Goal: Information Seeking & Learning: Learn about a topic

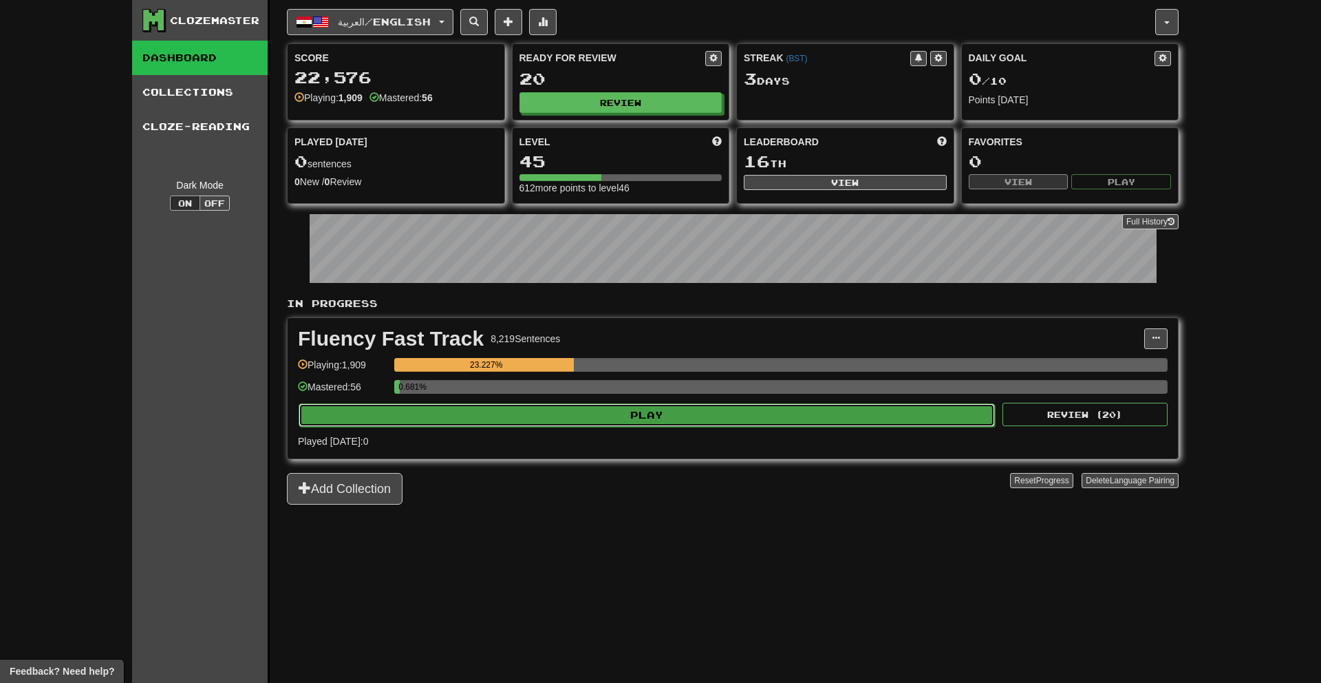
click at [926, 422] on button "Play" at bounding box center [647, 414] width 696 height 23
select select "**"
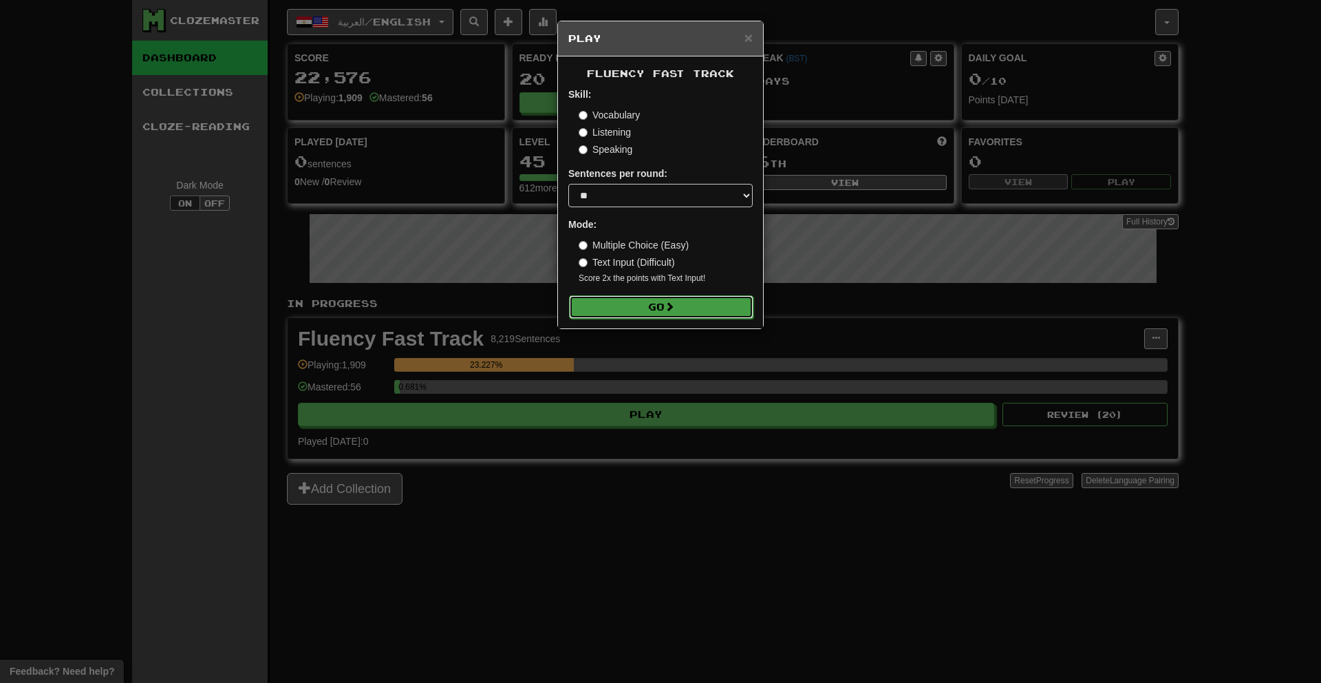
click at [683, 315] on button "Go" at bounding box center [661, 306] width 184 height 23
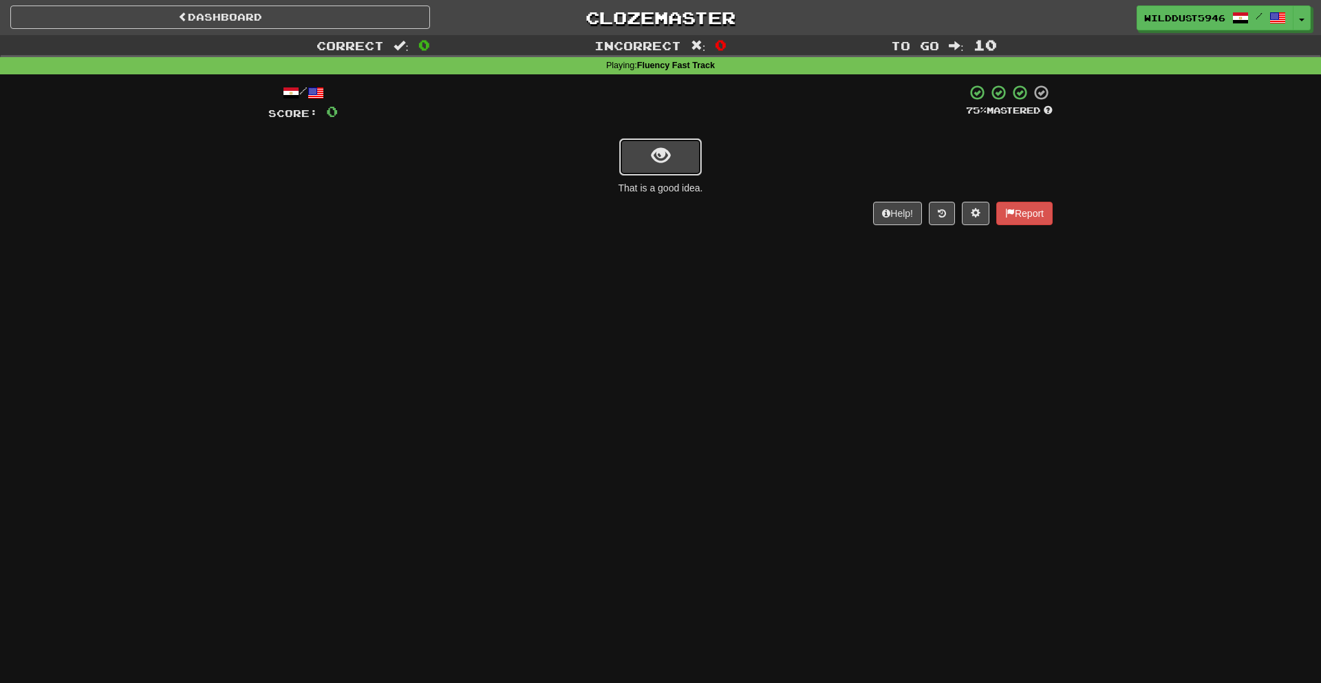
drag, startPoint x: 657, startPoint y: 165, endPoint x: 665, endPoint y: 164, distance: 8.4
click at [665, 164] on span "show sentence" at bounding box center [661, 156] width 19 height 19
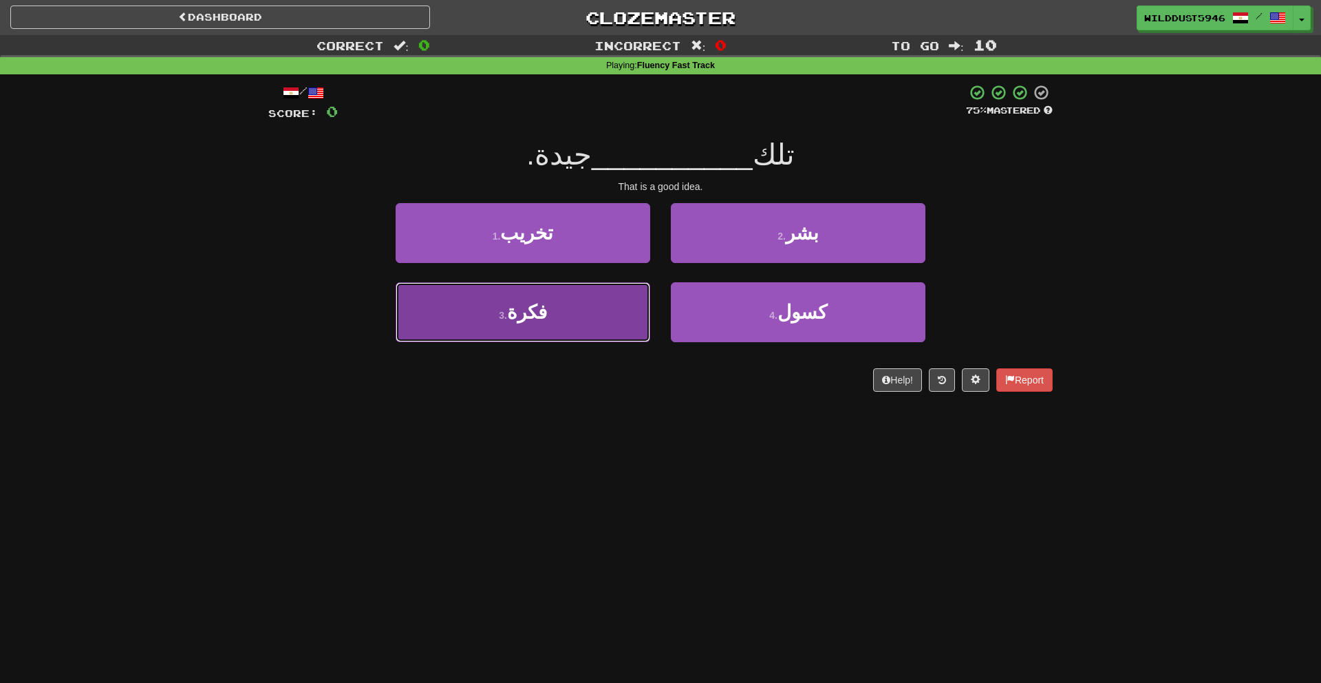
click at [577, 310] on button "3 . فكرة" at bounding box center [523, 312] width 255 height 60
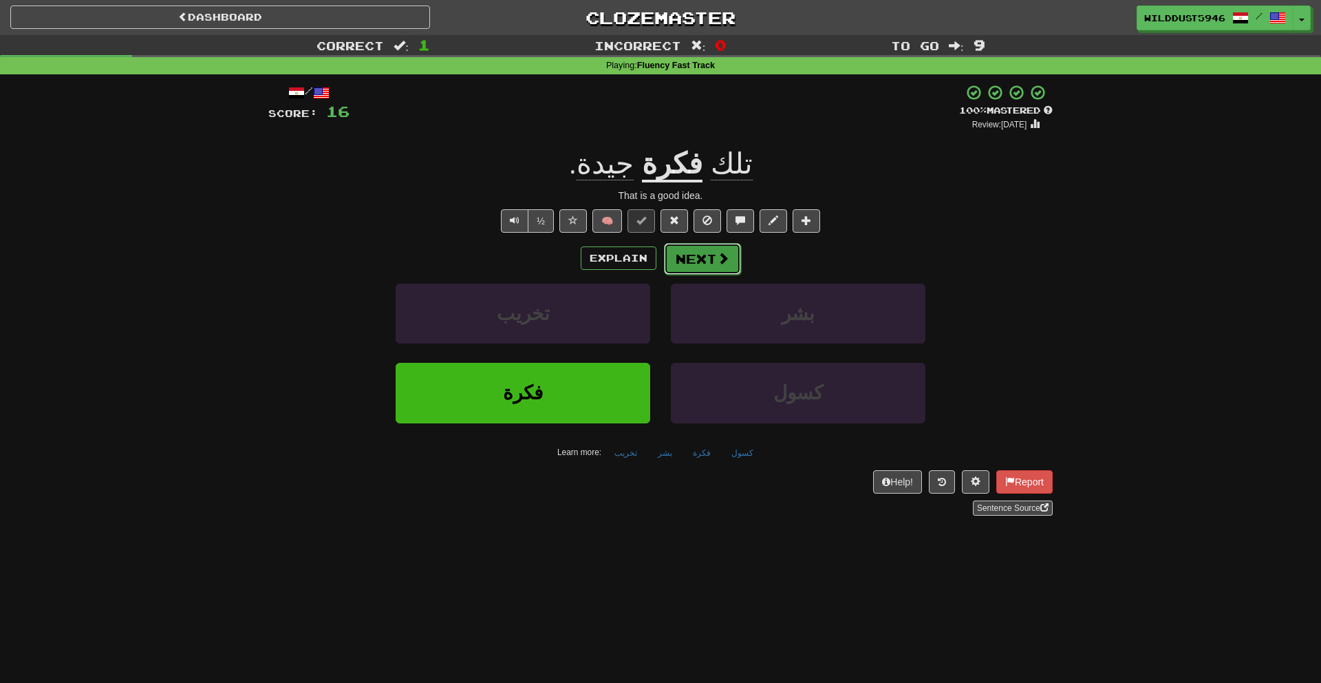
click at [708, 271] on button "Next" at bounding box center [702, 259] width 77 height 32
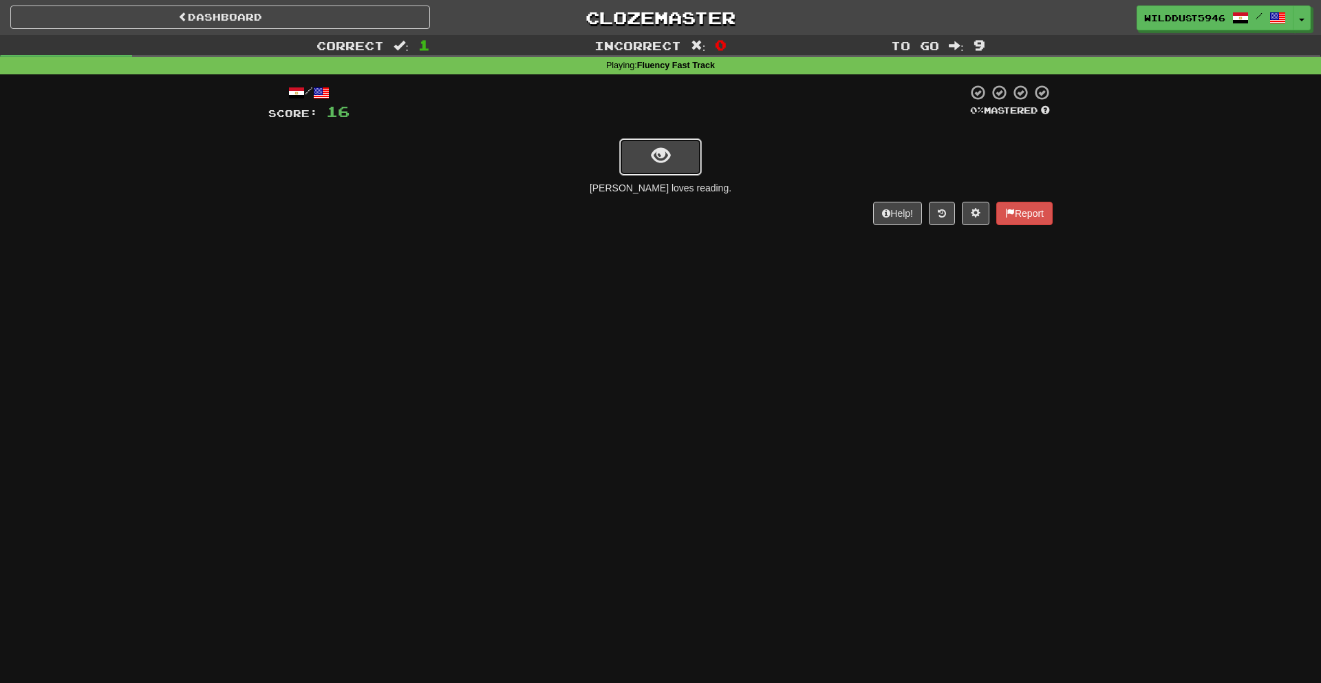
click at [694, 161] on button "show sentence" at bounding box center [660, 156] width 83 height 37
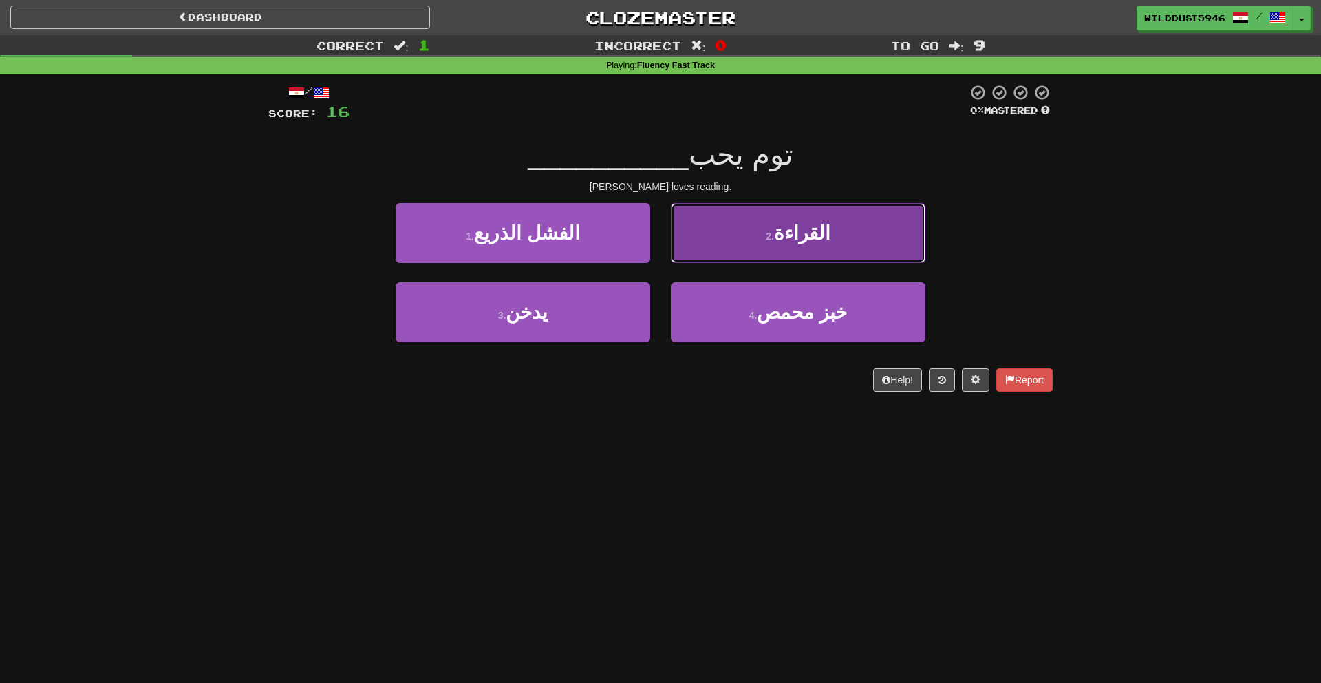
click at [844, 253] on button "2 . القراءة" at bounding box center [798, 233] width 255 height 60
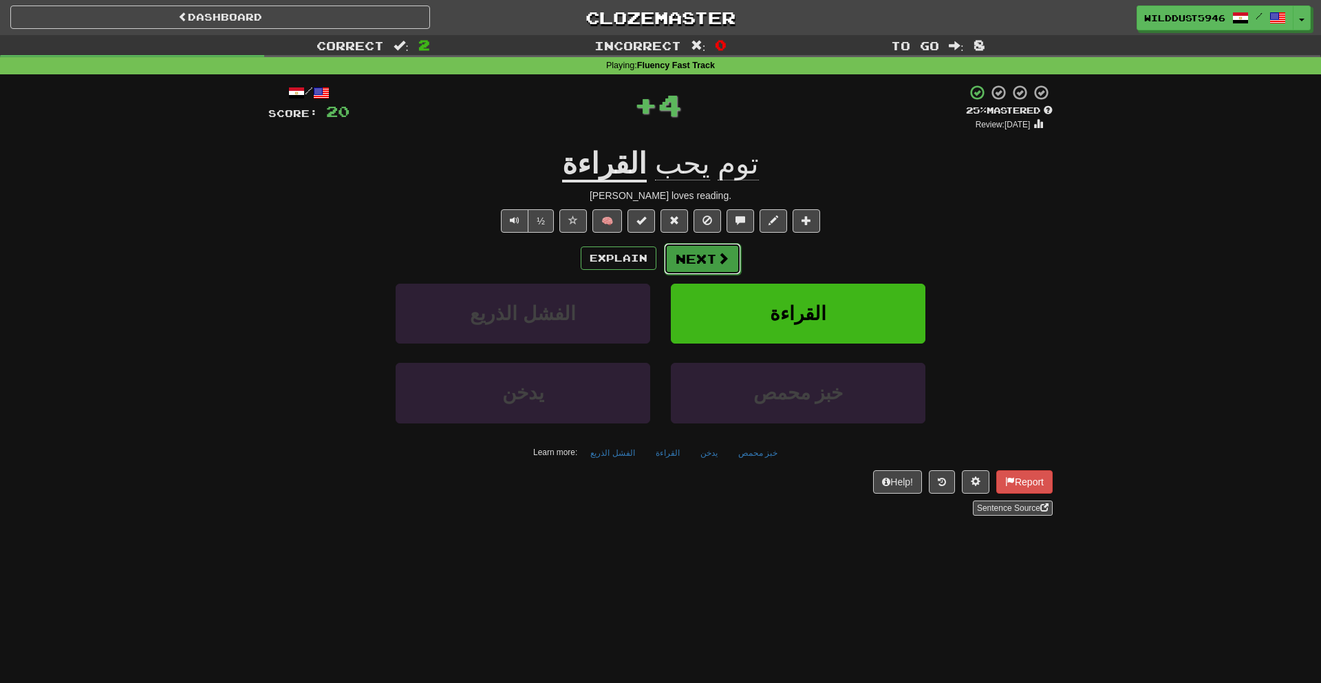
click at [687, 254] on button "Next" at bounding box center [702, 259] width 77 height 32
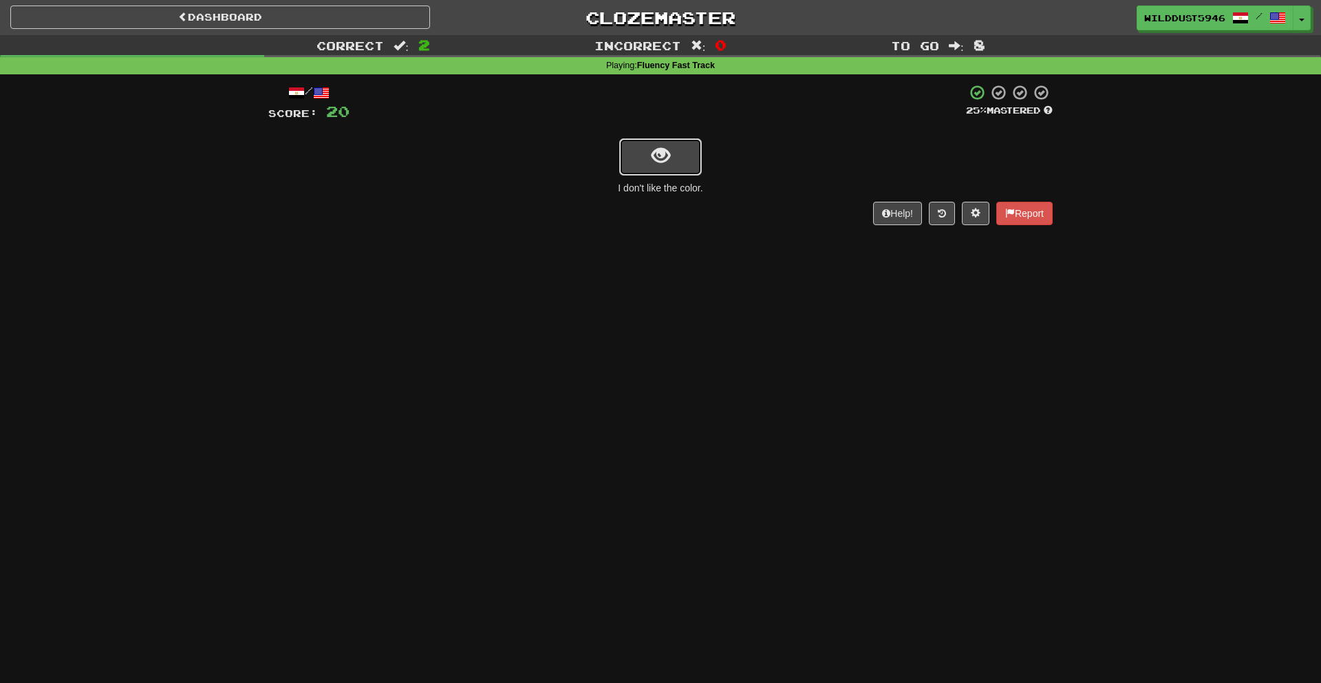
click at [688, 168] on button "show sentence" at bounding box center [660, 156] width 83 height 37
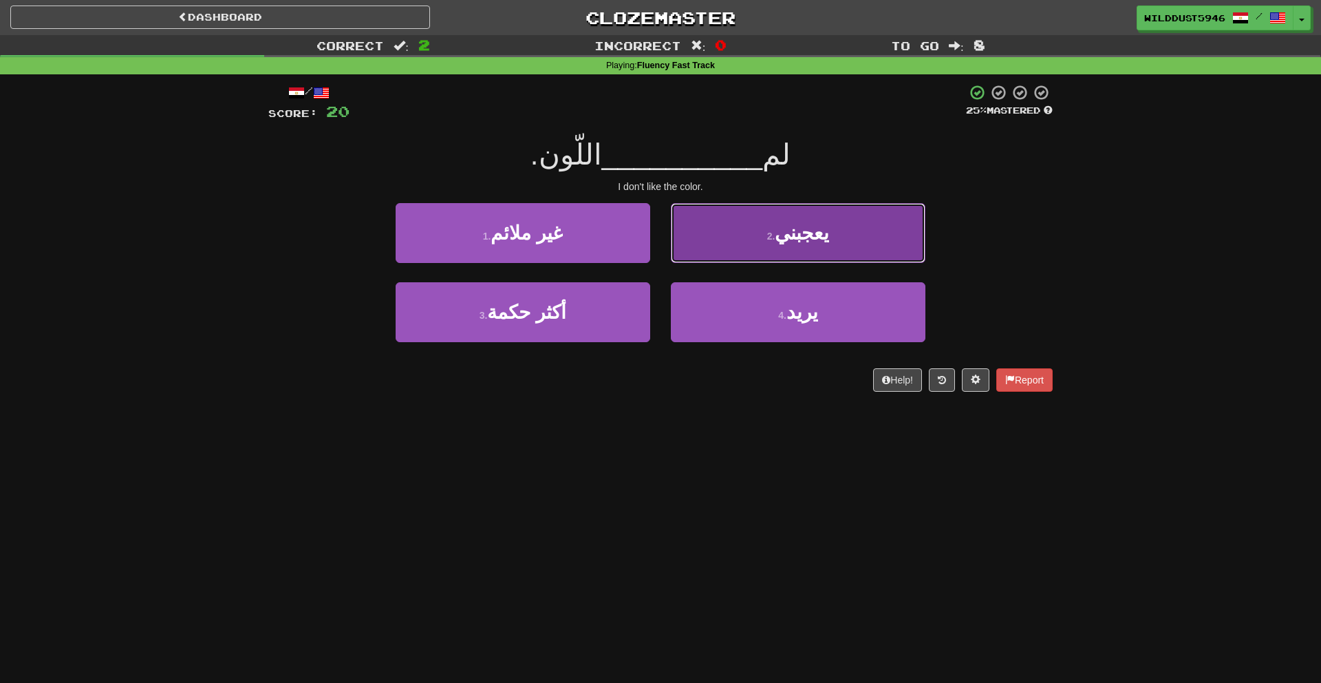
click at [740, 231] on button "2 . يعجبني" at bounding box center [798, 233] width 255 height 60
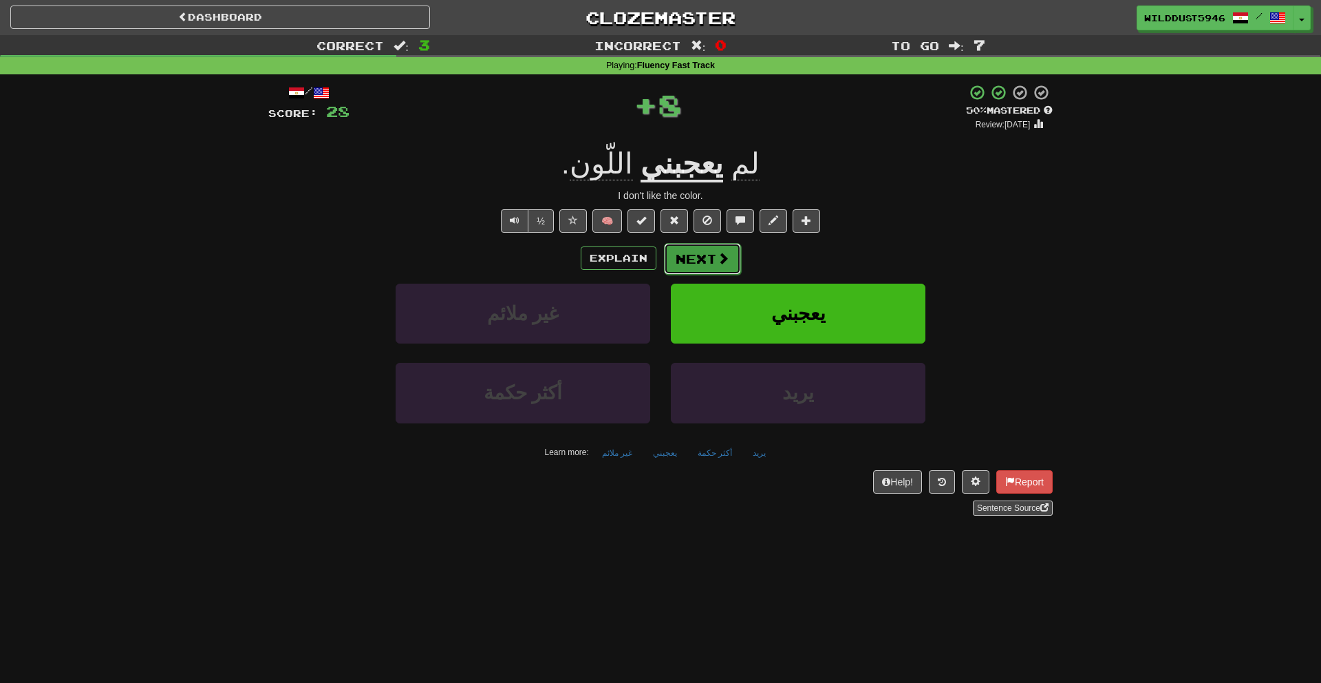
click at [689, 260] on button "Next" at bounding box center [702, 259] width 77 height 32
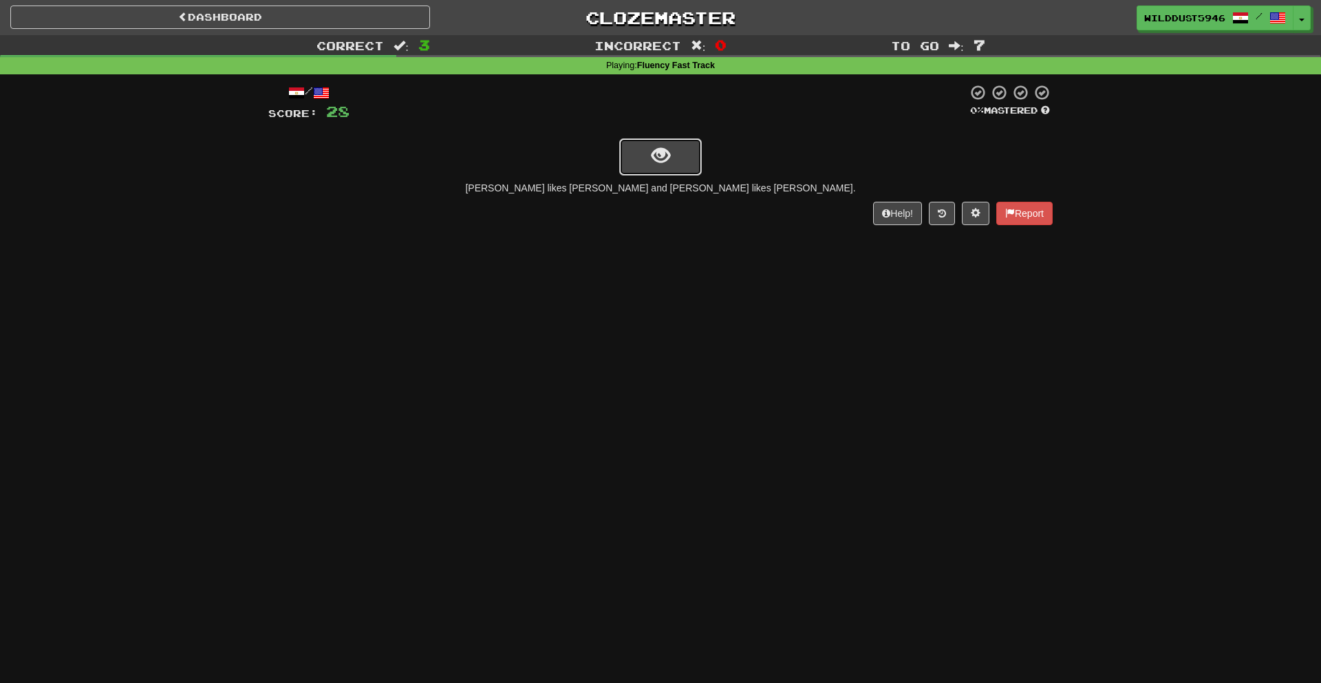
click at [689, 159] on button "show sentence" at bounding box center [660, 156] width 83 height 37
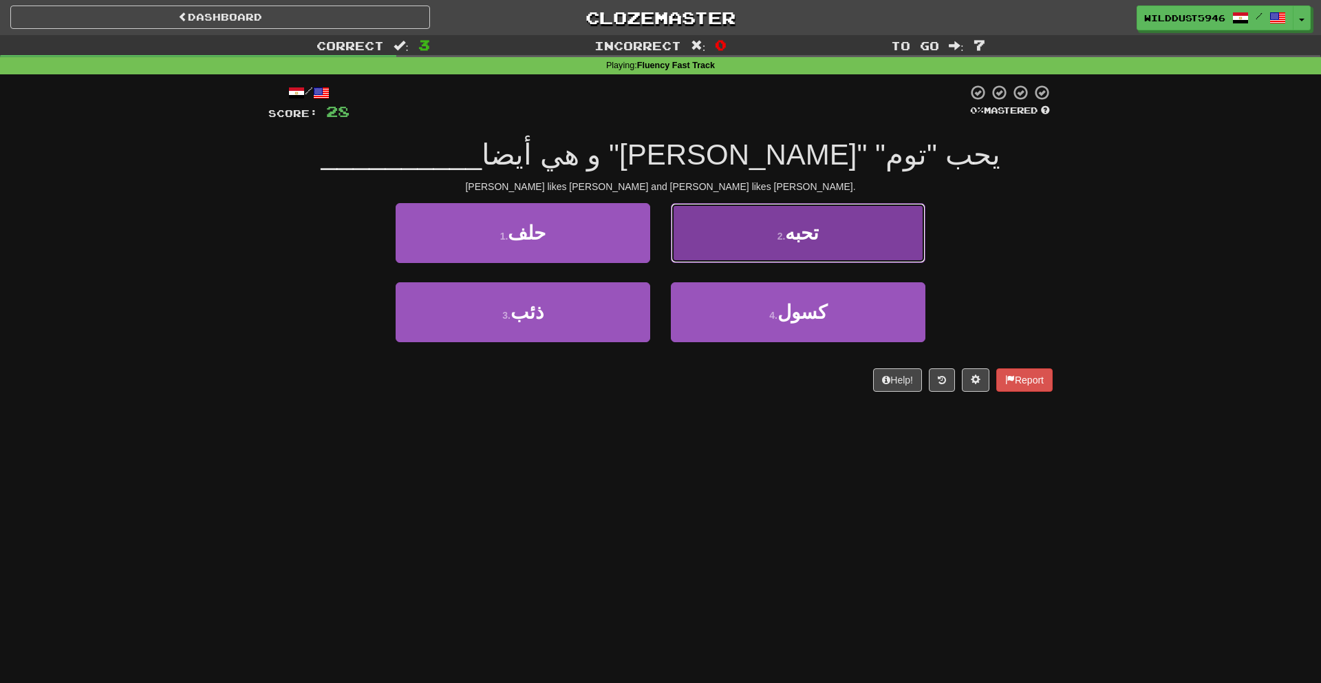
click at [687, 257] on button "2 . تحبه" at bounding box center [798, 233] width 255 height 60
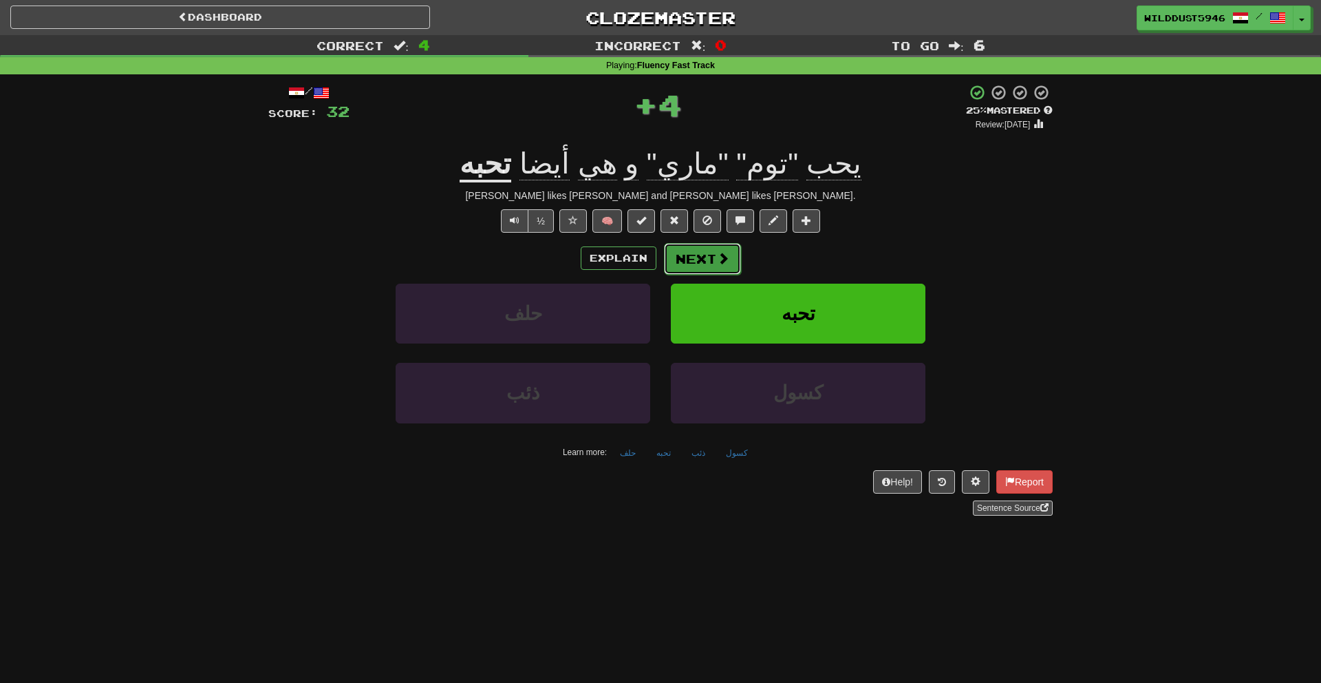
click at [686, 260] on button "Next" at bounding box center [702, 259] width 77 height 32
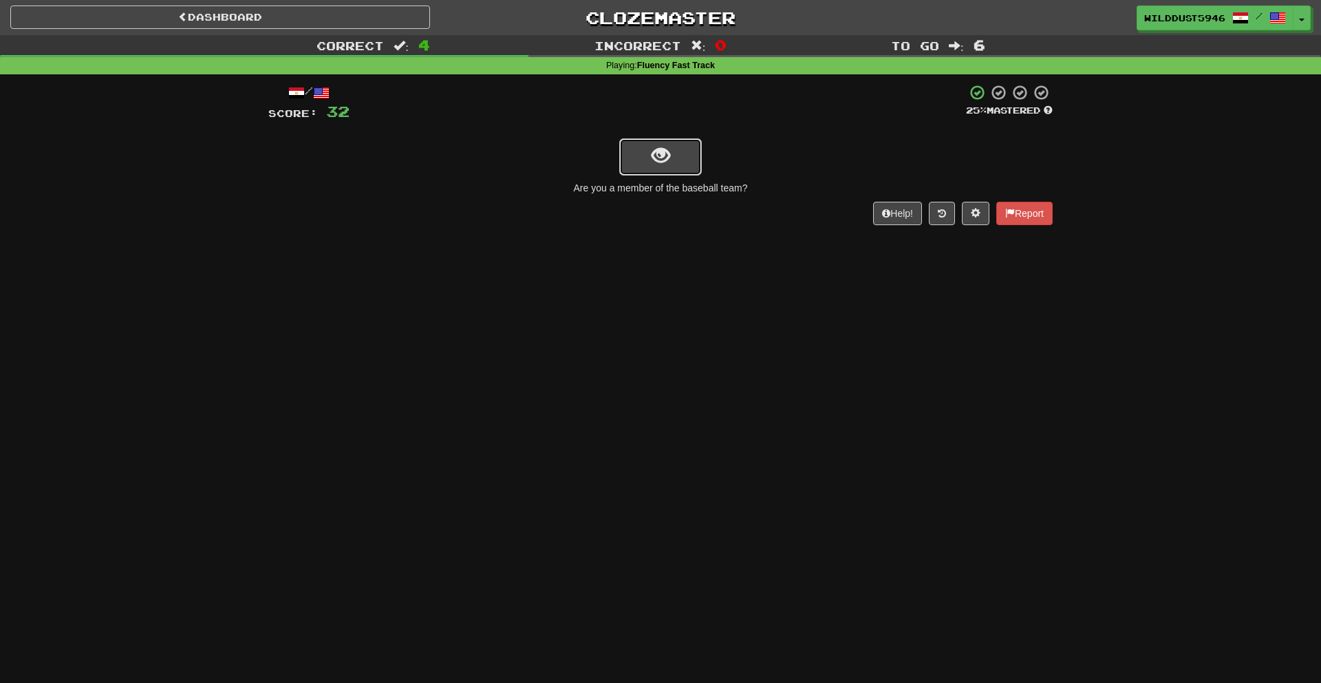
click at [652, 156] on span "show sentence" at bounding box center [661, 156] width 19 height 19
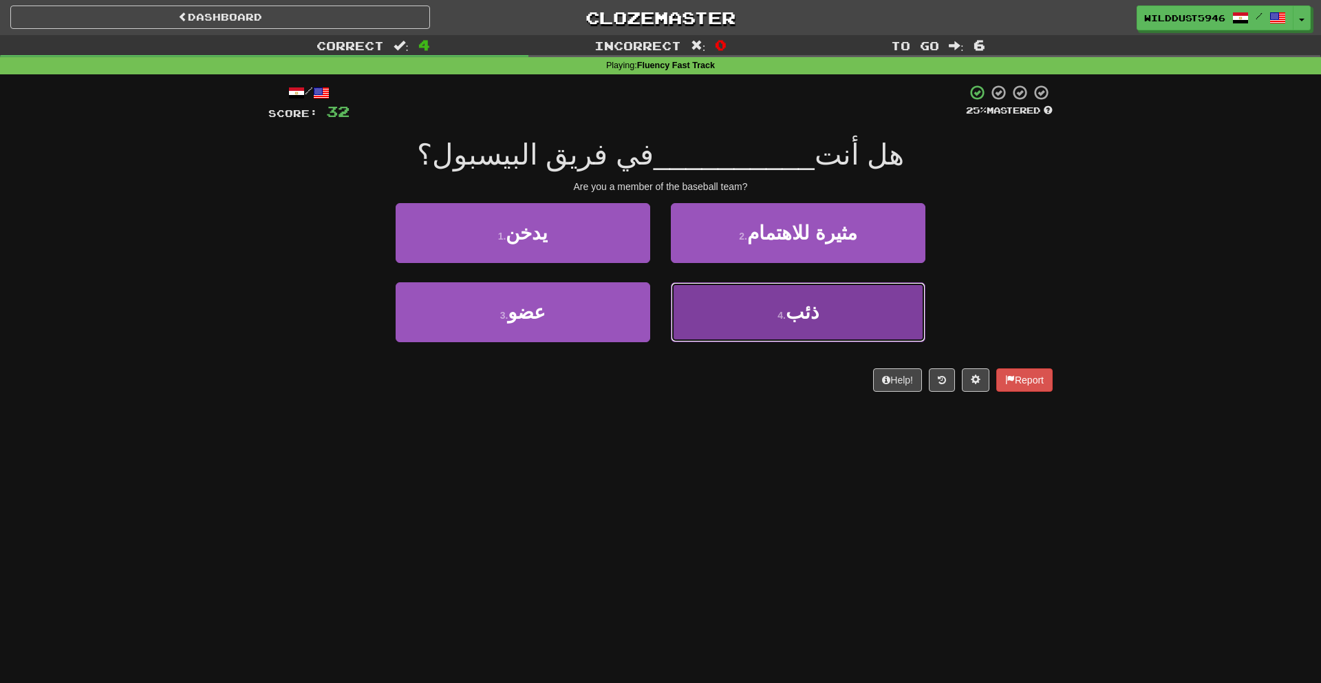
click at [751, 307] on button "4 . ذئب" at bounding box center [798, 312] width 255 height 60
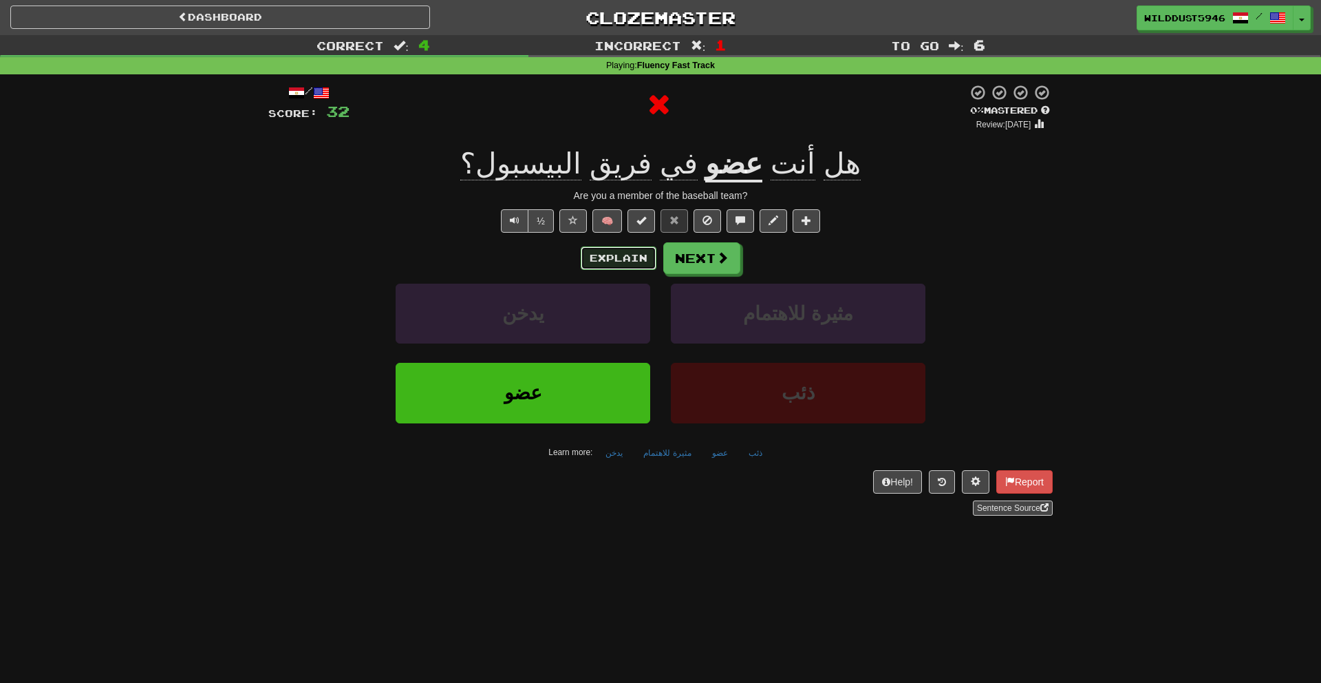
click at [645, 266] on button "Explain" at bounding box center [619, 257] width 76 height 23
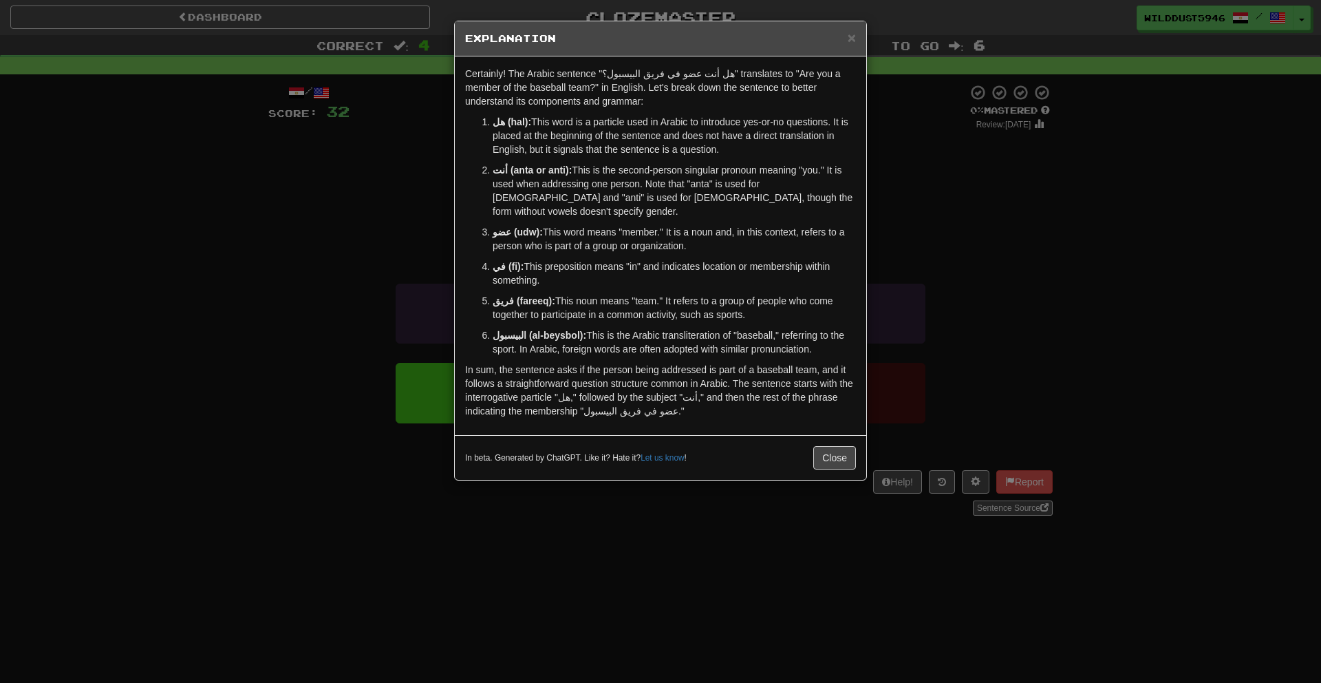
click at [900, 233] on div "× Explanation Certainly! The Arabic sentence "هل أنت عضو في فريق البيسبول؟" tra…" at bounding box center [660, 341] width 1321 height 683
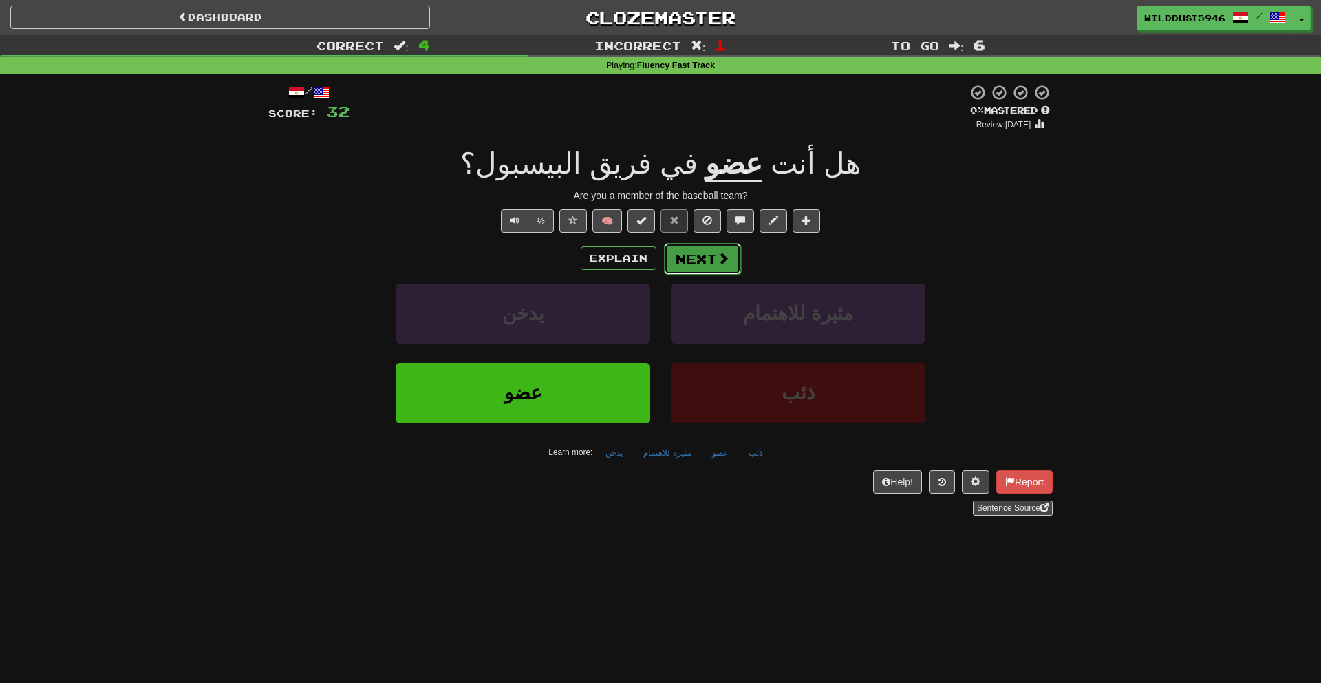
click at [731, 259] on button "Next" at bounding box center [702, 259] width 77 height 32
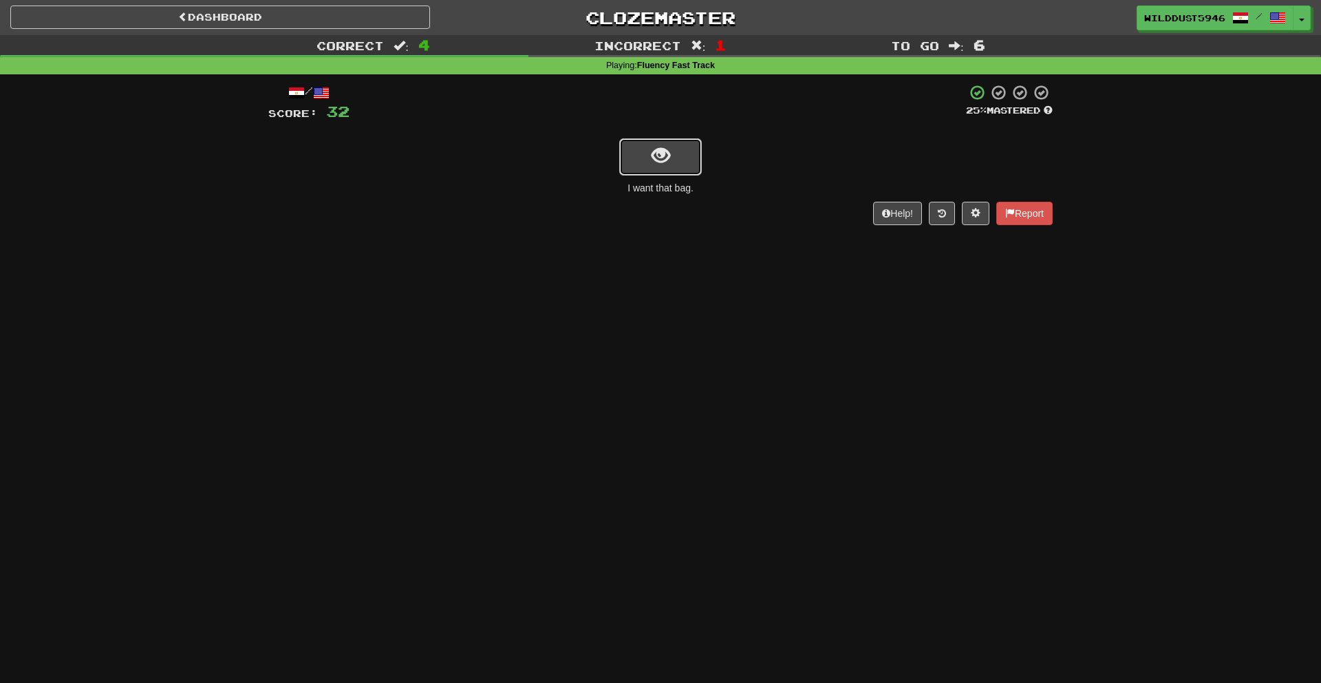
click at [663, 174] on button "show sentence" at bounding box center [660, 156] width 83 height 37
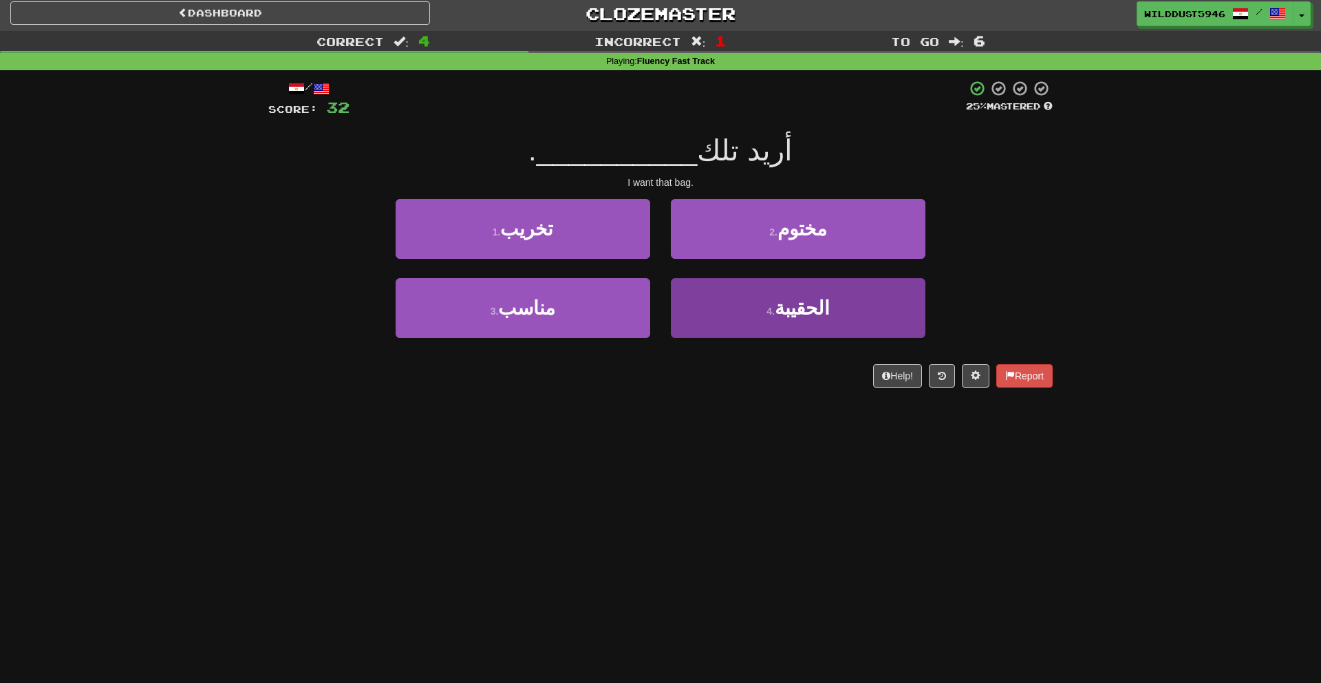
scroll to position [5, 0]
click at [812, 322] on button "4 . الحقيبة" at bounding box center [798, 307] width 255 height 60
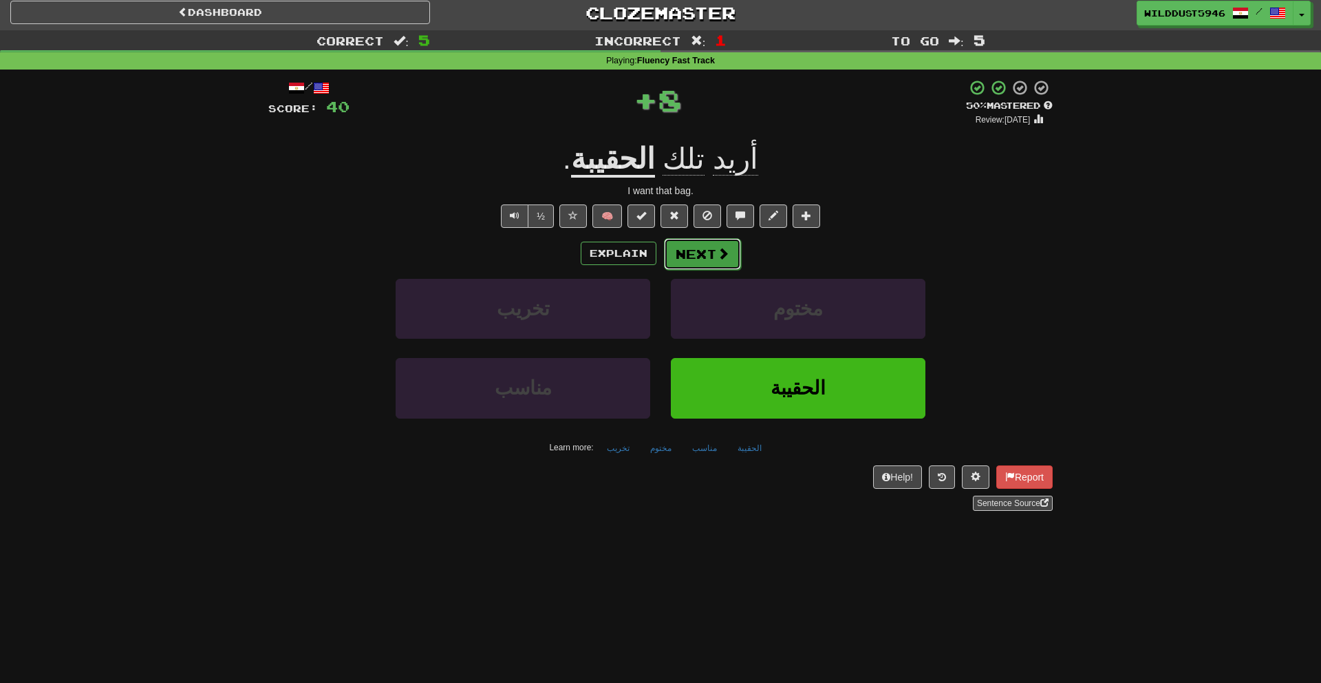
click at [733, 257] on button "Next" at bounding box center [702, 254] width 77 height 32
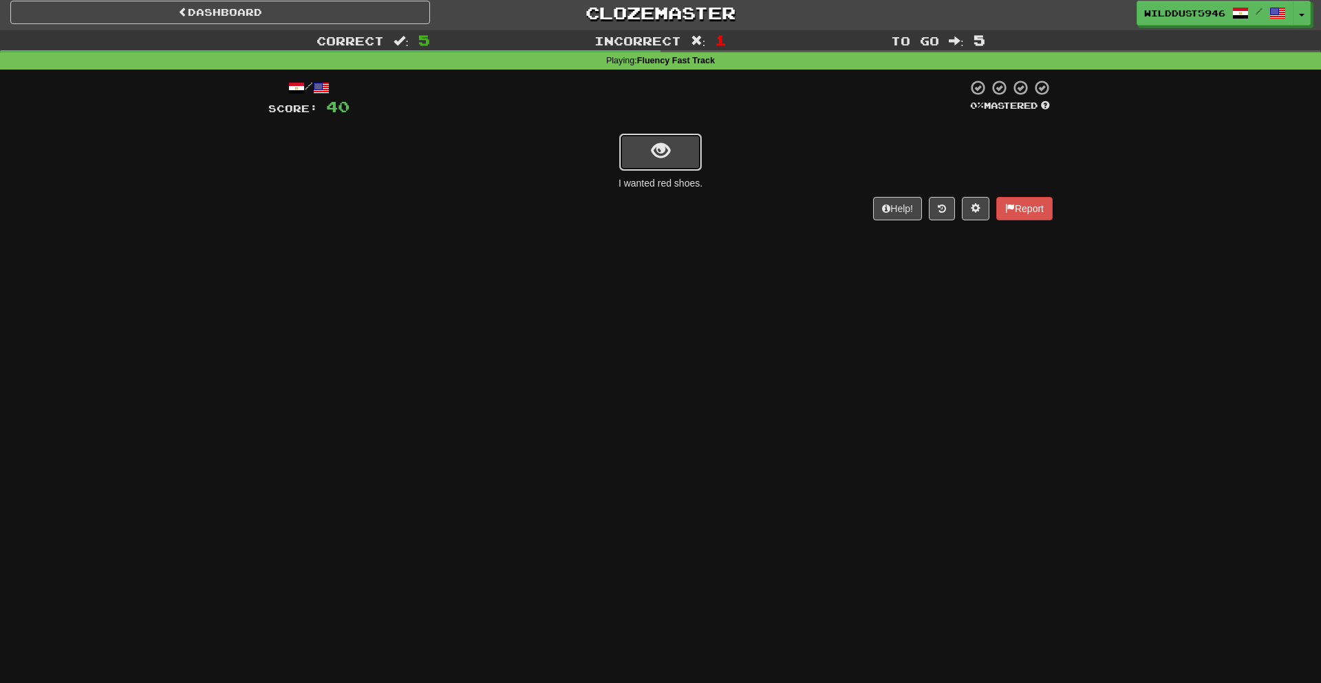
click at [683, 159] on button "show sentence" at bounding box center [660, 151] width 83 height 37
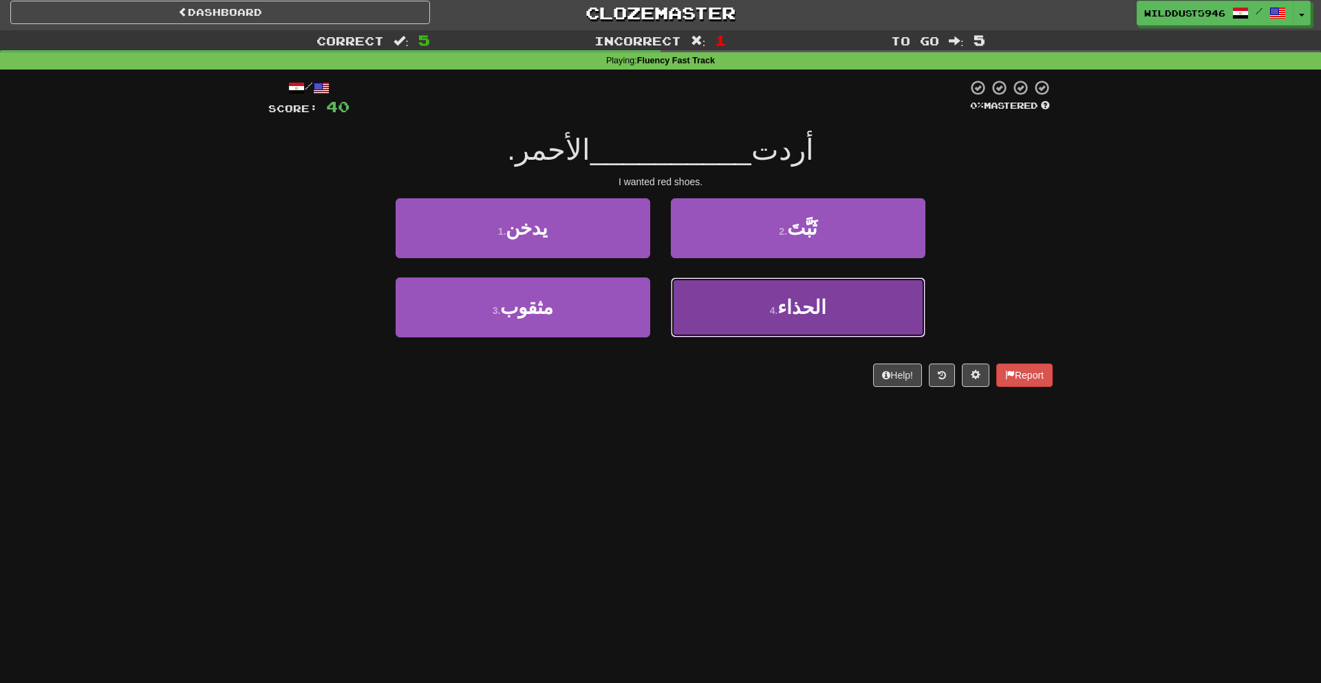
click at [730, 303] on button "4 . الحذاء" at bounding box center [798, 307] width 255 height 60
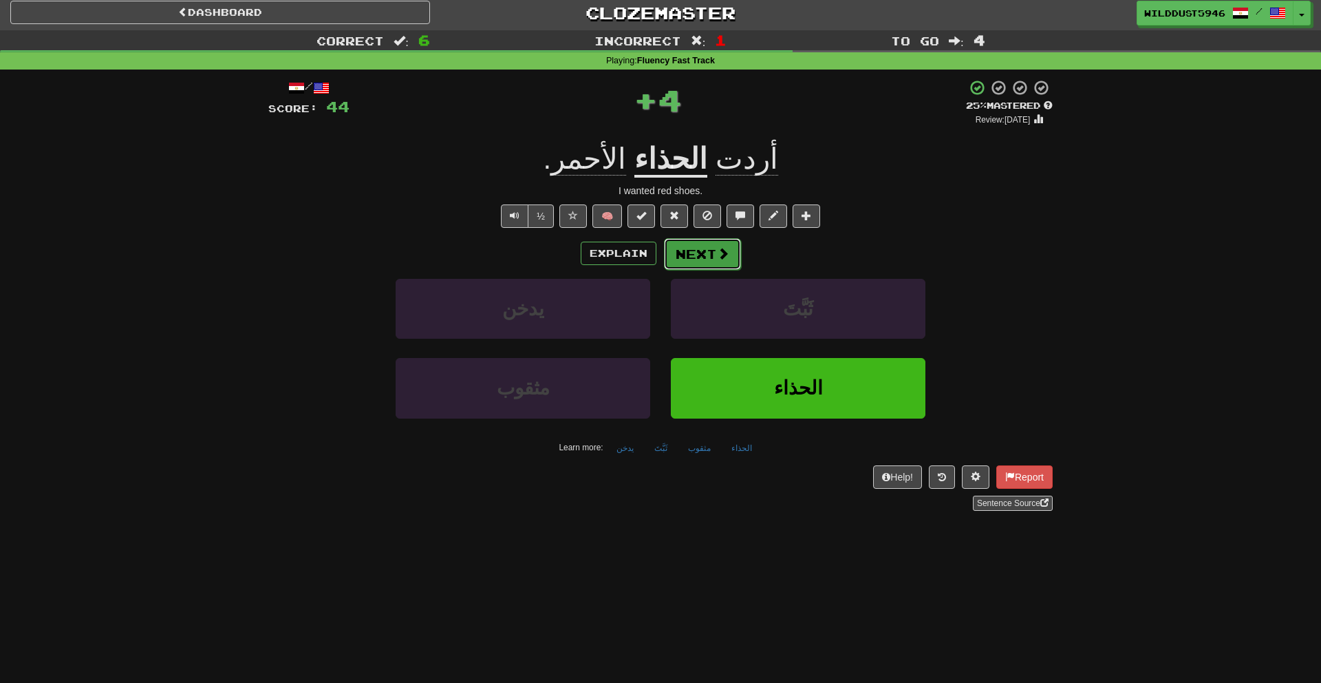
click at [717, 250] on span at bounding box center [723, 253] width 12 height 12
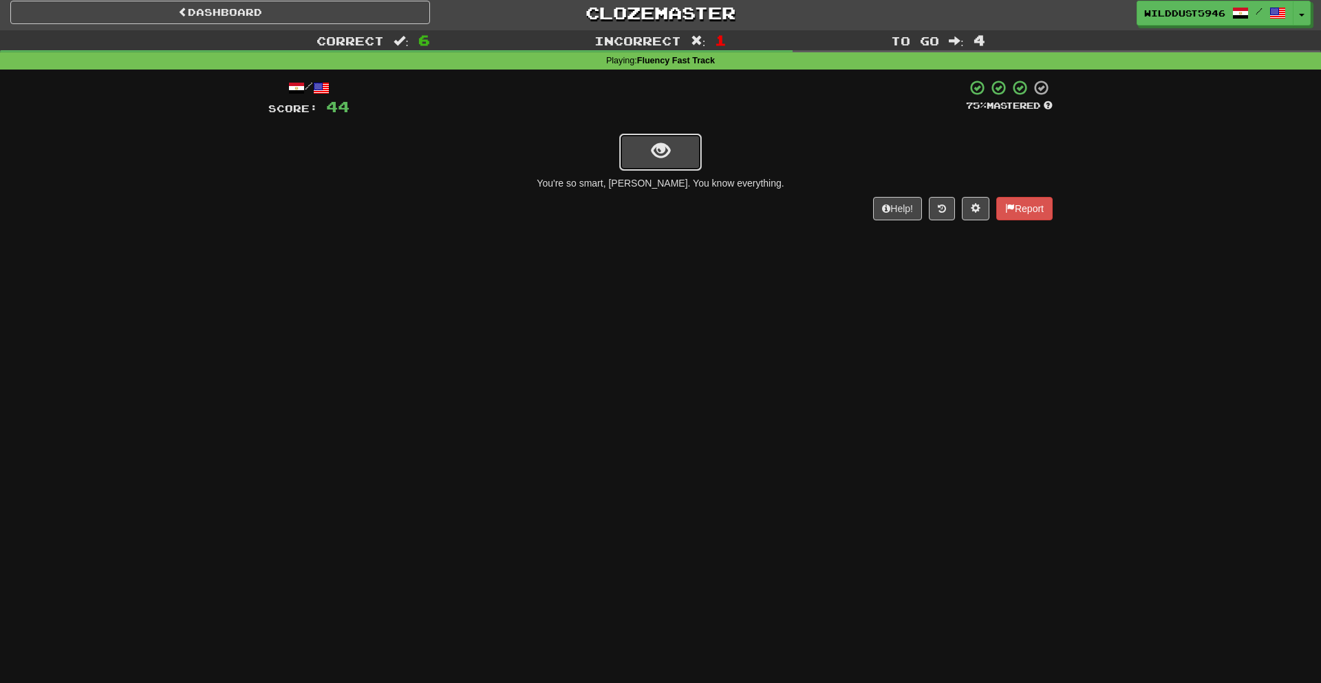
click at [679, 144] on button "show sentence" at bounding box center [660, 151] width 83 height 37
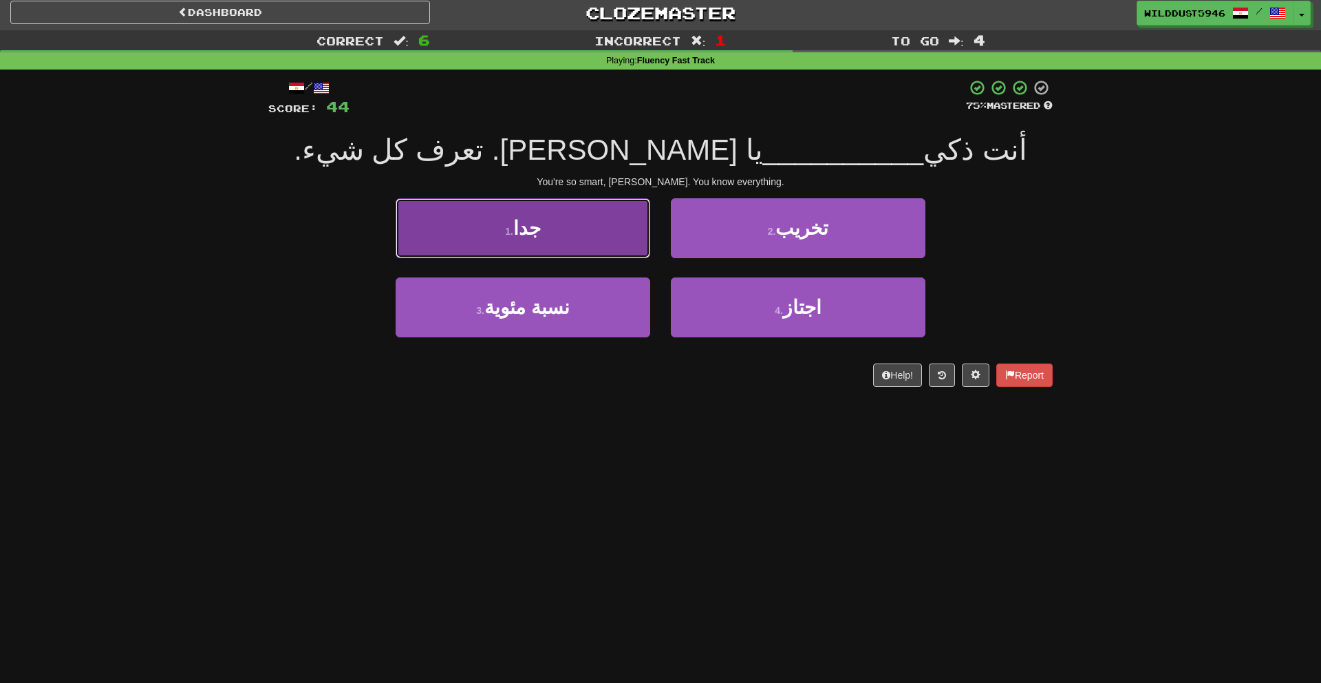
click at [608, 222] on button "1 . جدا" at bounding box center [523, 228] width 255 height 60
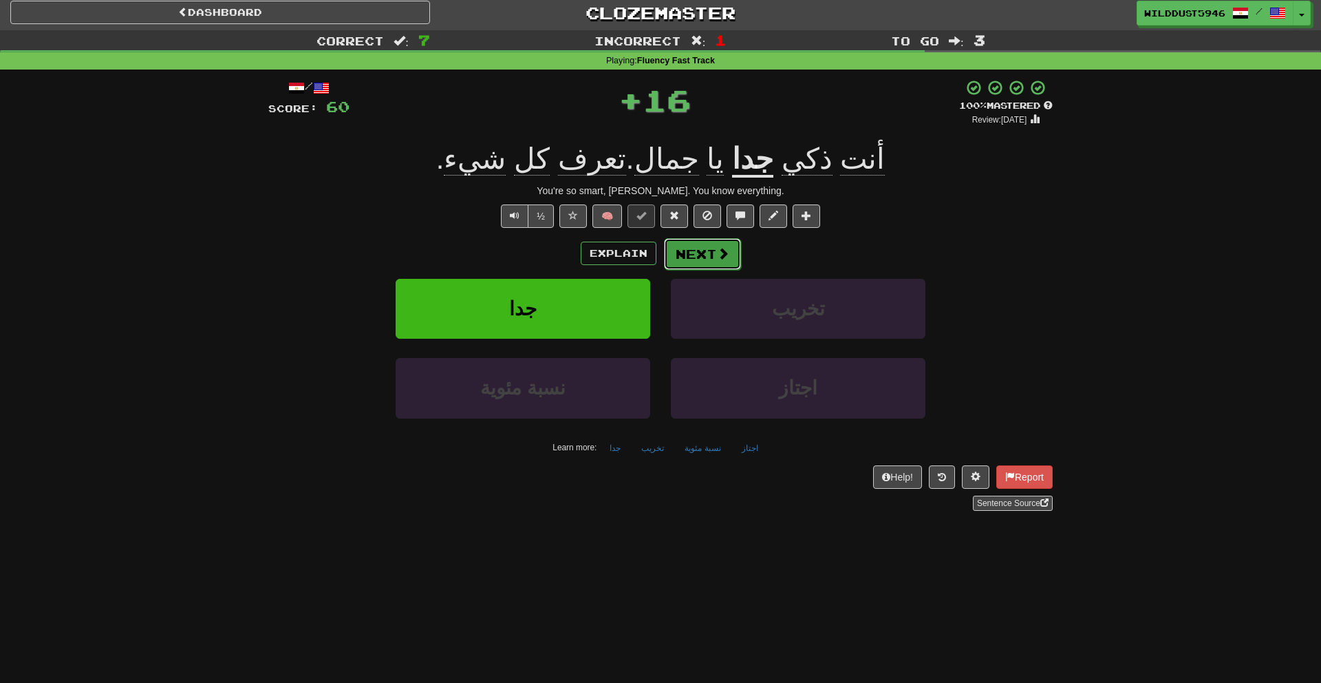
click at [735, 258] on button "Next" at bounding box center [702, 254] width 77 height 32
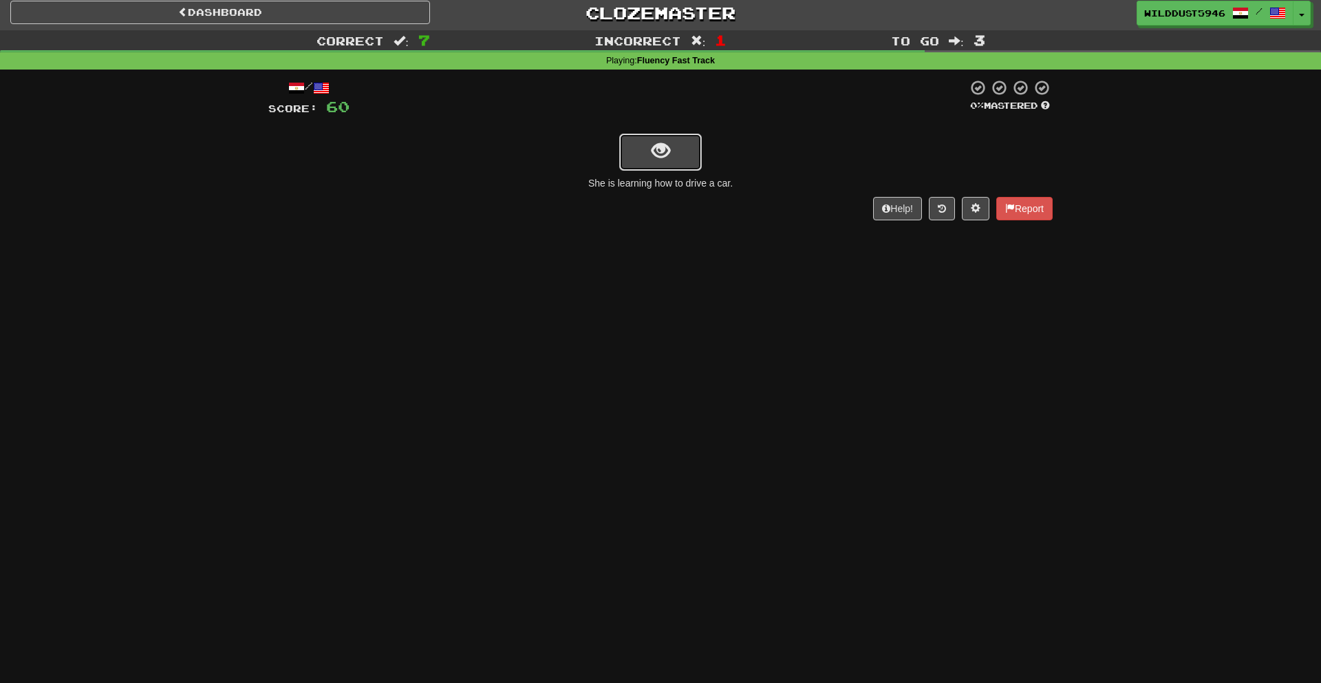
click at [675, 155] on button "show sentence" at bounding box center [660, 151] width 83 height 37
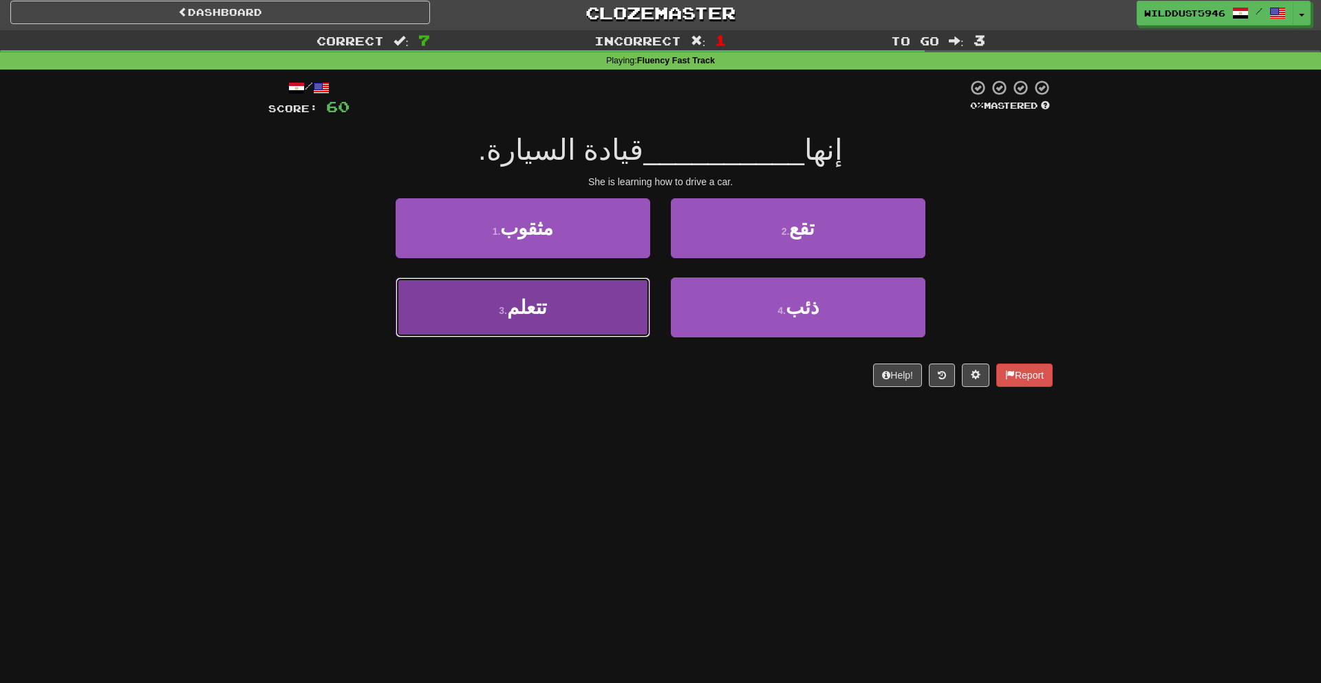
click at [632, 320] on button "3 . تتعلم" at bounding box center [523, 307] width 255 height 60
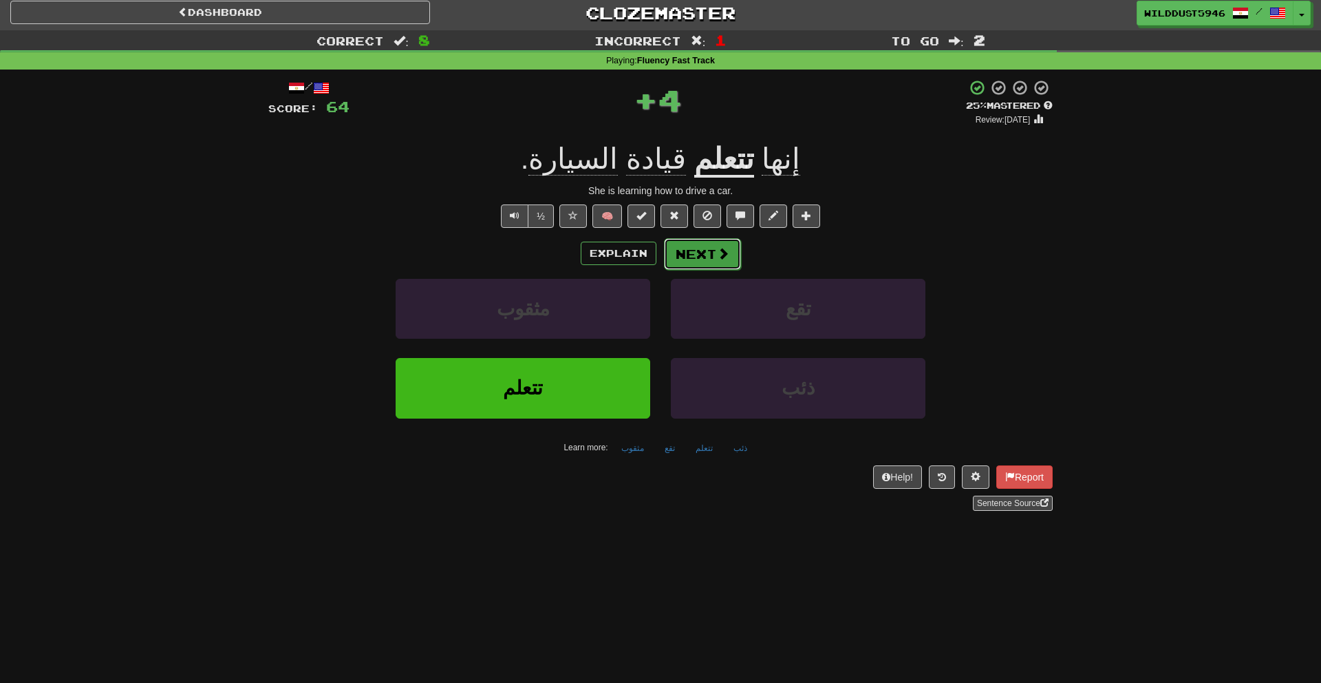
click at [698, 264] on button "Next" at bounding box center [702, 254] width 77 height 32
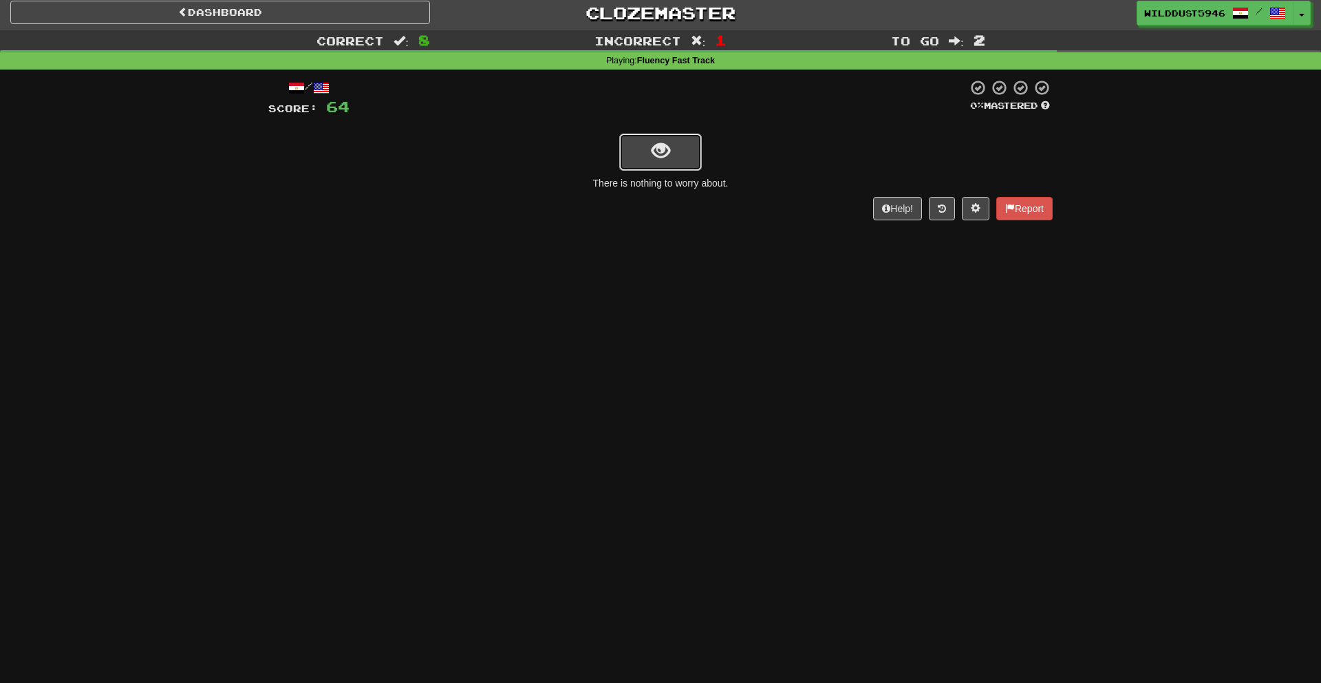
click at [656, 155] on span "show sentence" at bounding box center [661, 151] width 19 height 19
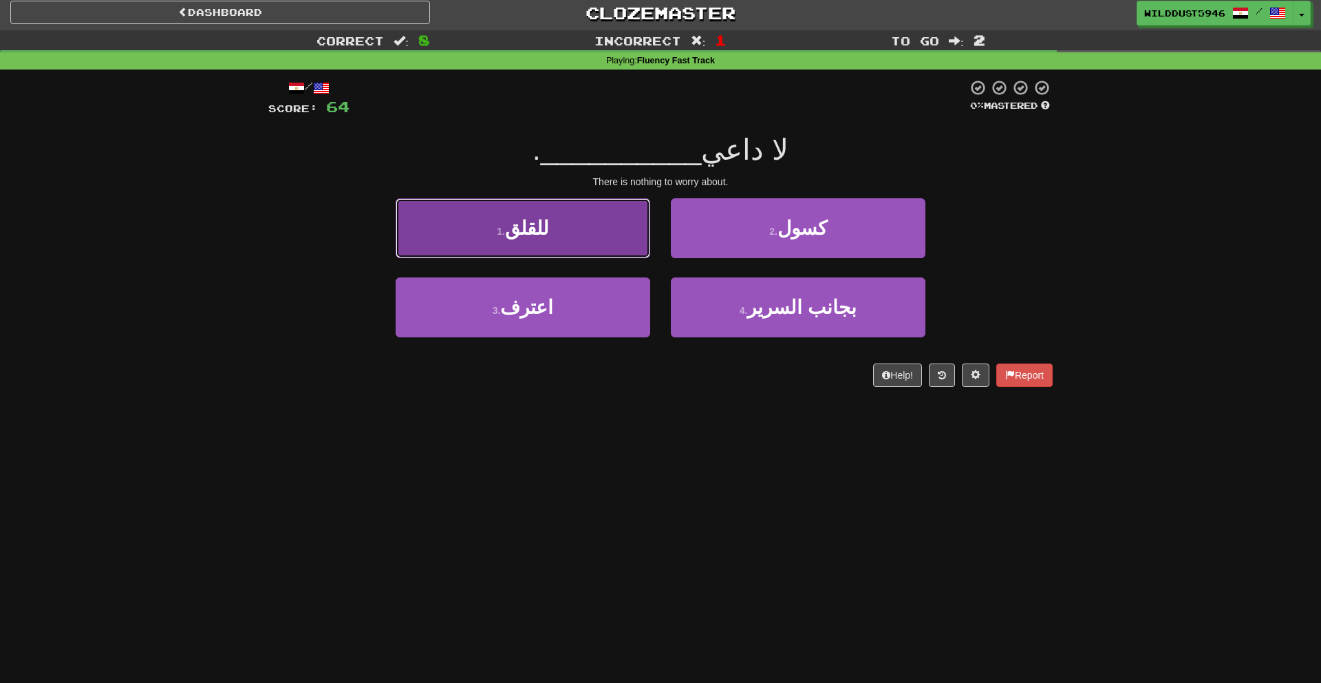
click at [603, 250] on button "1 . للقلق" at bounding box center [523, 228] width 255 height 60
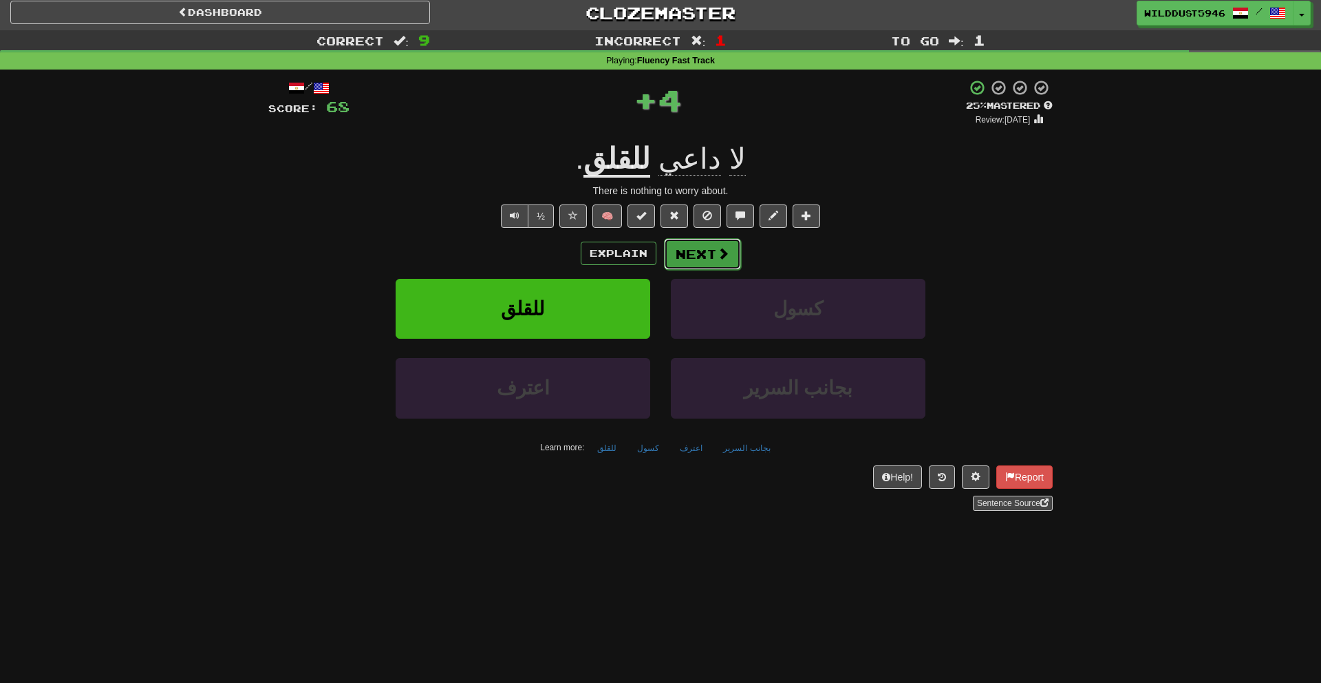
click at [691, 241] on button "Next" at bounding box center [702, 254] width 77 height 32
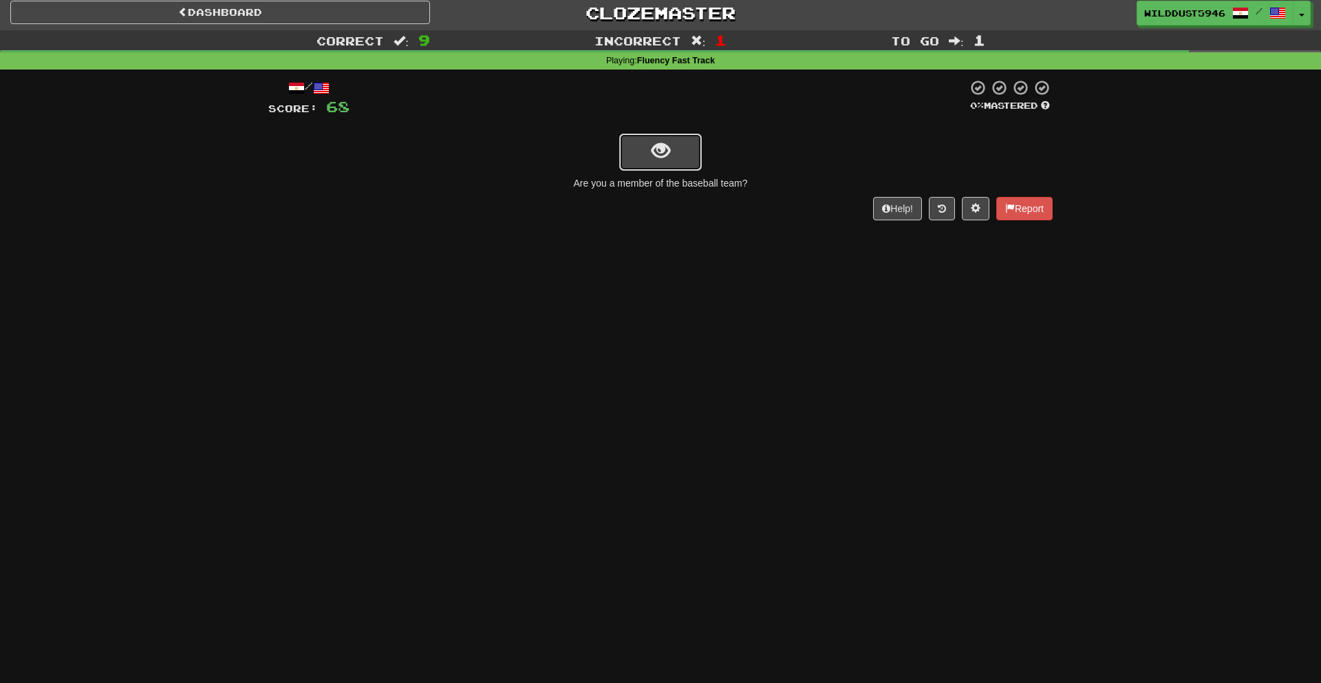
click at [686, 155] on button "show sentence" at bounding box center [660, 151] width 83 height 37
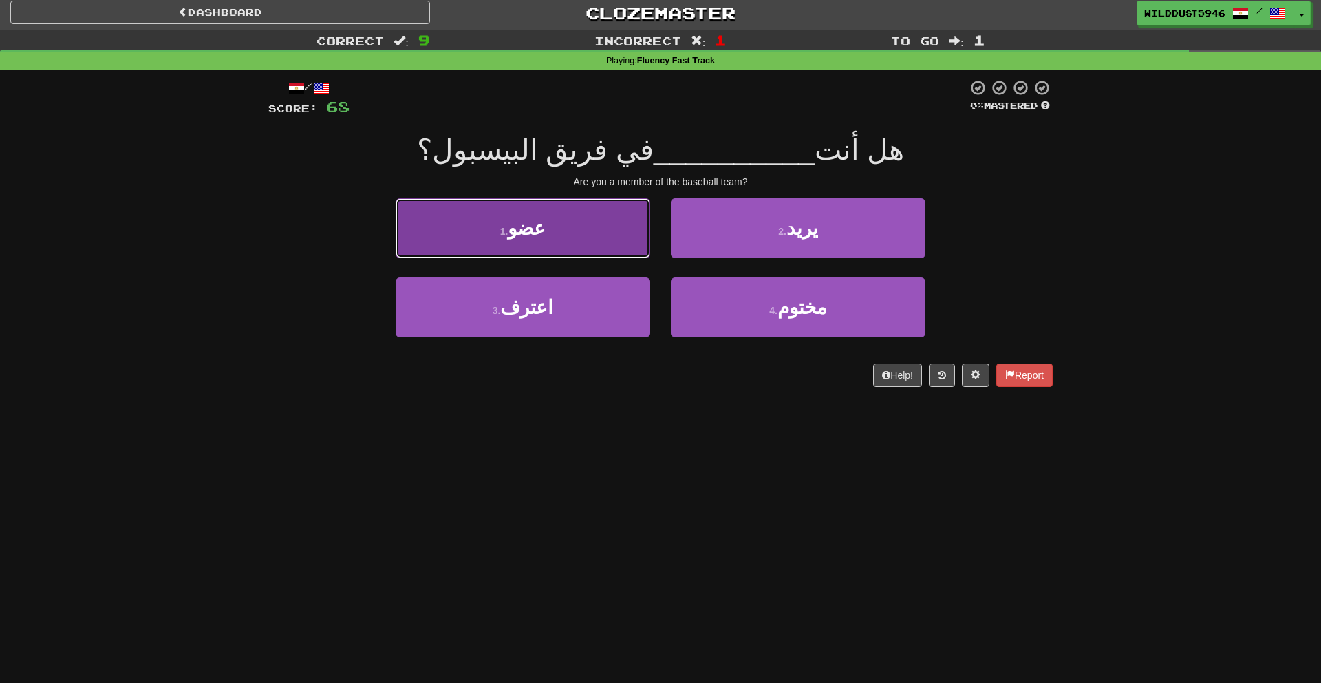
click at [616, 243] on button "1 . عضو" at bounding box center [523, 228] width 255 height 60
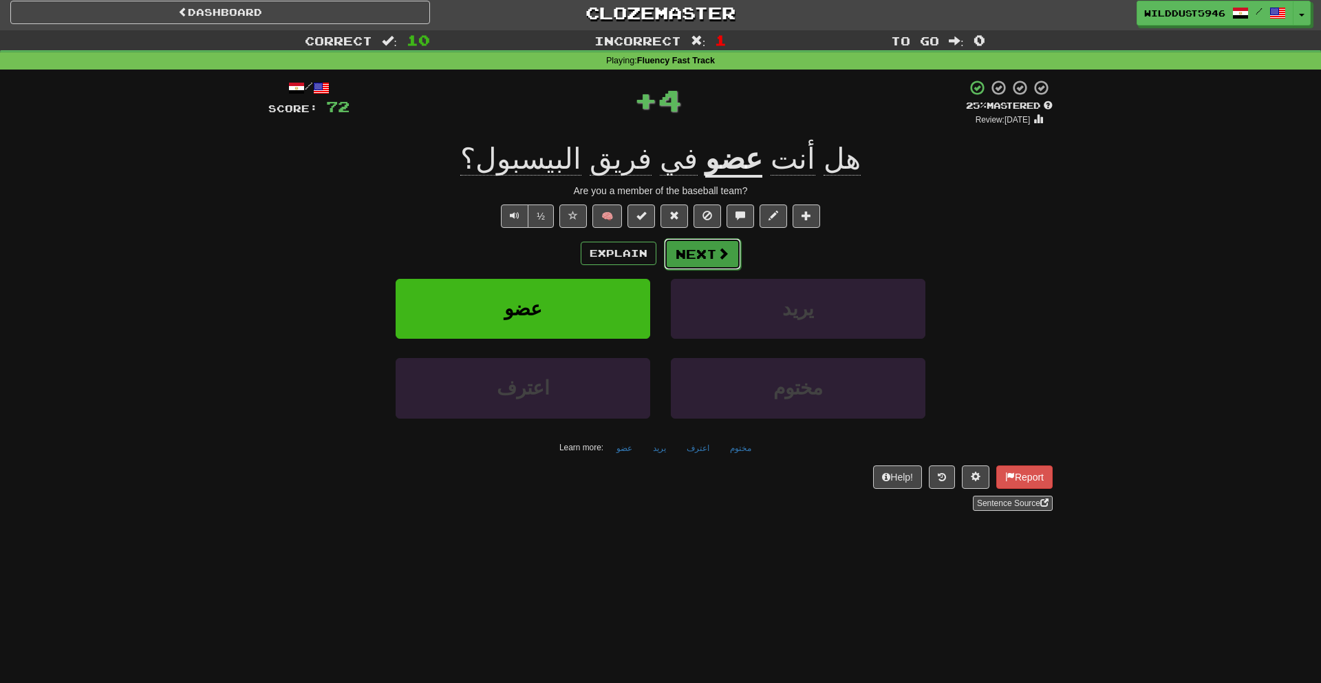
click at [707, 253] on button "Next" at bounding box center [702, 254] width 77 height 32
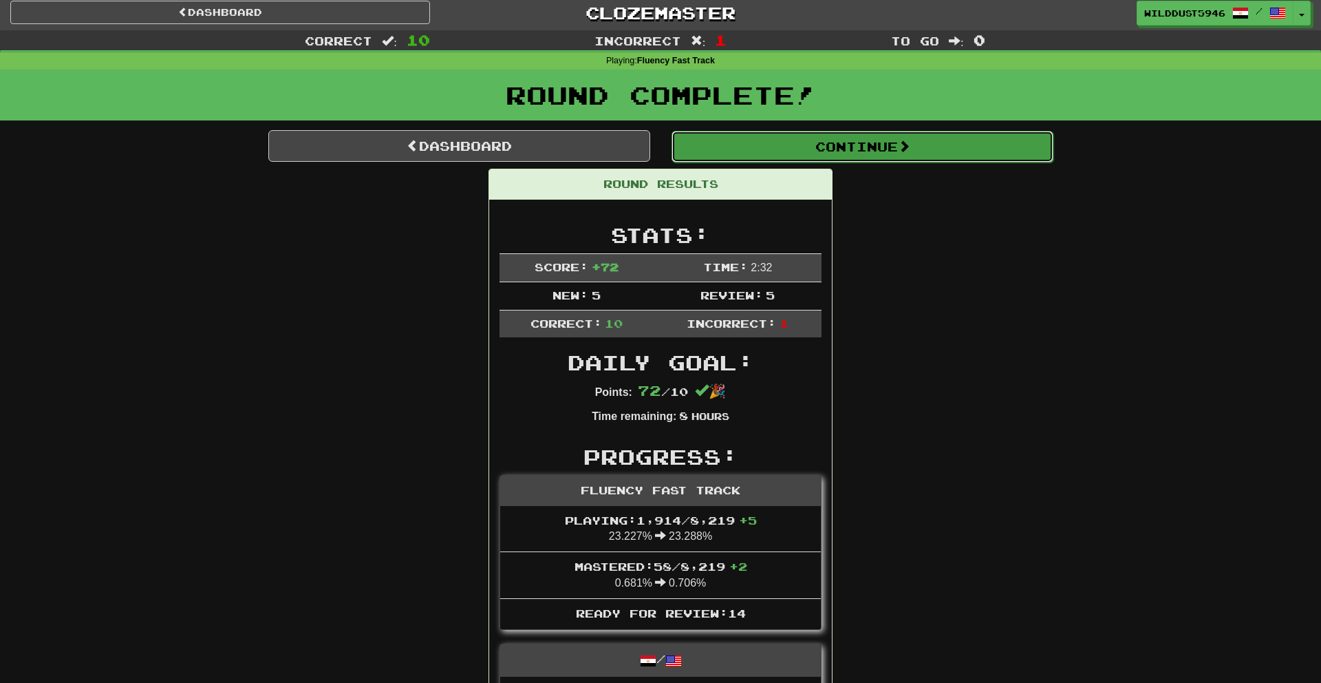
click at [741, 152] on button "Continue" at bounding box center [863, 147] width 382 height 32
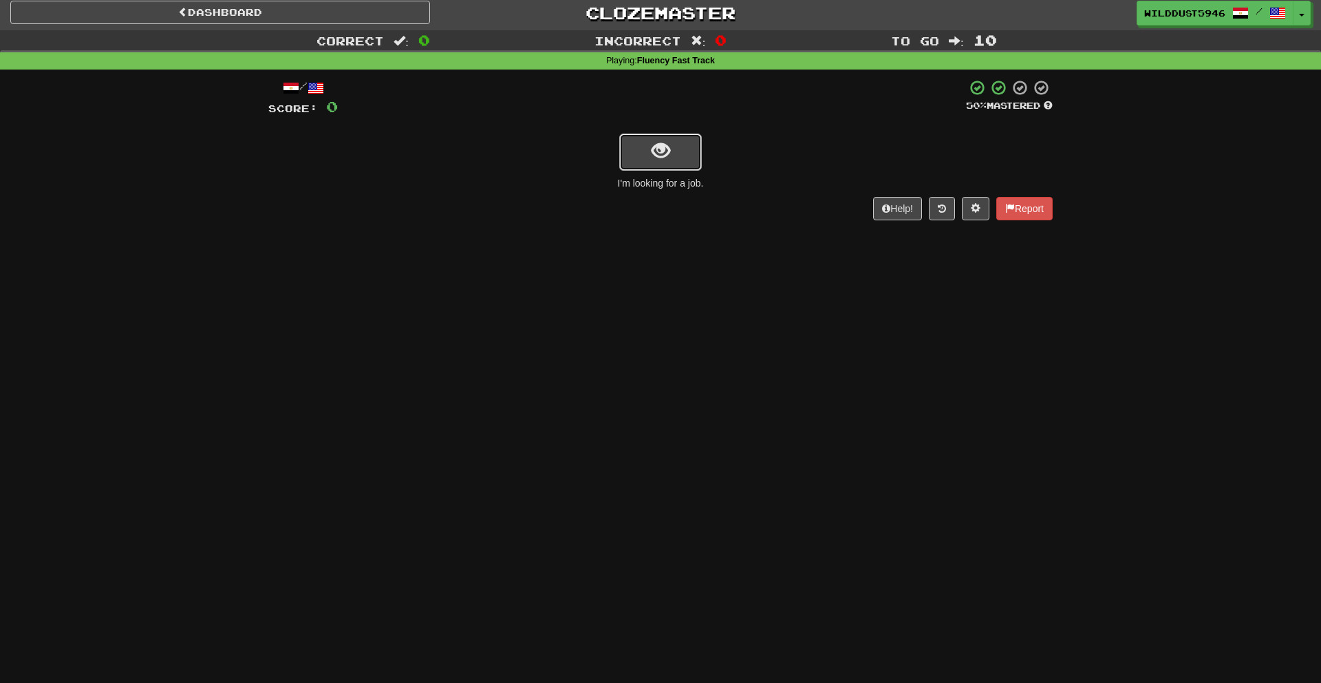
click at [679, 151] on button "show sentence" at bounding box center [660, 151] width 83 height 37
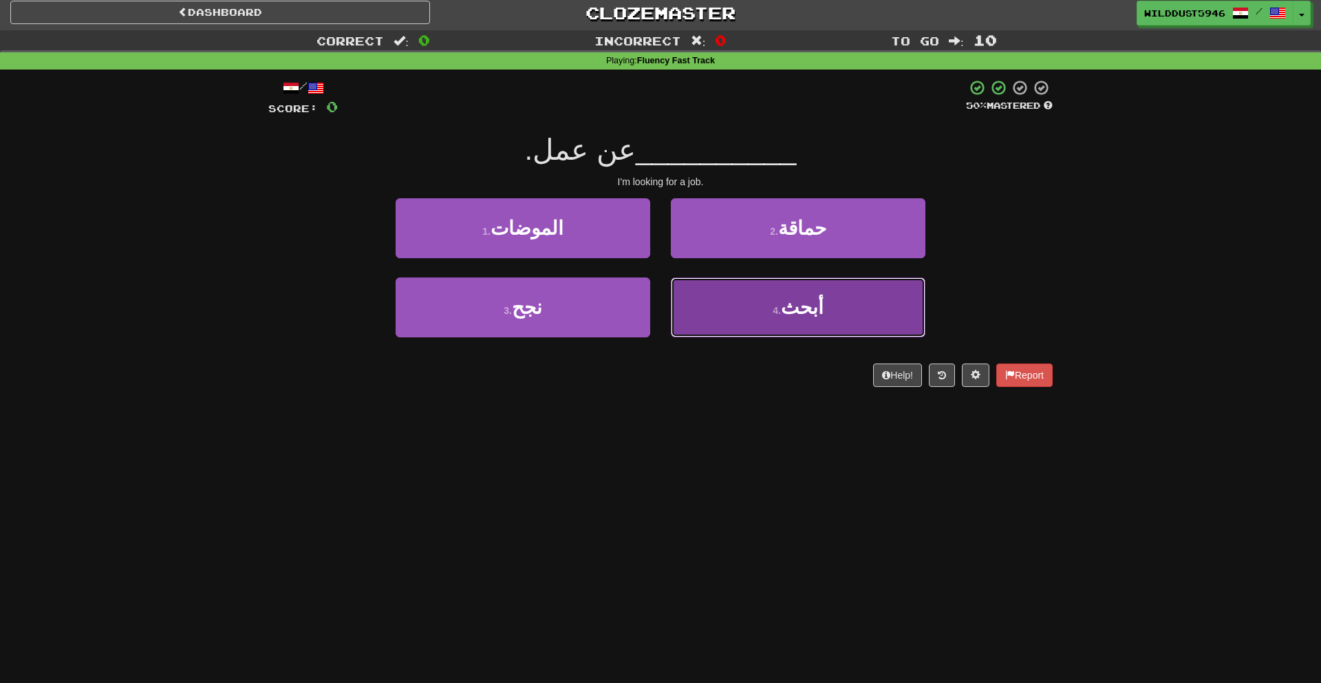
click at [705, 300] on button "4 . أبحث" at bounding box center [798, 307] width 255 height 60
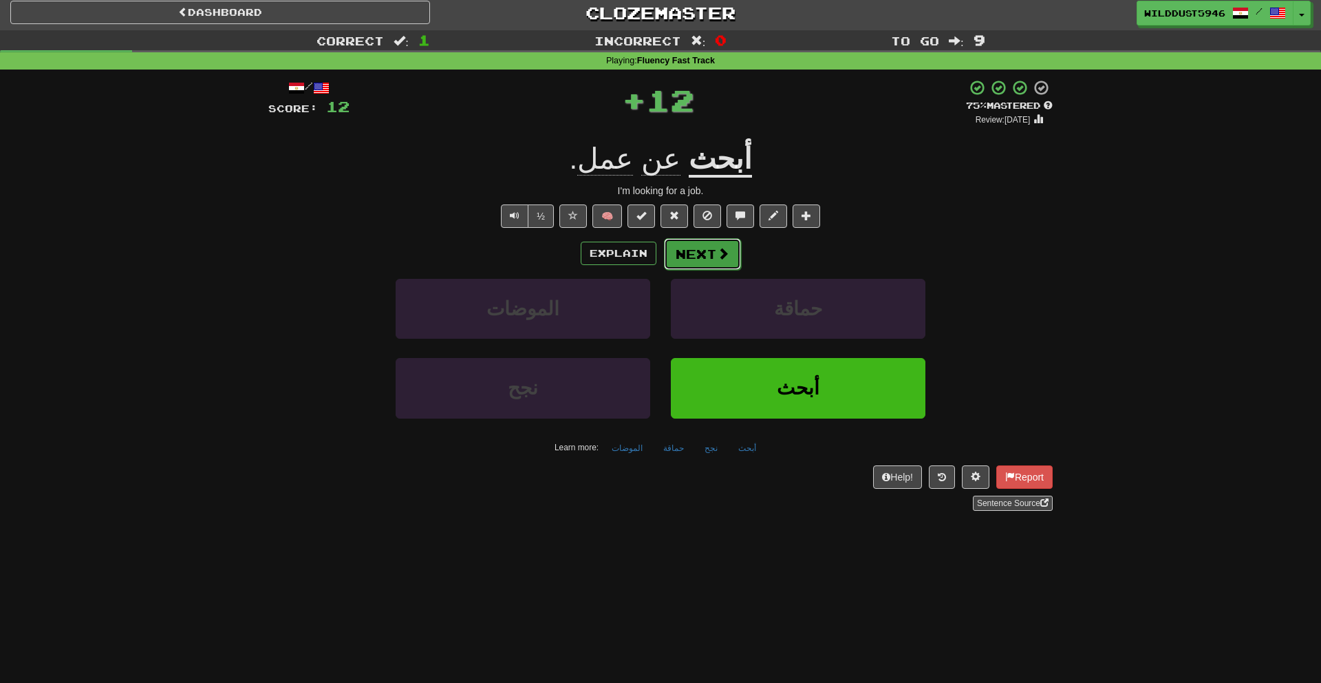
click at [687, 258] on button "Next" at bounding box center [702, 254] width 77 height 32
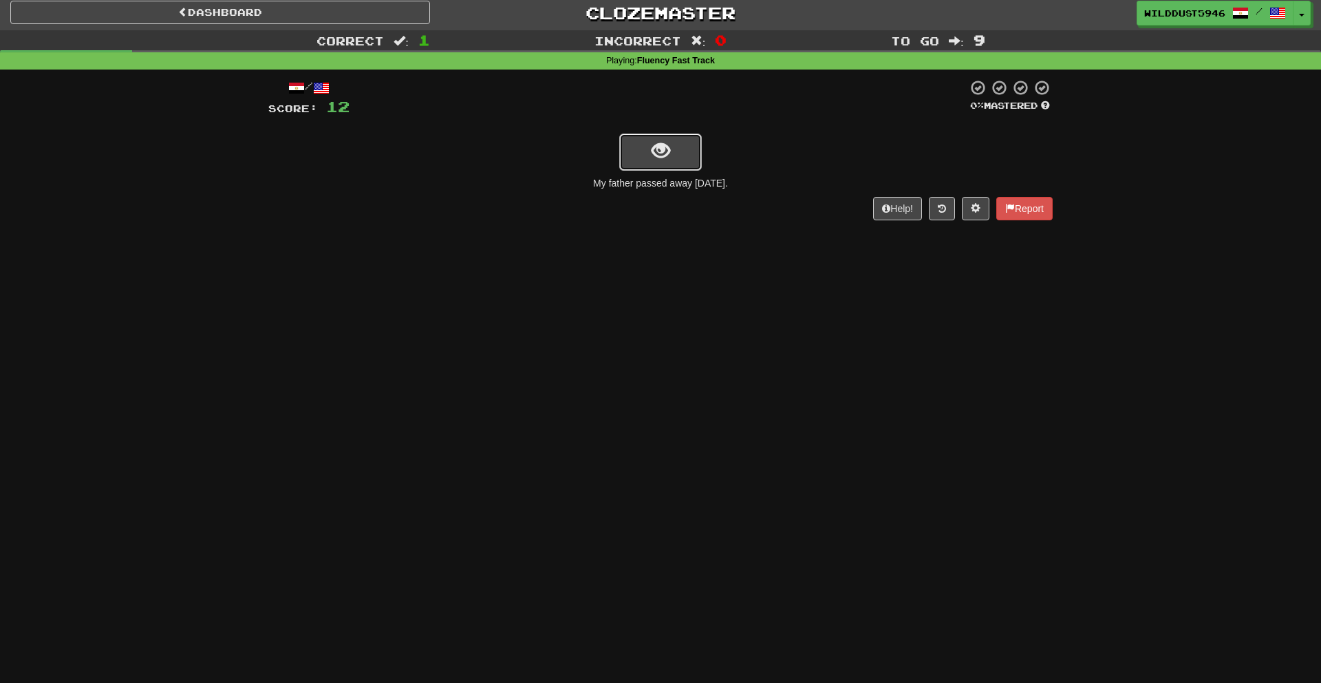
click at [659, 149] on span "show sentence" at bounding box center [661, 151] width 19 height 19
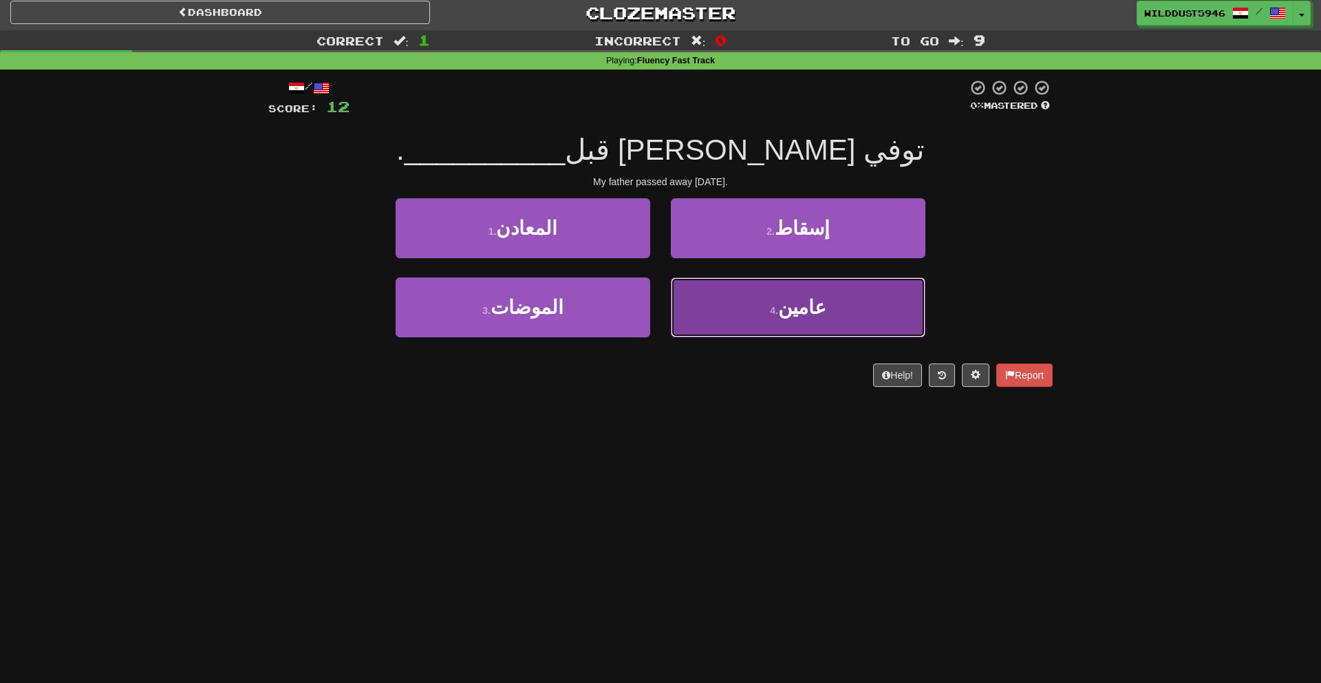
click at [676, 288] on button "4 . عامين" at bounding box center [798, 307] width 255 height 60
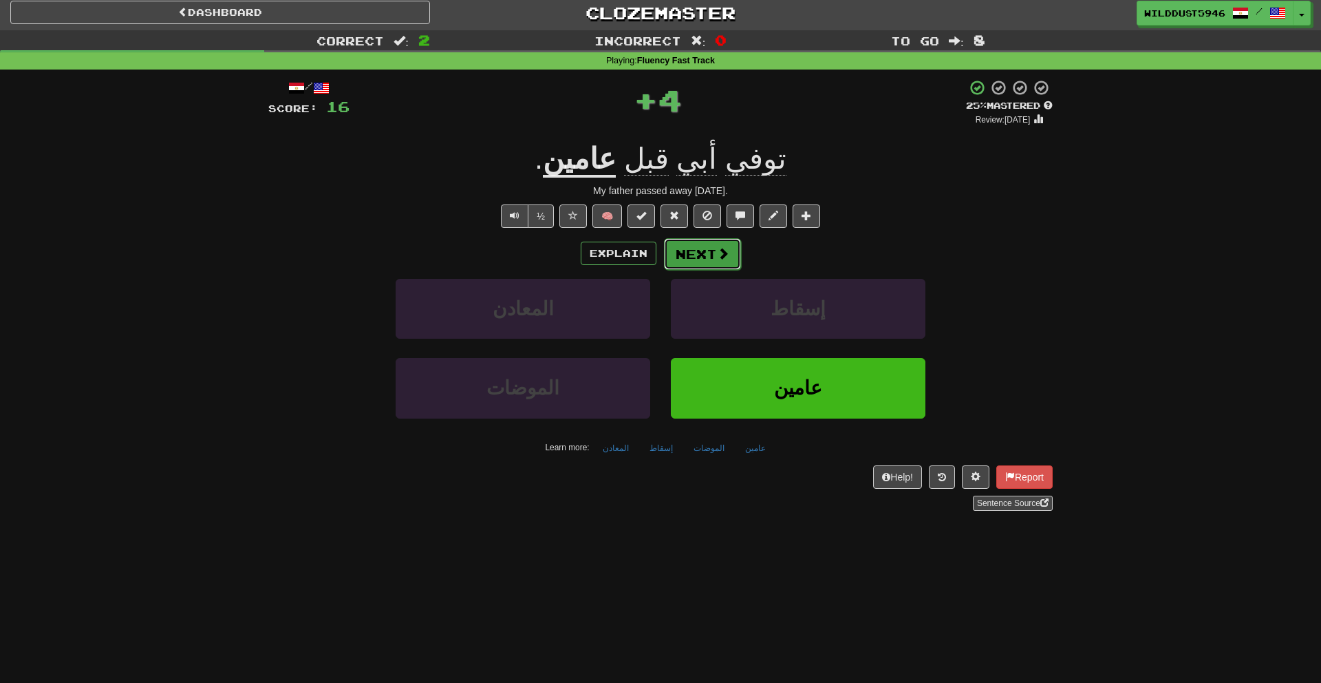
click at [678, 257] on button "Next" at bounding box center [702, 254] width 77 height 32
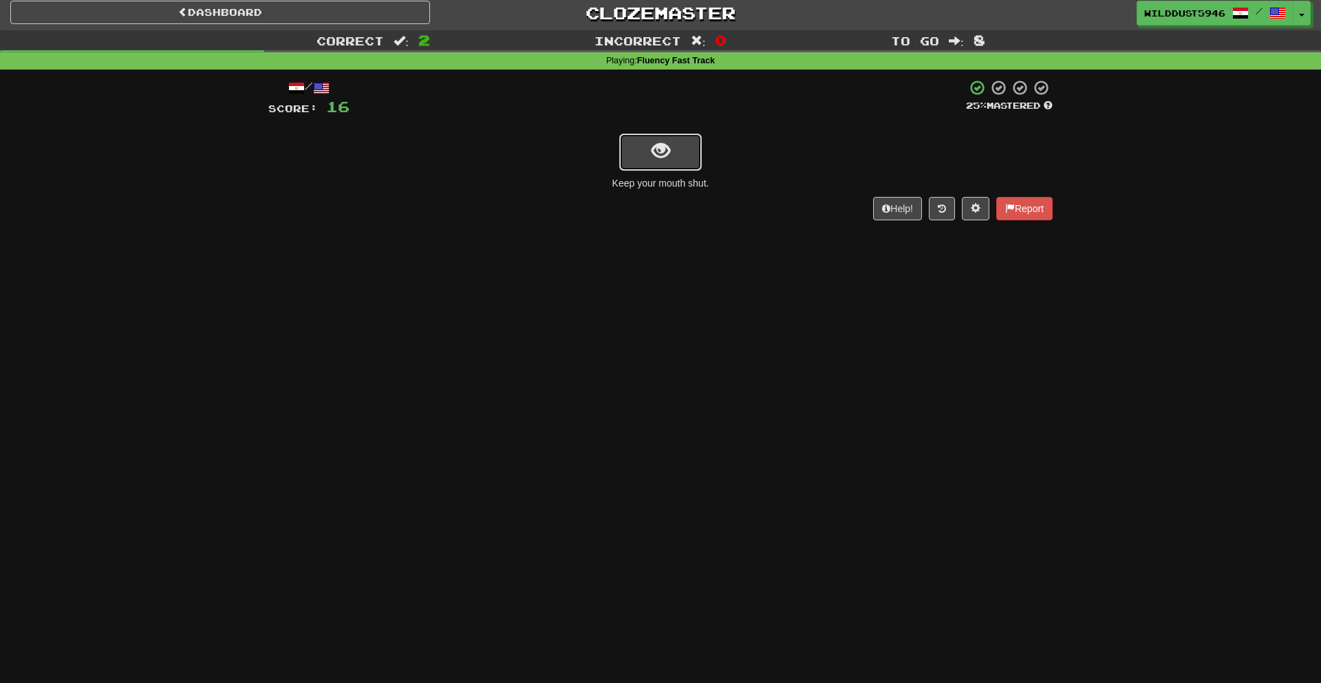
click at [675, 154] on button "show sentence" at bounding box center [660, 151] width 83 height 37
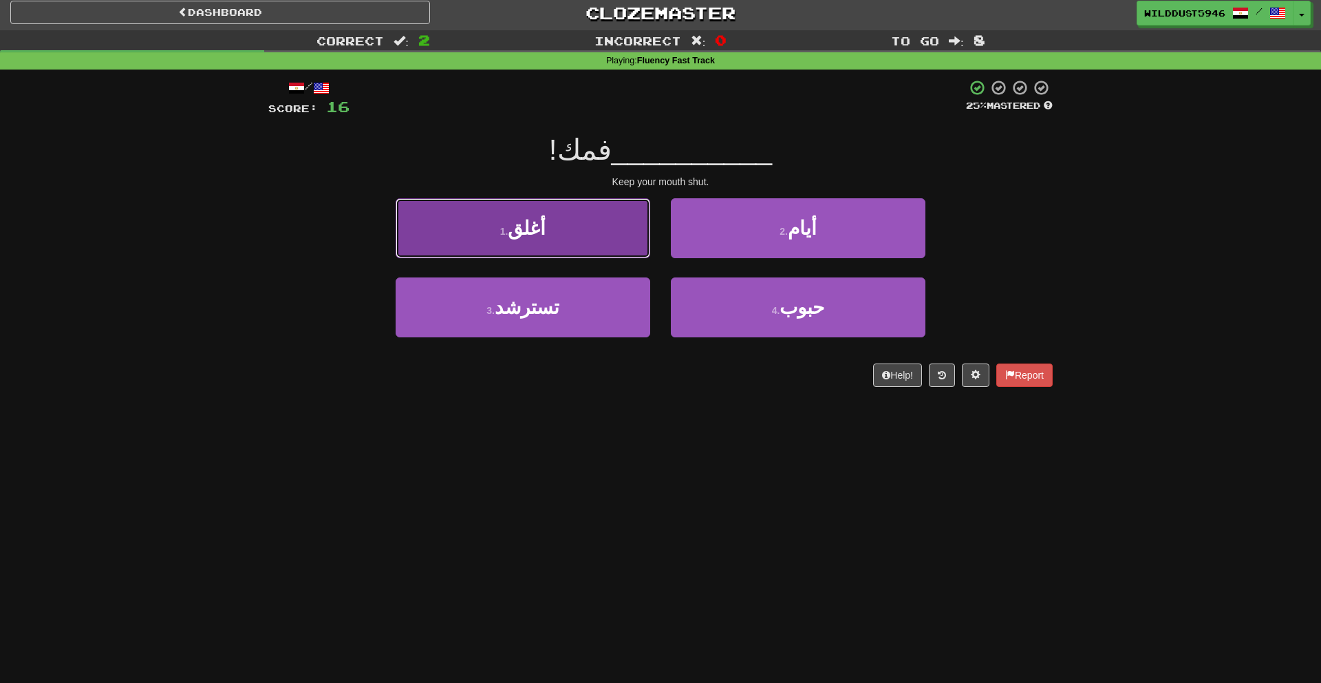
click at [597, 243] on button "1 . أغلق" at bounding box center [523, 228] width 255 height 60
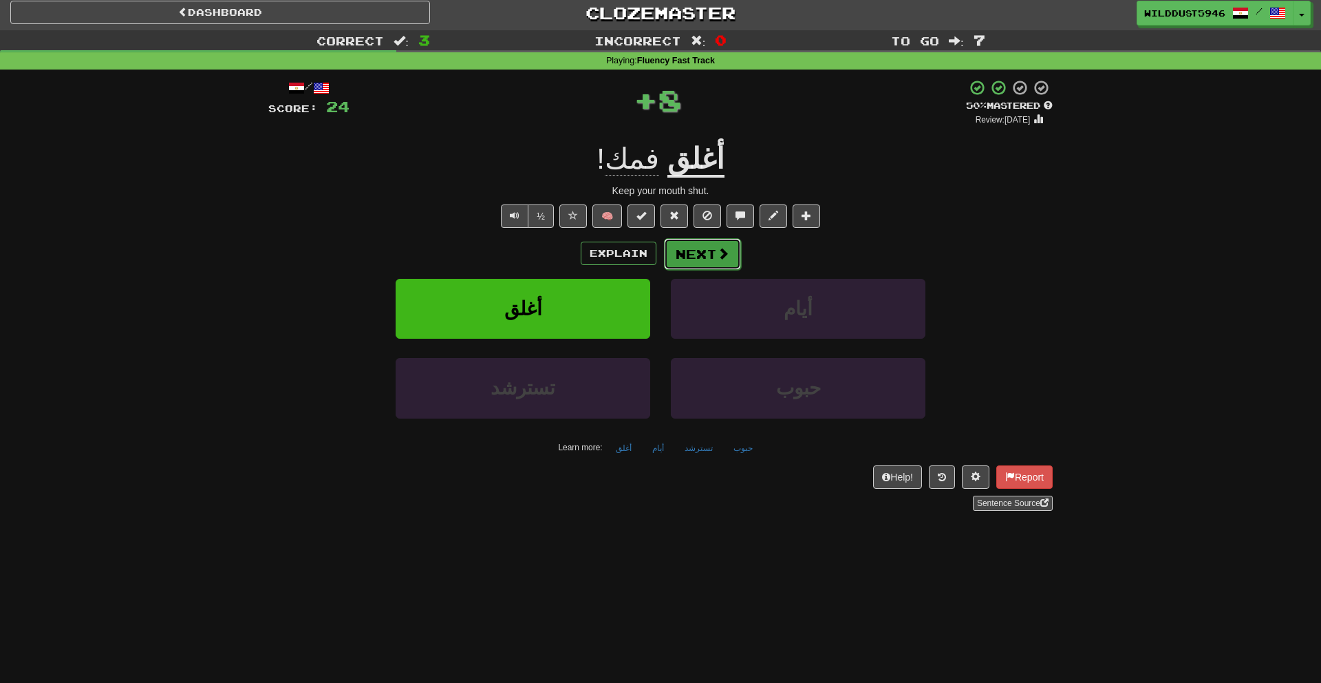
click at [681, 250] on button "Next" at bounding box center [702, 254] width 77 height 32
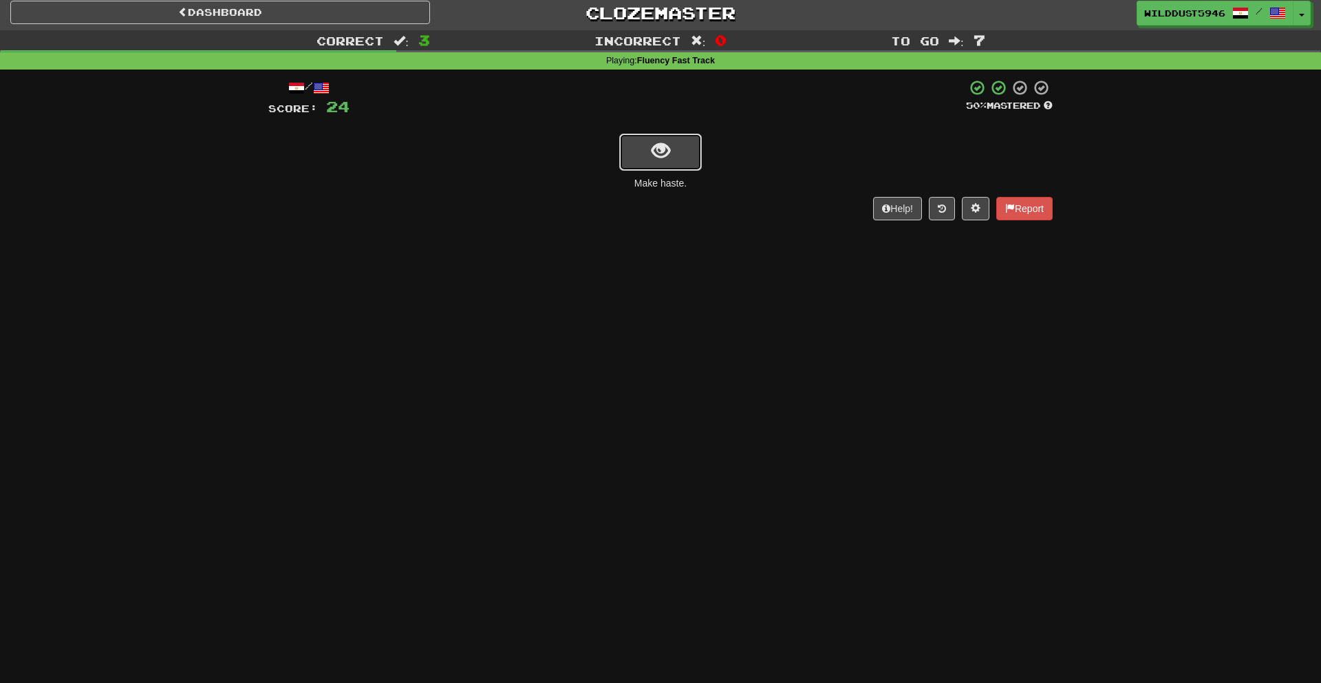
click at [658, 152] on span "show sentence" at bounding box center [661, 151] width 19 height 19
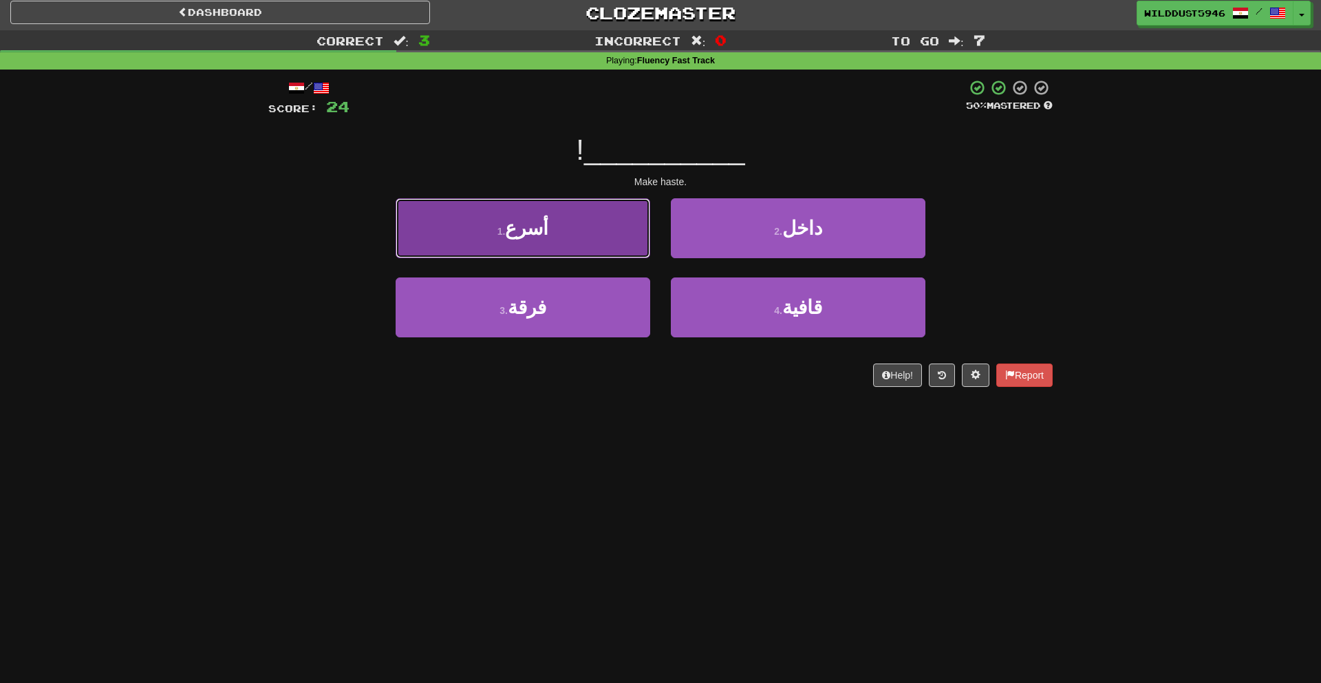
click at [619, 248] on button "1 . أسرع" at bounding box center [523, 228] width 255 height 60
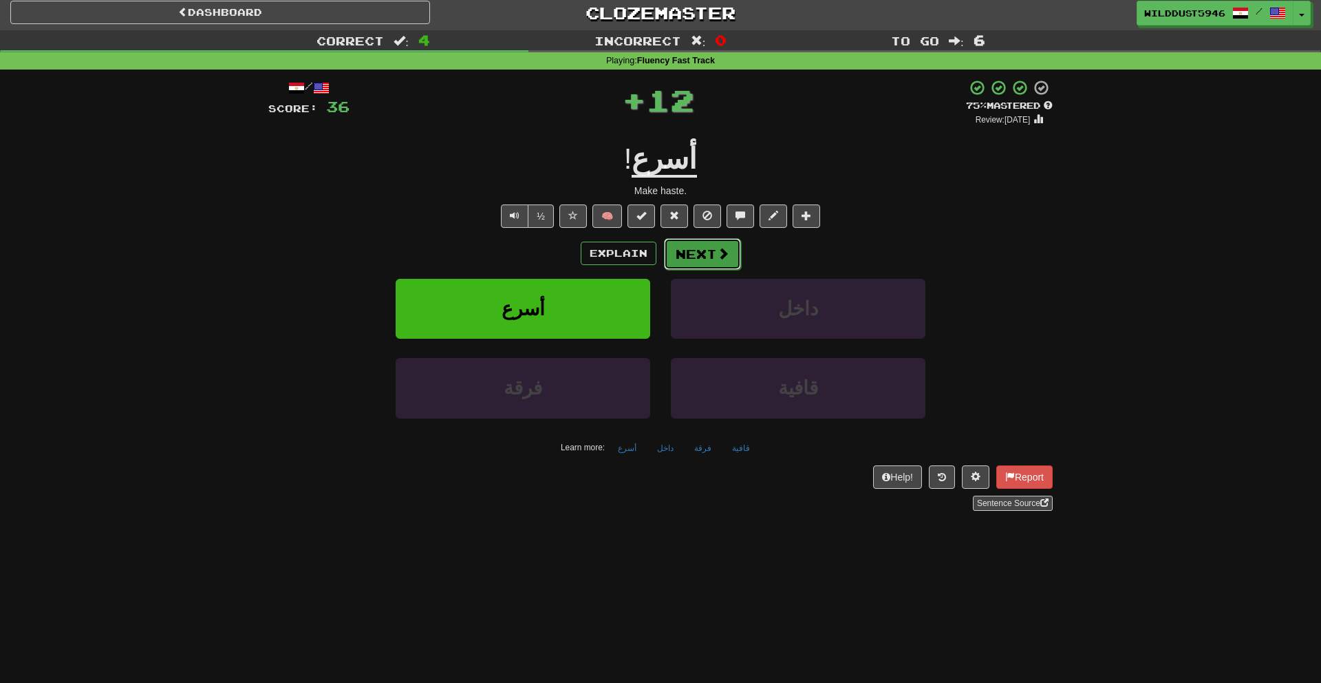
click at [683, 257] on button "Next" at bounding box center [702, 254] width 77 height 32
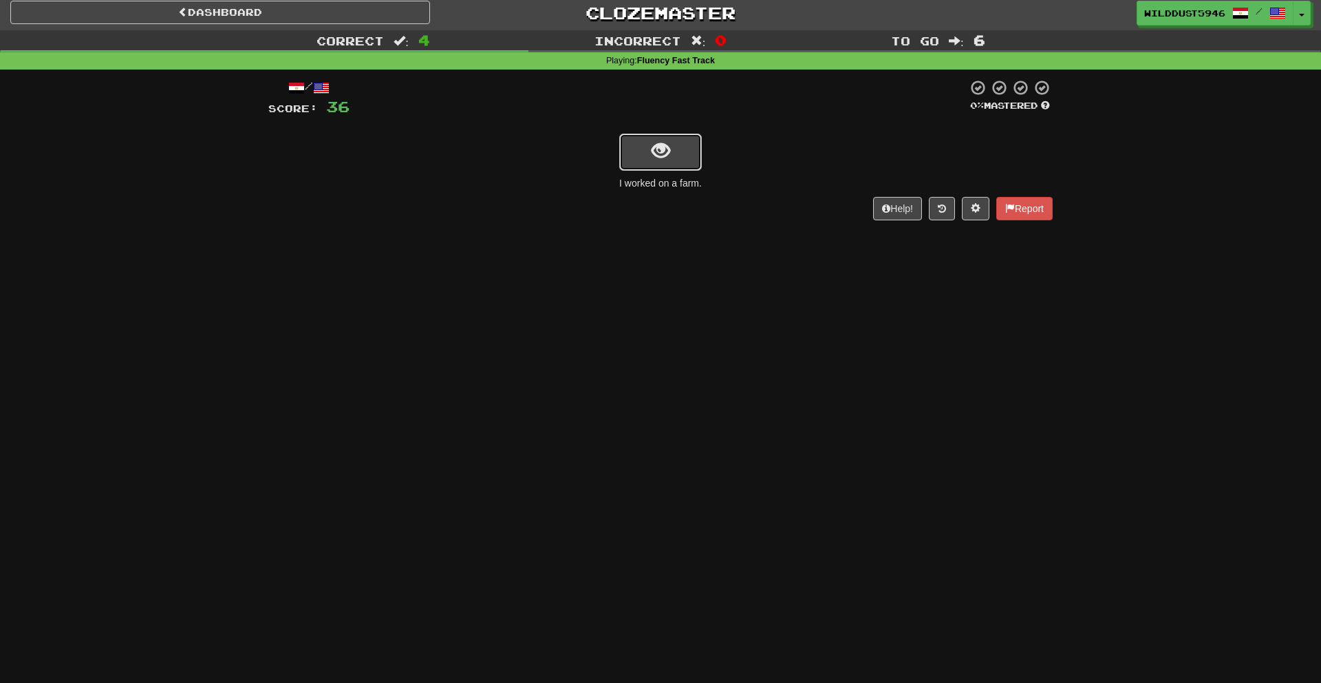
click at [691, 157] on button "show sentence" at bounding box center [660, 151] width 83 height 37
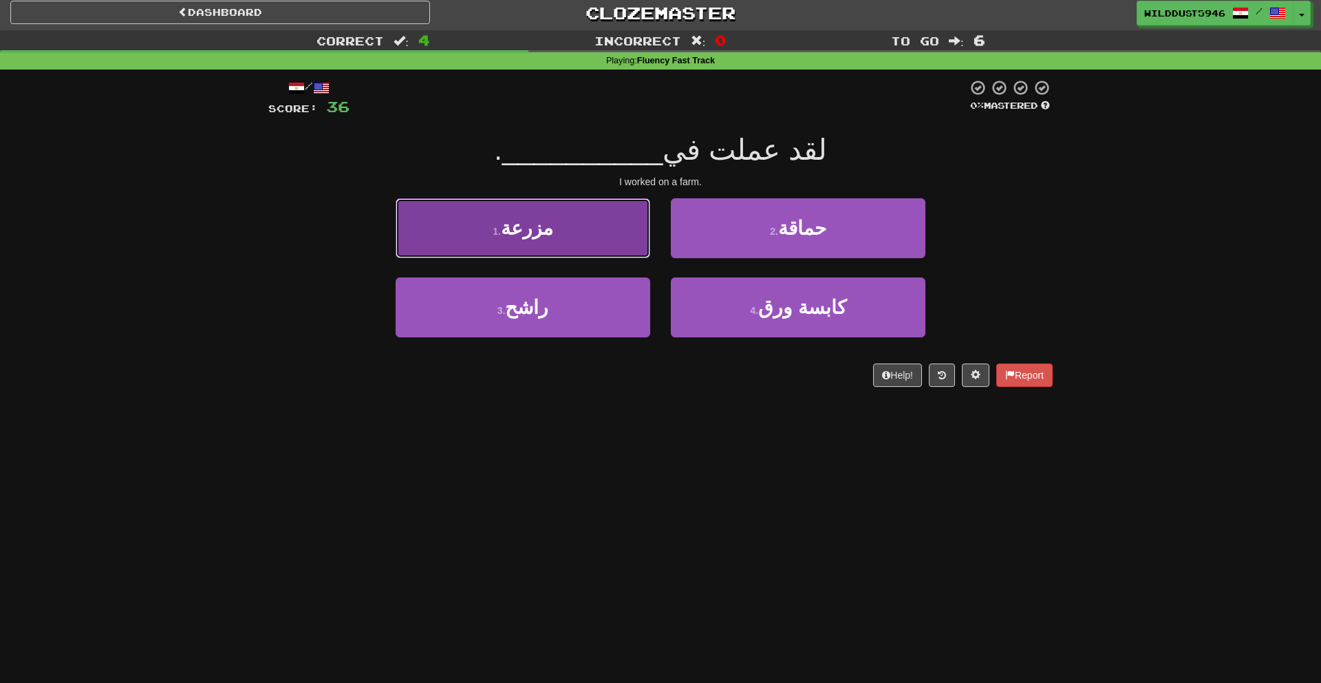
click at [553, 254] on button "1 . مزرعة" at bounding box center [523, 228] width 255 height 60
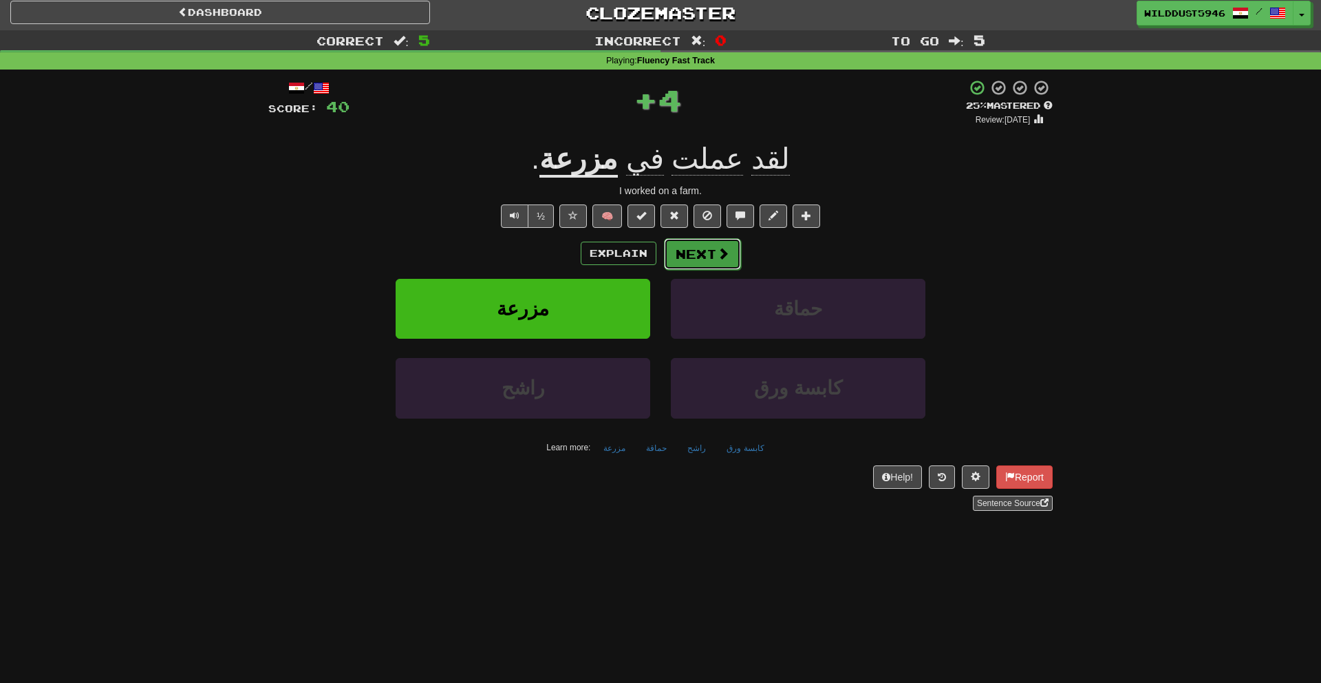
click at [709, 259] on button "Next" at bounding box center [702, 254] width 77 height 32
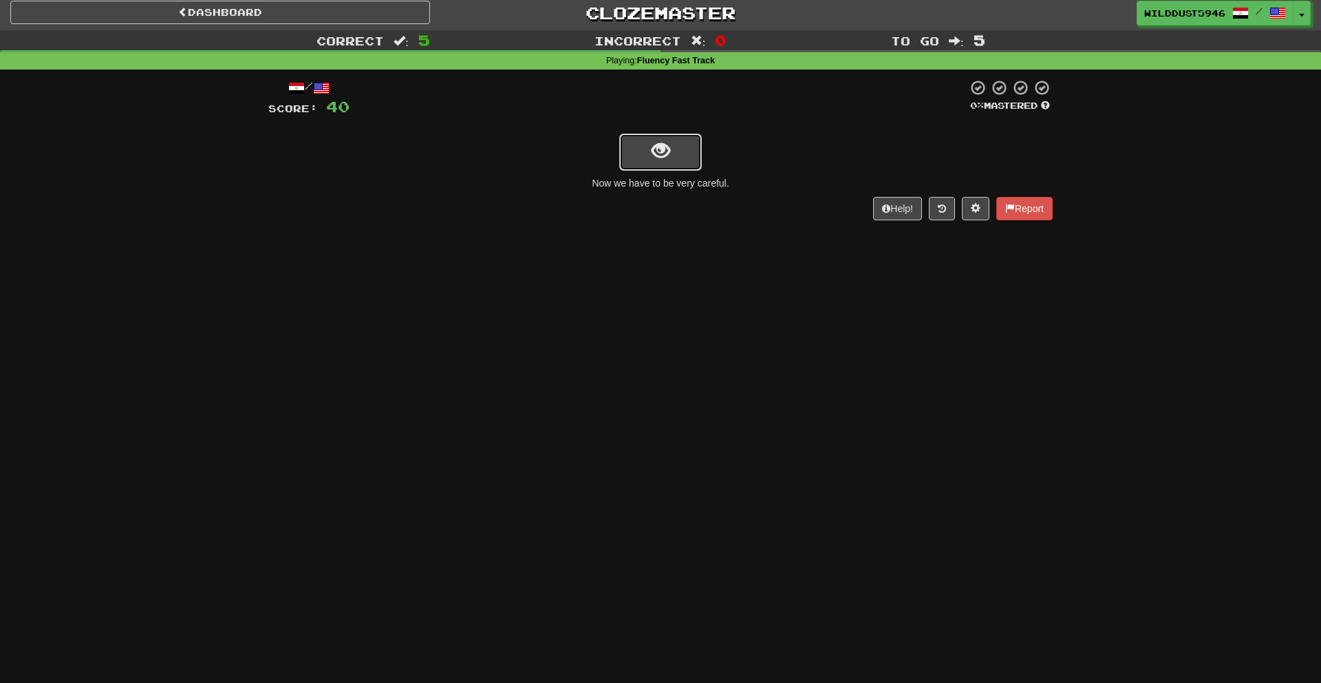
click at [664, 144] on span "show sentence" at bounding box center [661, 151] width 19 height 19
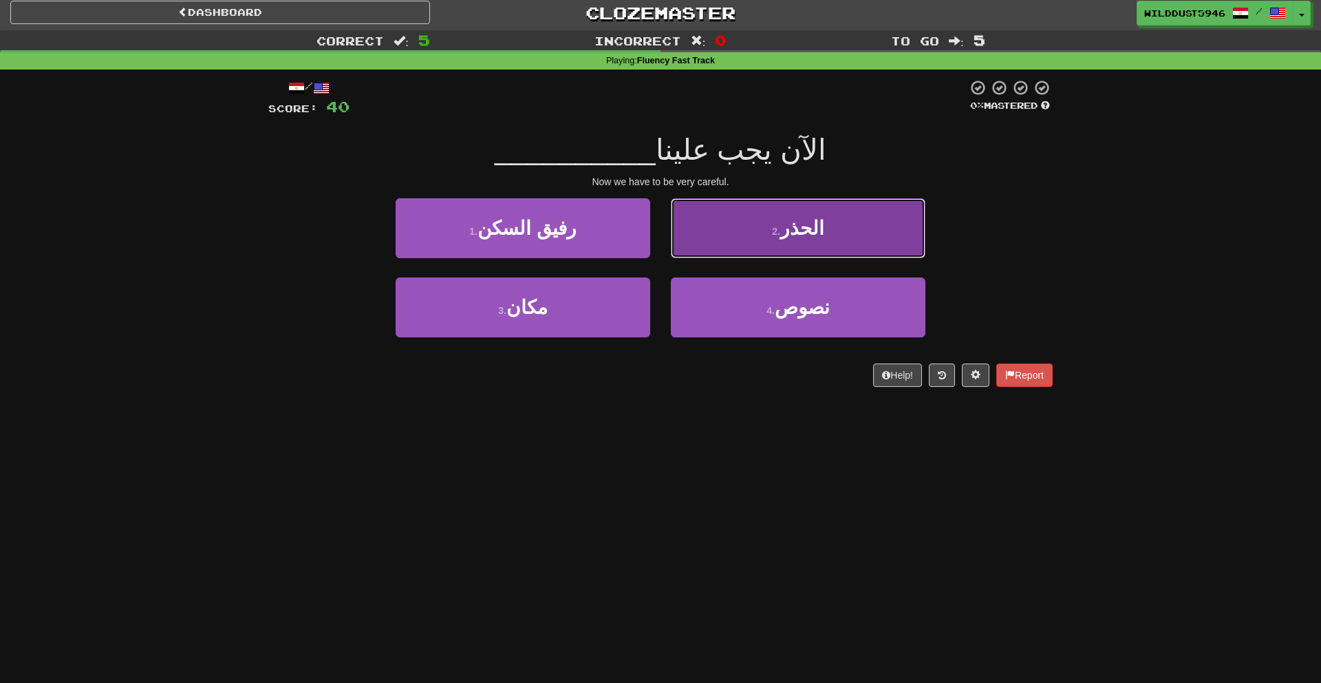
click at [707, 233] on button "2 . الحذر" at bounding box center [798, 228] width 255 height 60
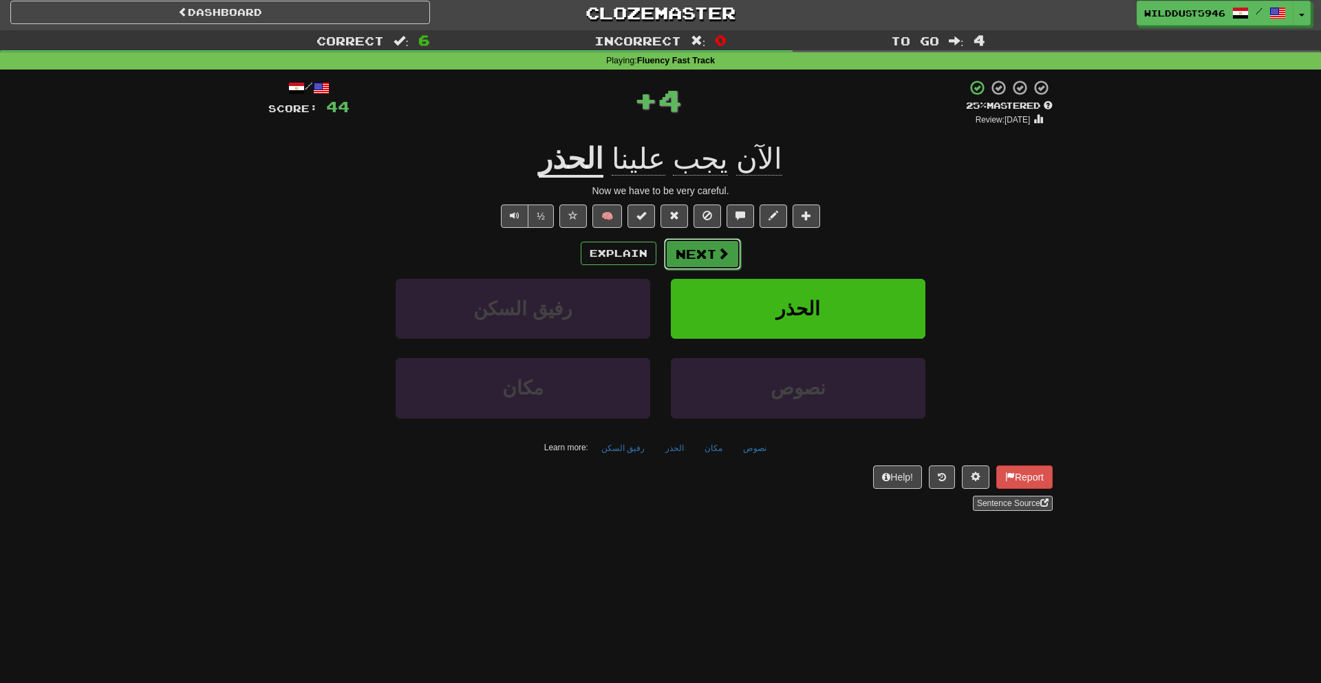
click at [707, 247] on button "Next" at bounding box center [702, 254] width 77 height 32
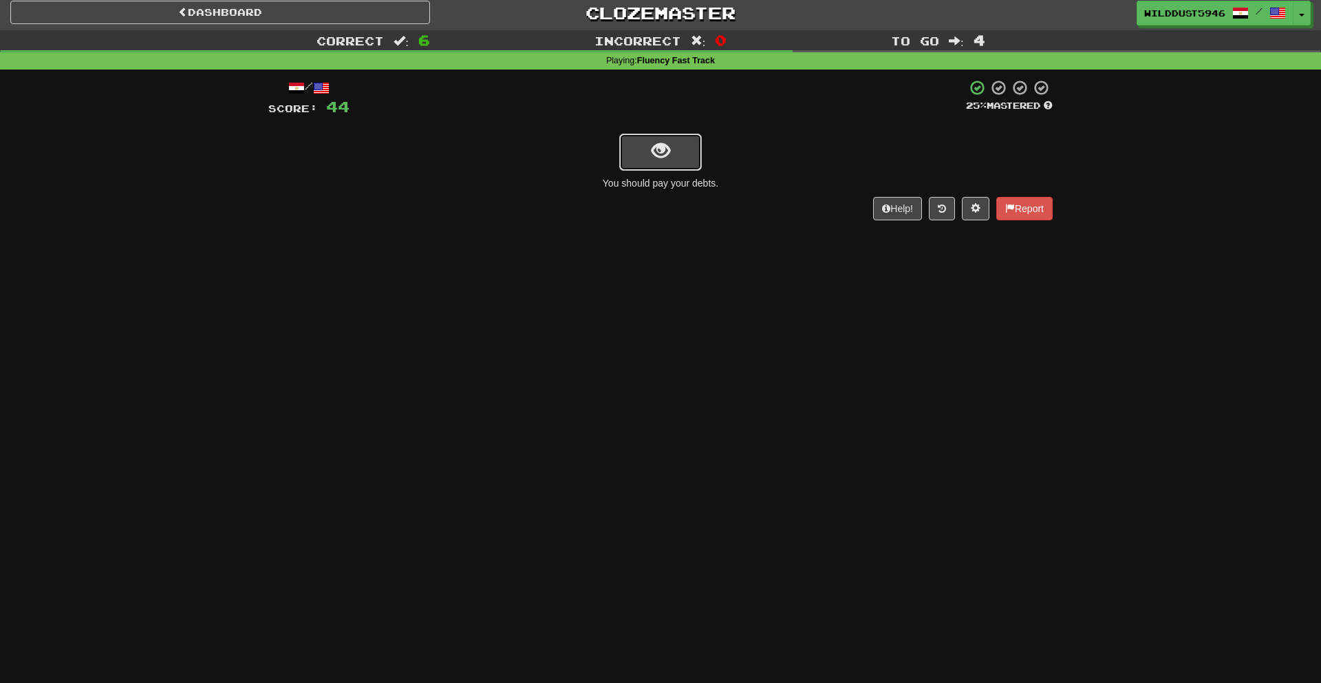
click at [656, 153] on span "show sentence" at bounding box center [661, 151] width 19 height 19
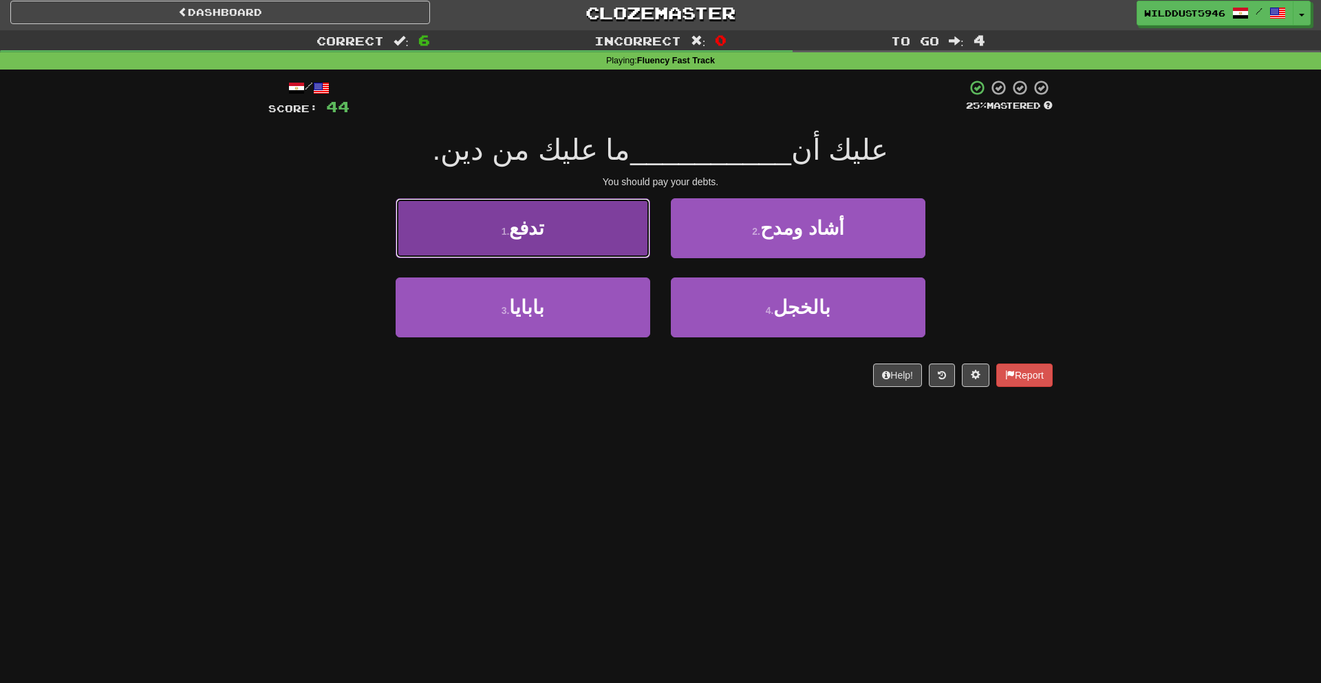
click at [619, 240] on button "1 . تدفع" at bounding box center [523, 228] width 255 height 60
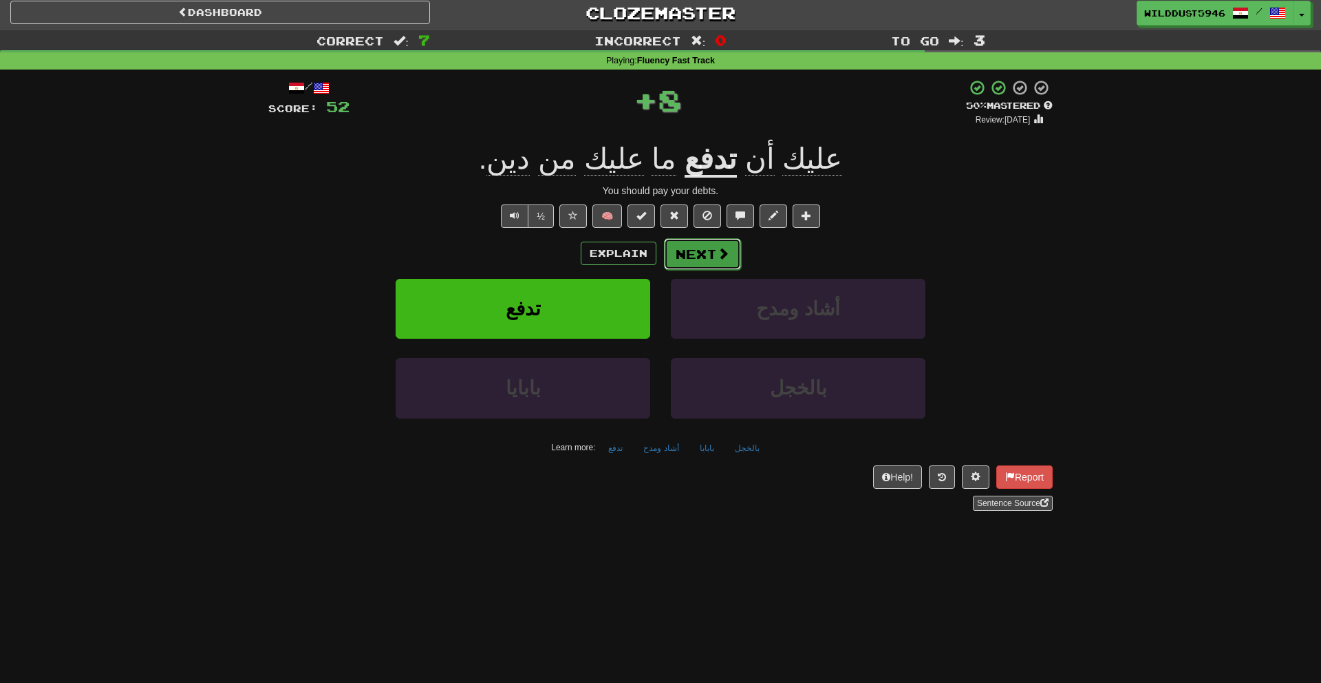
click at [674, 248] on button "Next" at bounding box center [702, 254] width 77 height 32
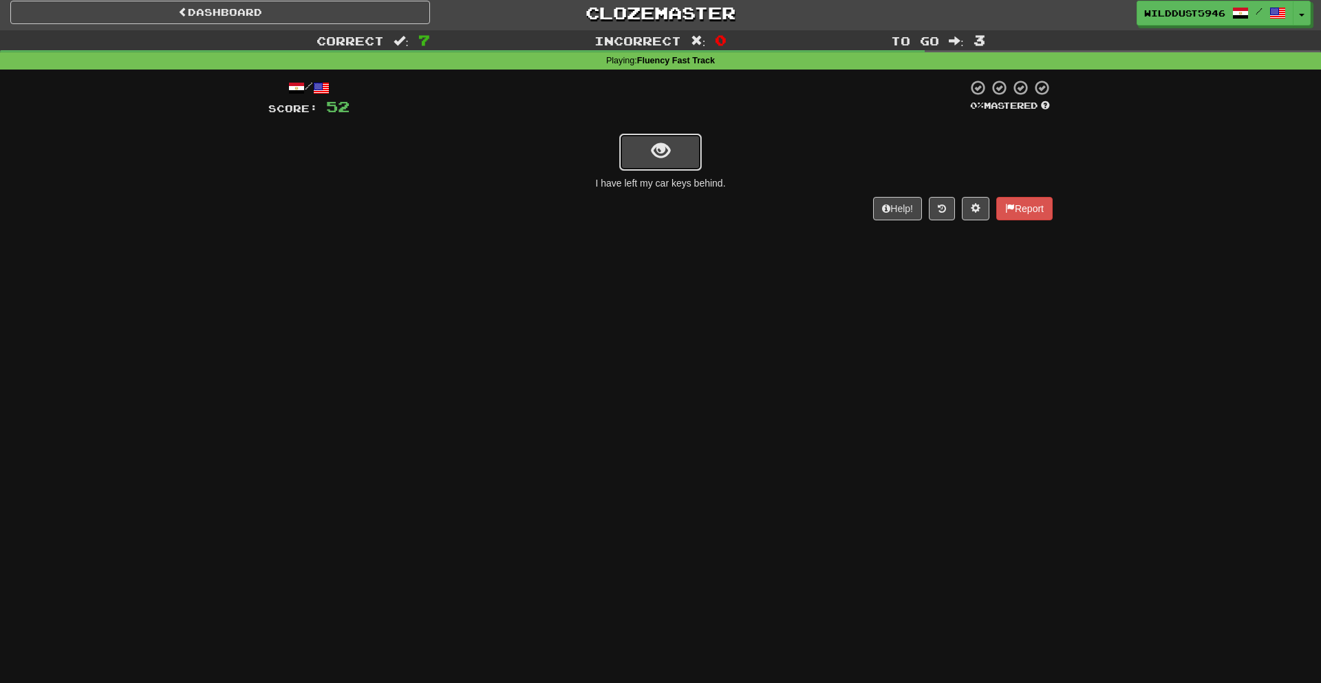
click at [665, 156] on span "show sentence" at bounding box center [661, 151] width 19 height 19
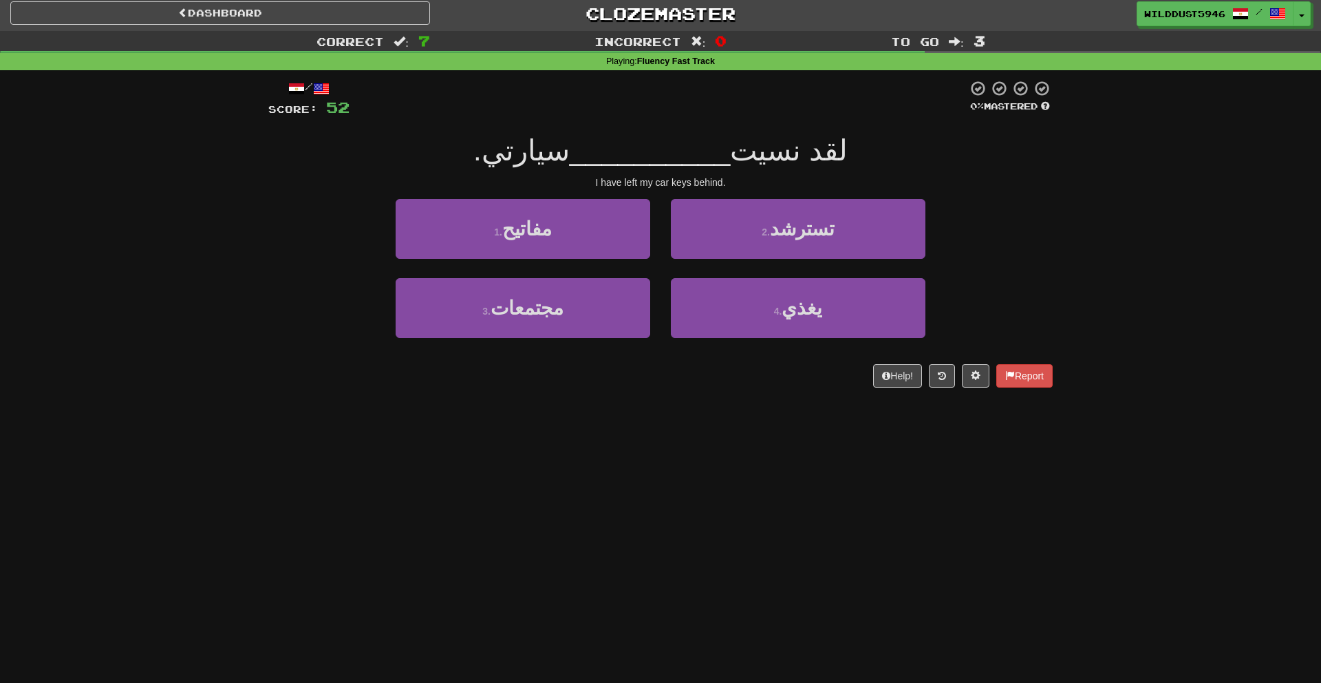
scroll to position [1, 0]
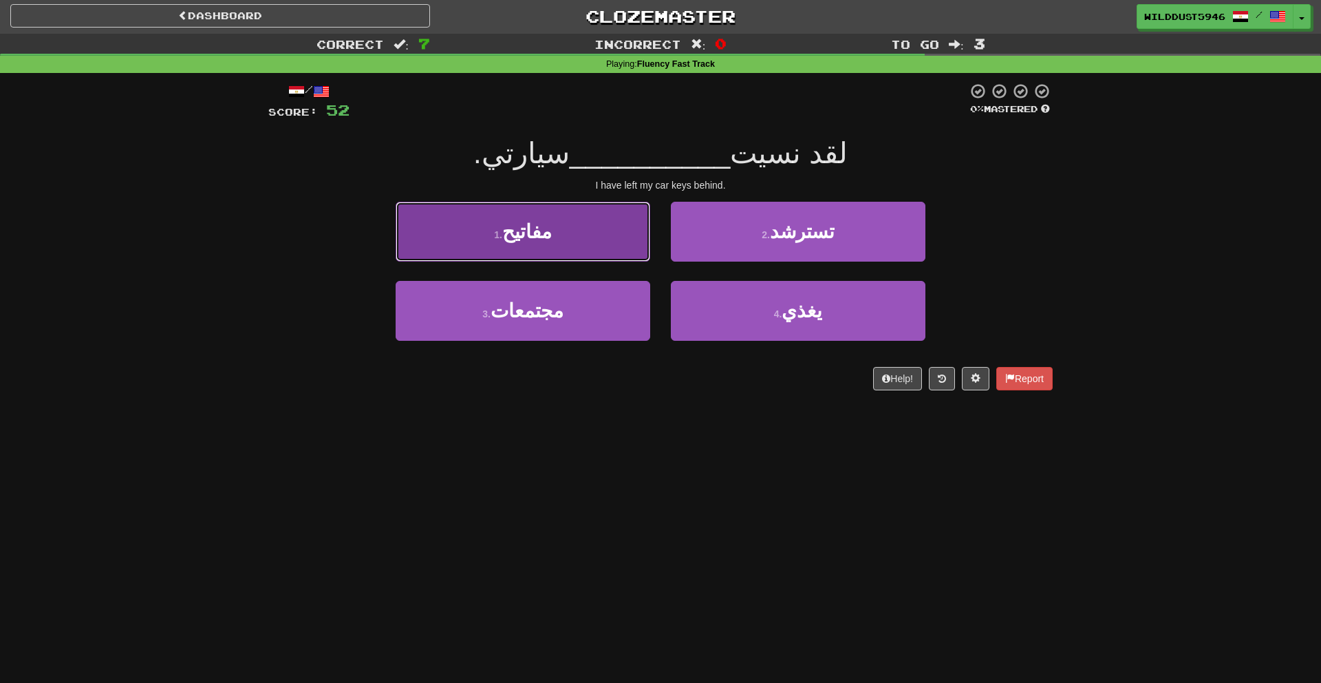
click at [616, 237] on button "1 . مفاتيح" at bounding box center [523, 232] width 255 height 60
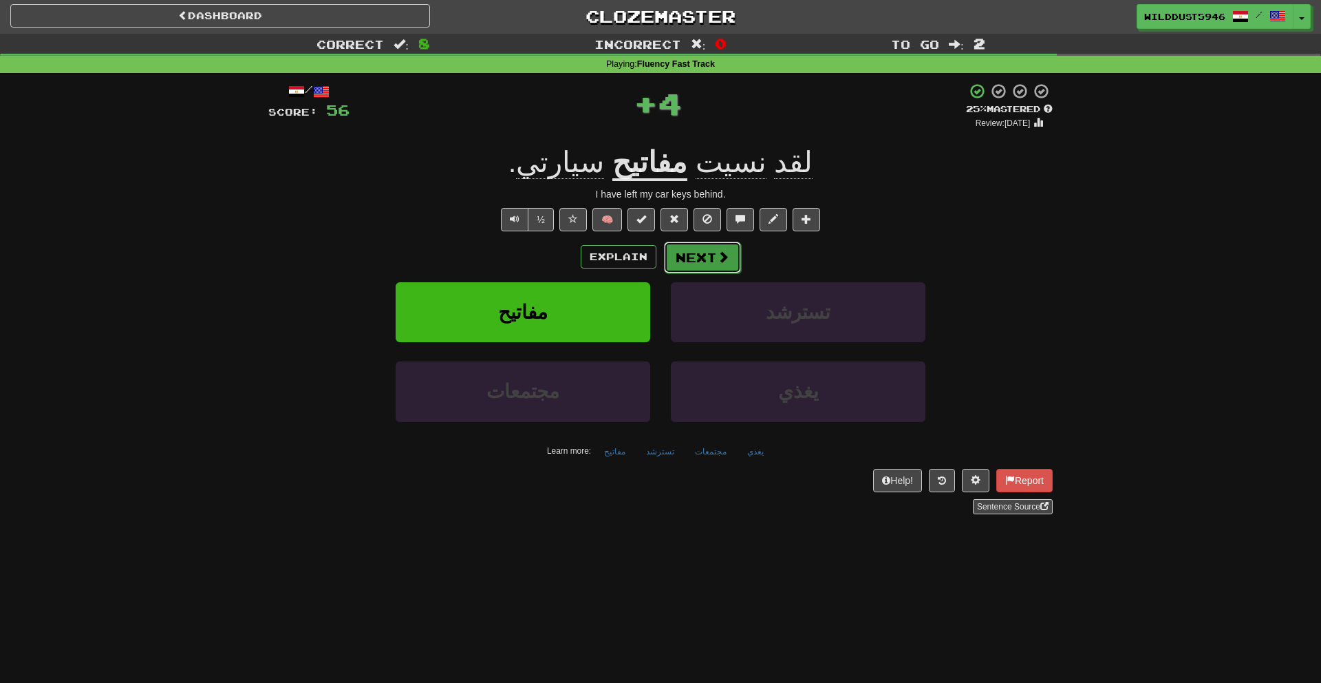
click at [697, 263] on button "Next" at bounding box center [702, 257] width 77 height 32
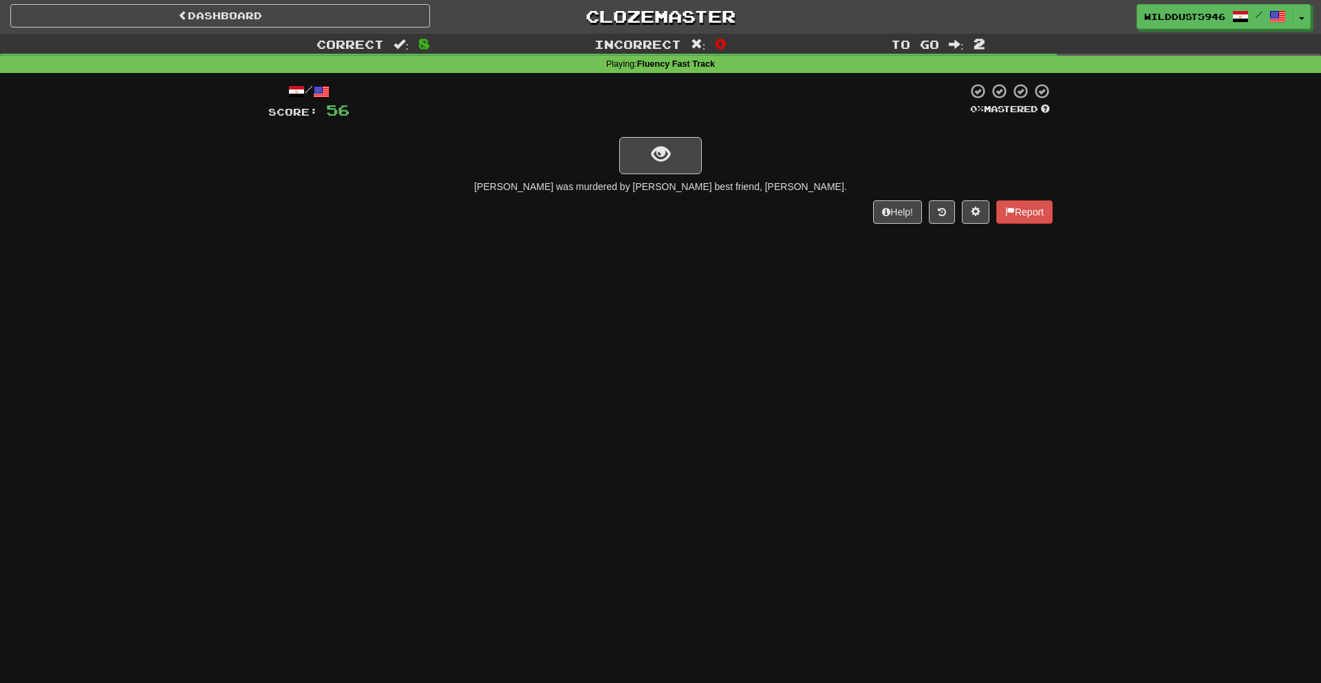
scroll to position [0, 0]
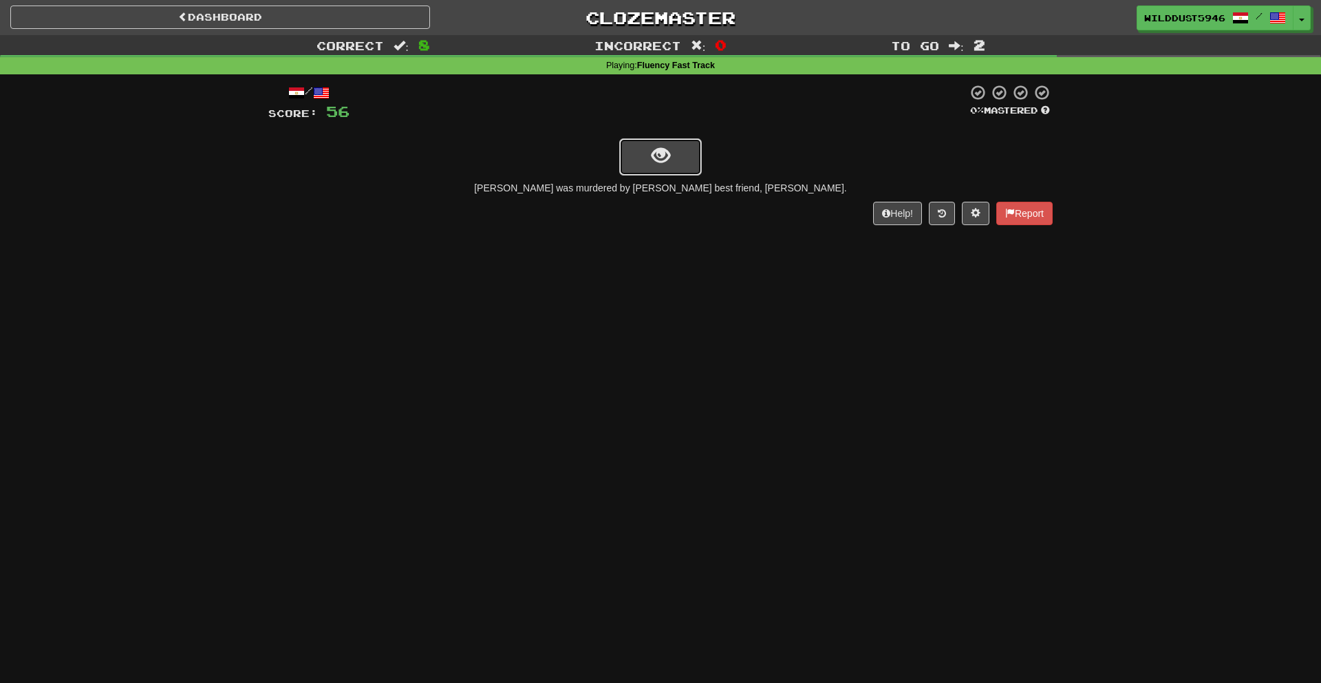
click at [676, 160] on button "show sentence" at bounding box center [660, 156] width 83 height 37
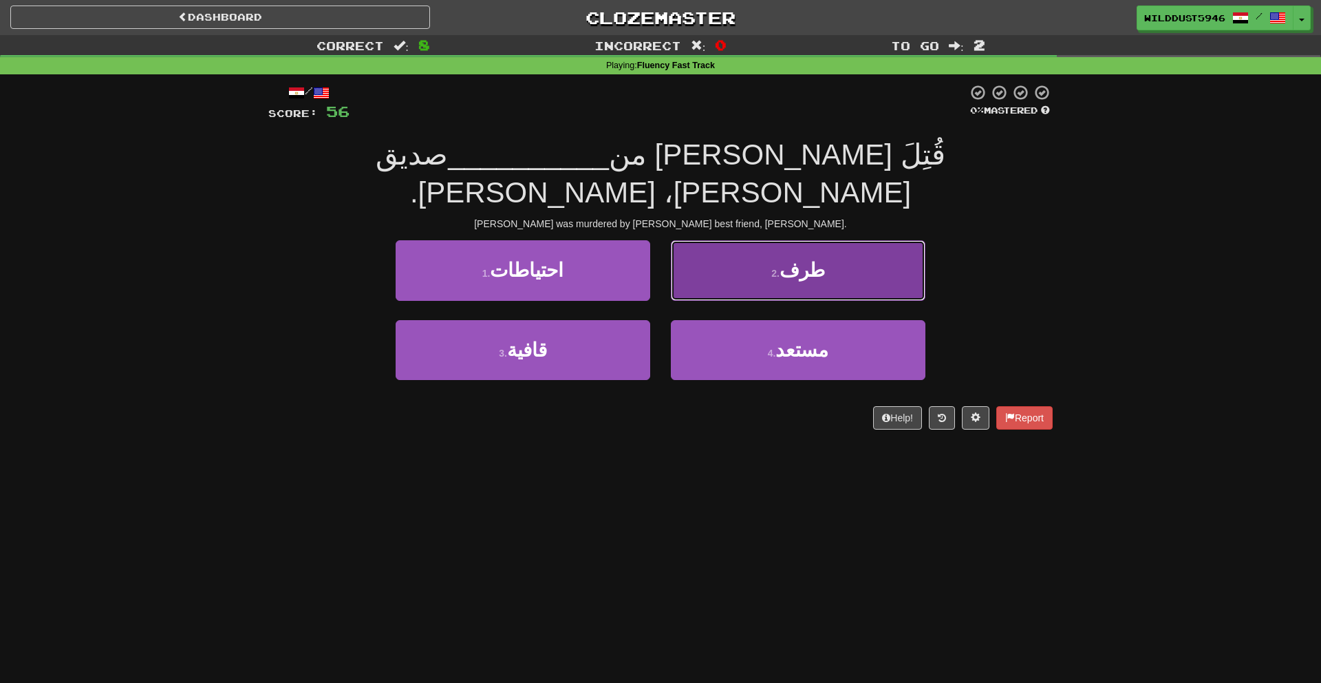
click at [728, 249] on button "2 . طرف" at bounding box center [798, 270] width 255 height 60
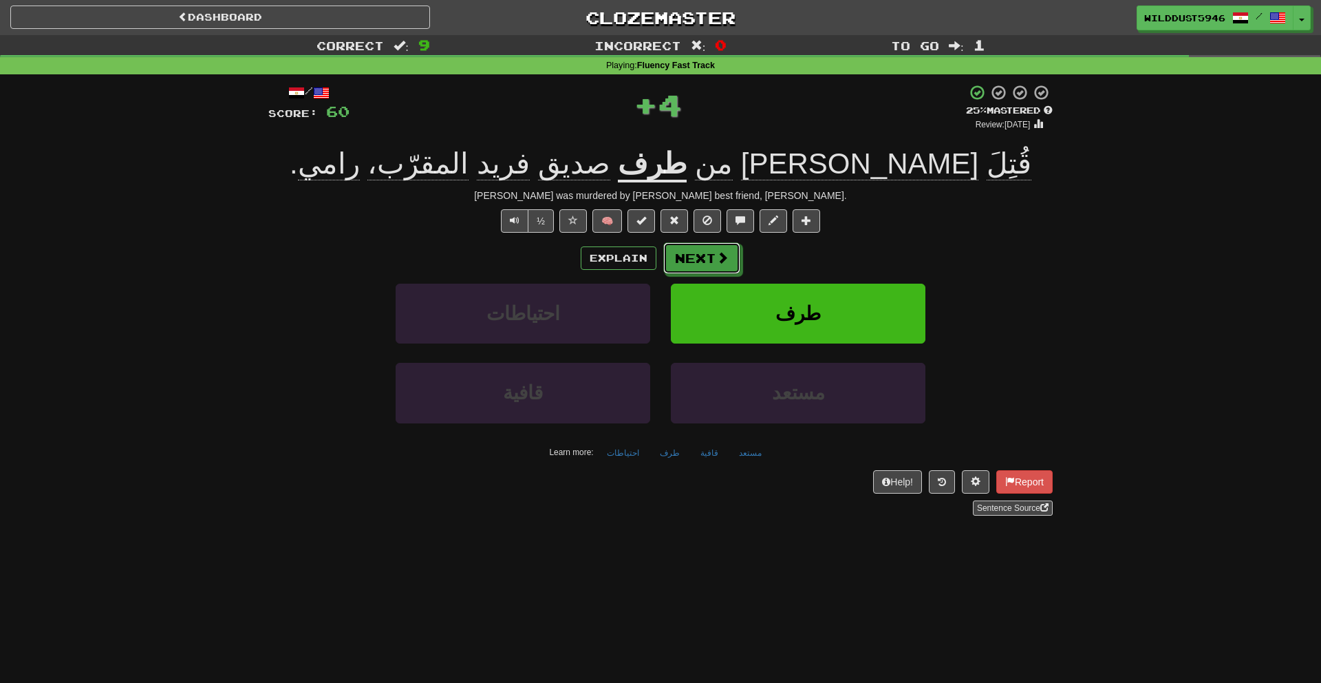
drag, startPoint x: 722, startPoint y: 264, endPoint x: 620, endPoint y: 279, distance: 103.7
click at [620, 279] on div "Explain Next احتياطات طرف قافية مستعد Learn more: احتياطات طرف قافية مستعد" at bounding box center [660, 352] width 784 height 221
click at [698, 258] on button "Next" at bounding box center [701, 258] width 77 height 32
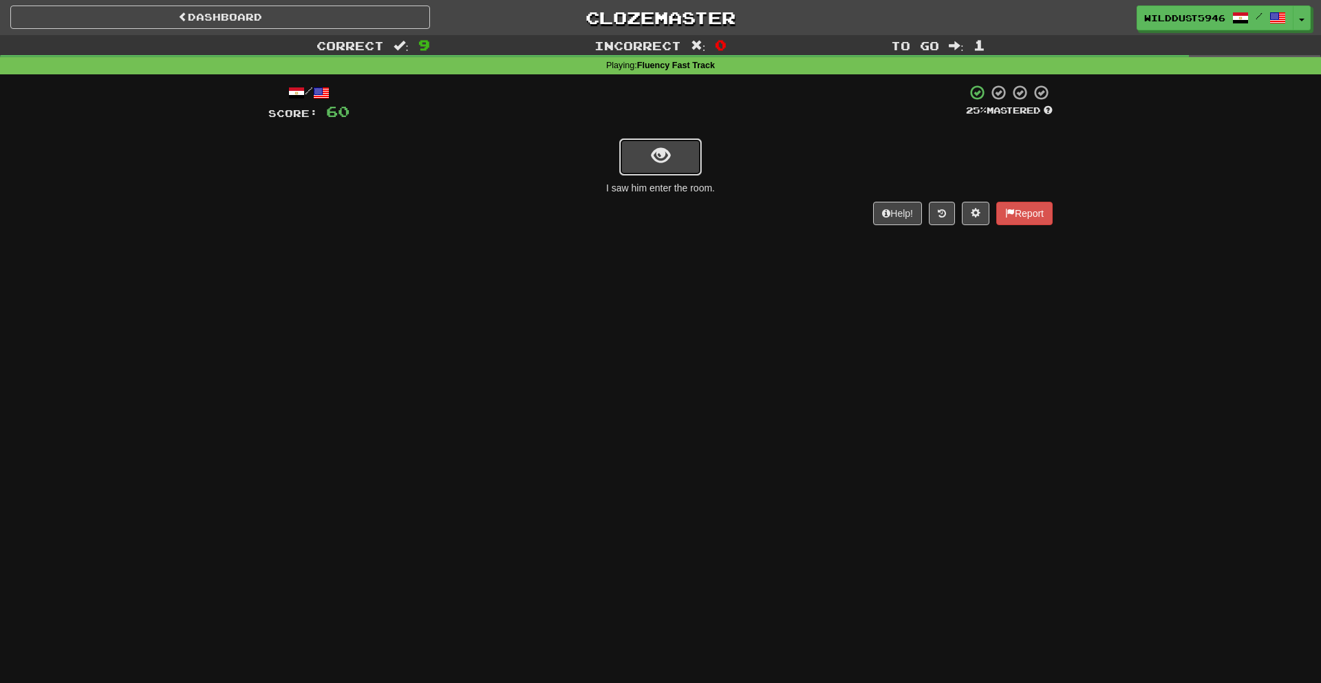
click at [680, 148] on button "show sentence" at bounding box center [660, 156] width 83 height 37
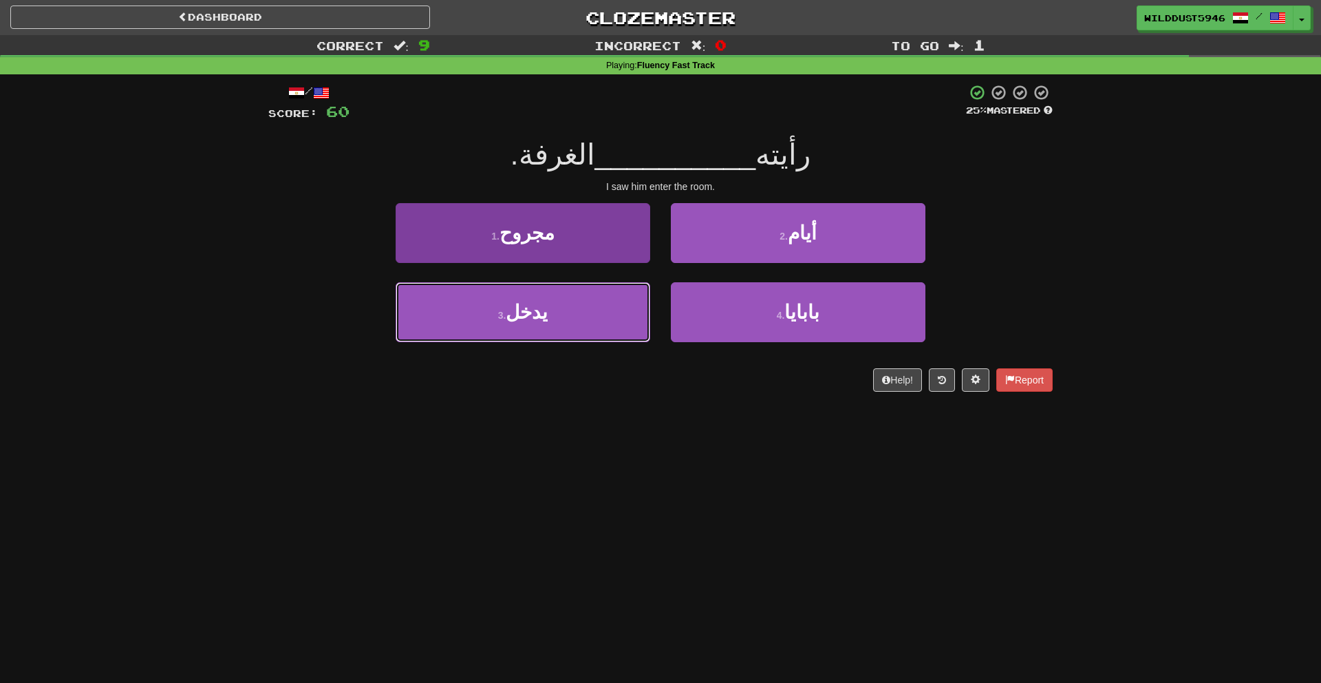
click at [592, 315] on button "3 . يدخل" at bounding box center [523, 312] width 255 height 60
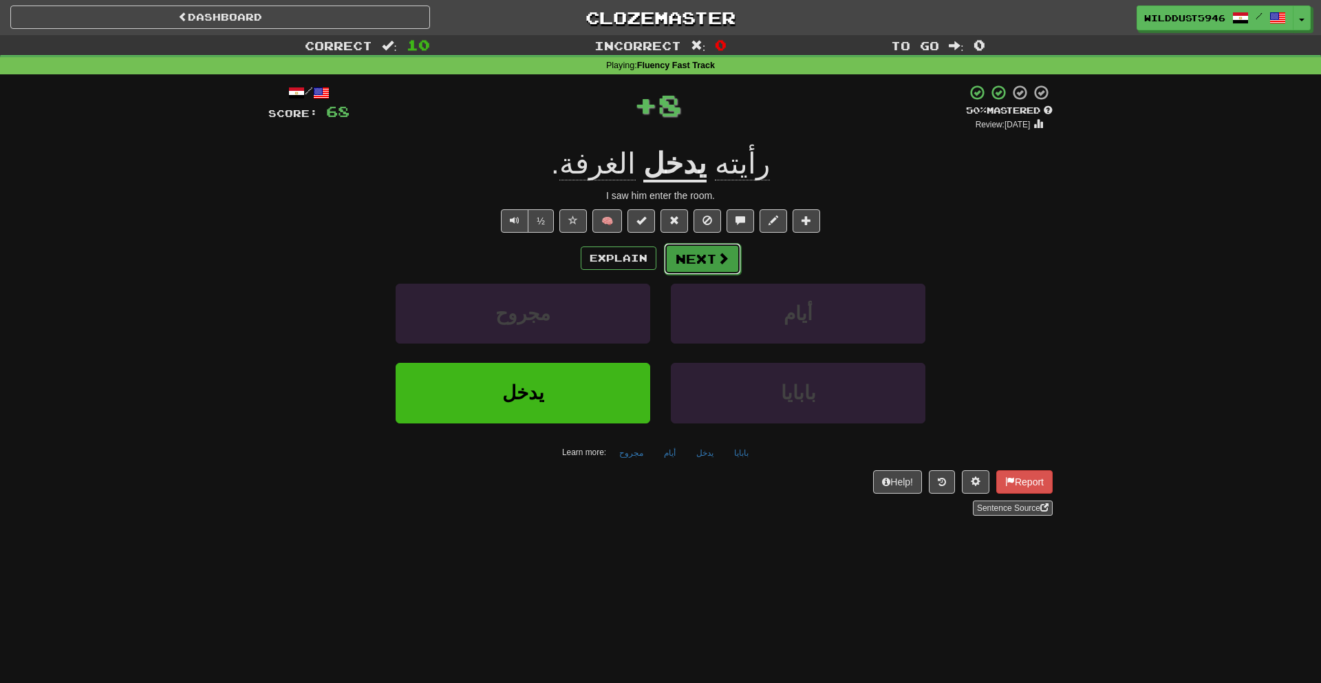
click at [724, 249] on button "Next" at bounding box center [702, 259] width 77 height 32
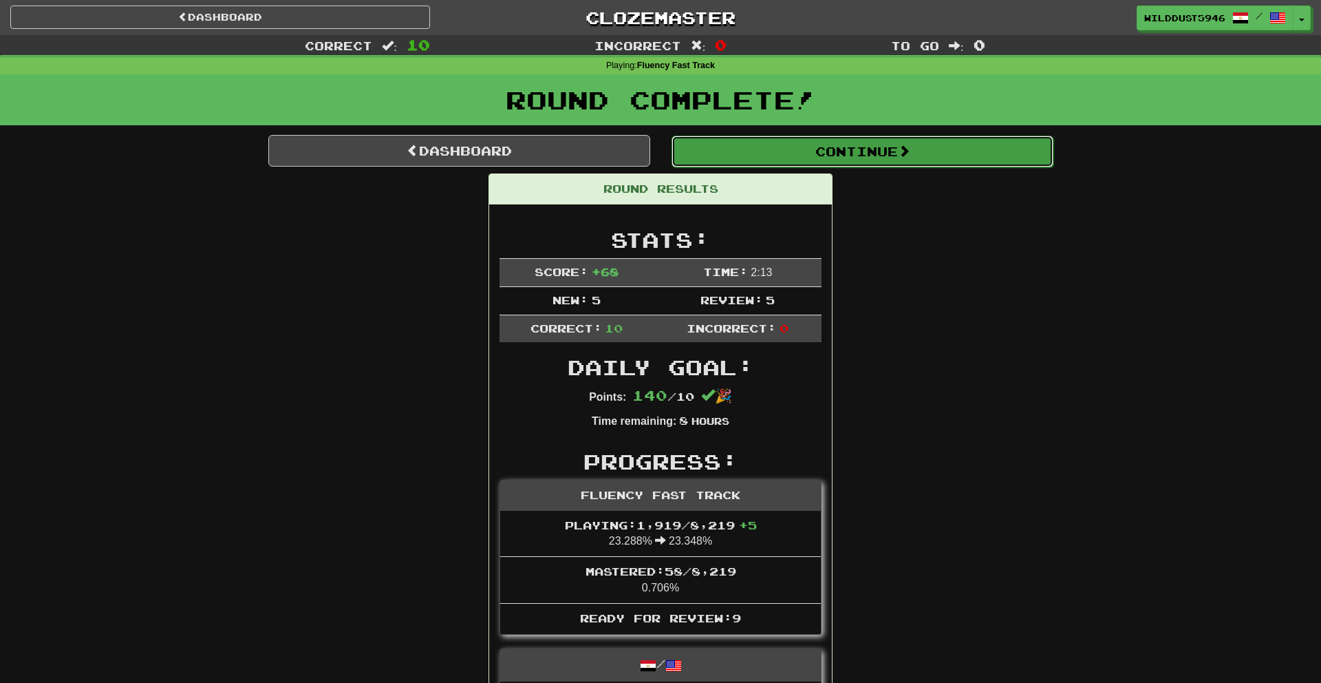
click at [753, 162] on button "Continue" at bounding box center [863, 152] width 382 height 32
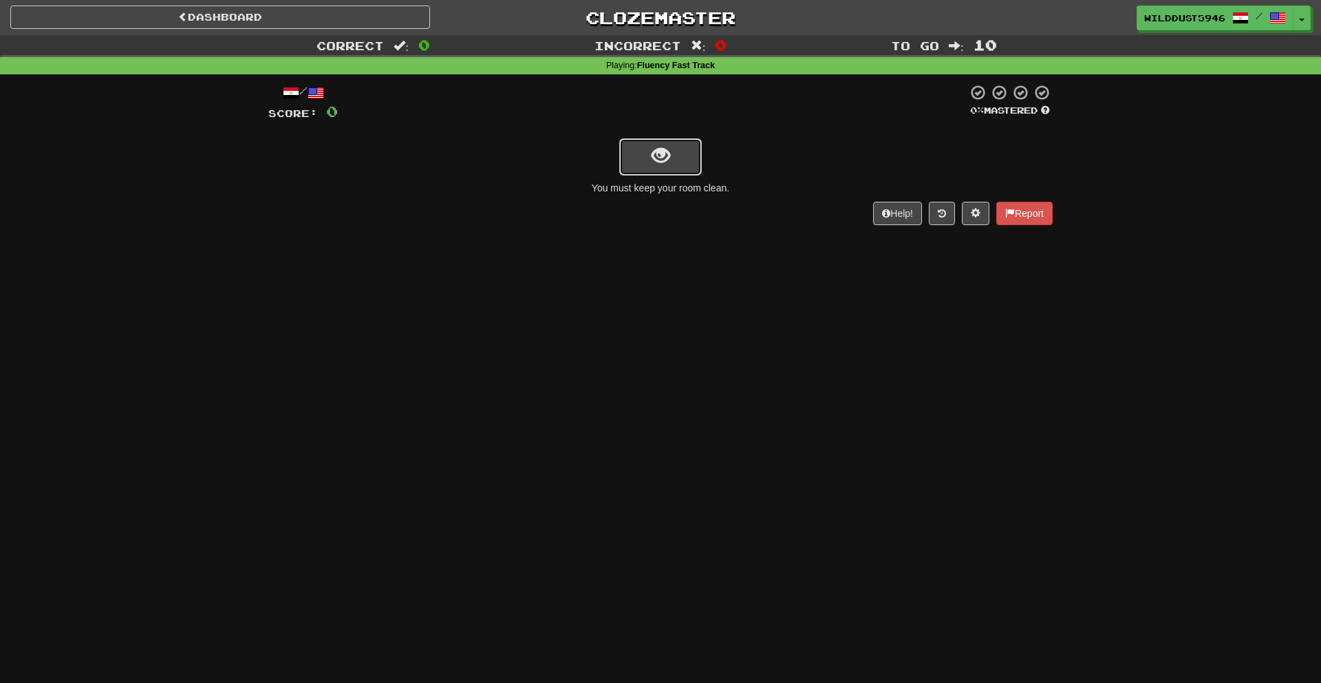
click at [680, 159] on button "show sentence" at bounding box center [660, 156] width 83 height 37
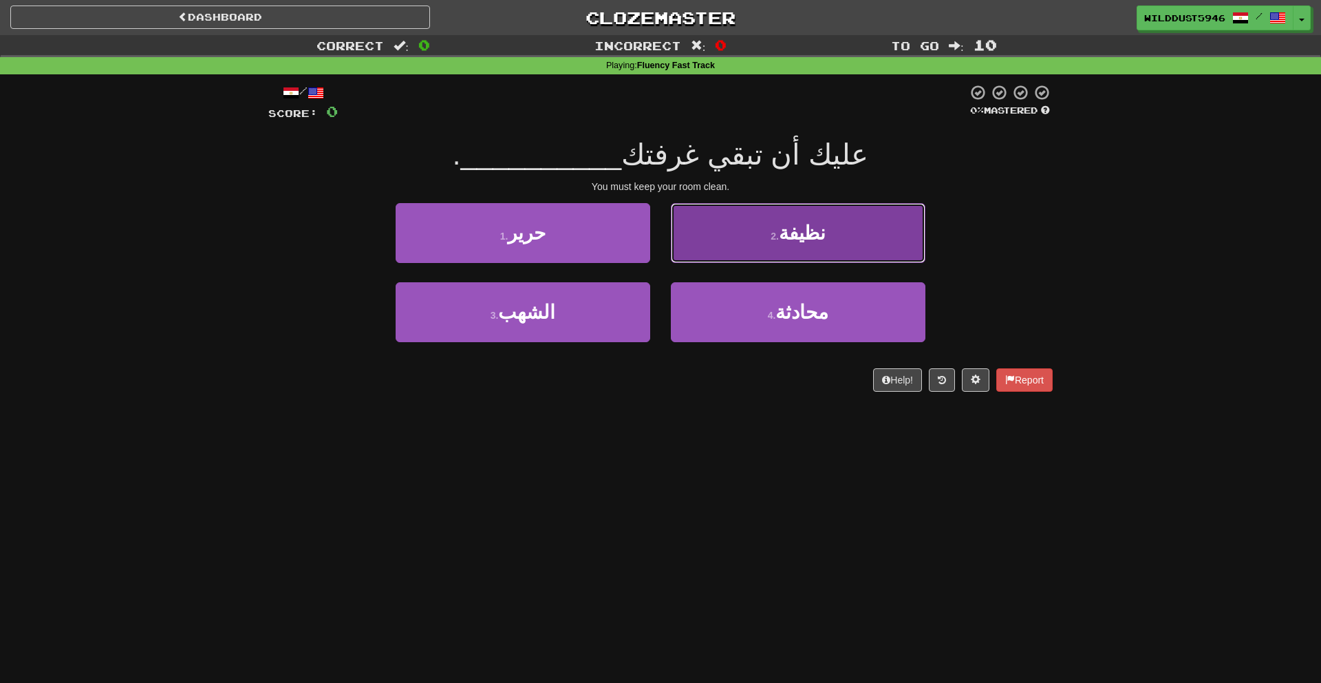
click at [803, 241] on span "نظيفة" at bounding box center [802, 232] width 47 height 21
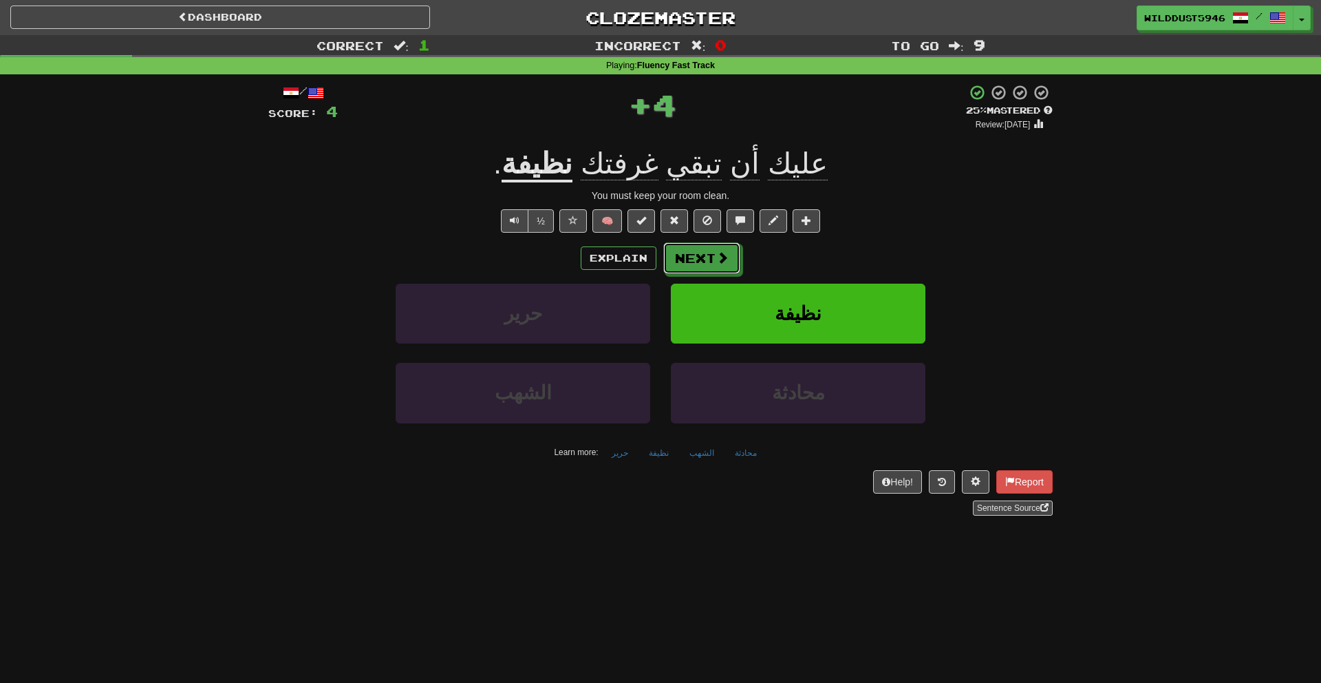
click at [717, 260] on span at bounding box center [722, 257] width 12 height 12
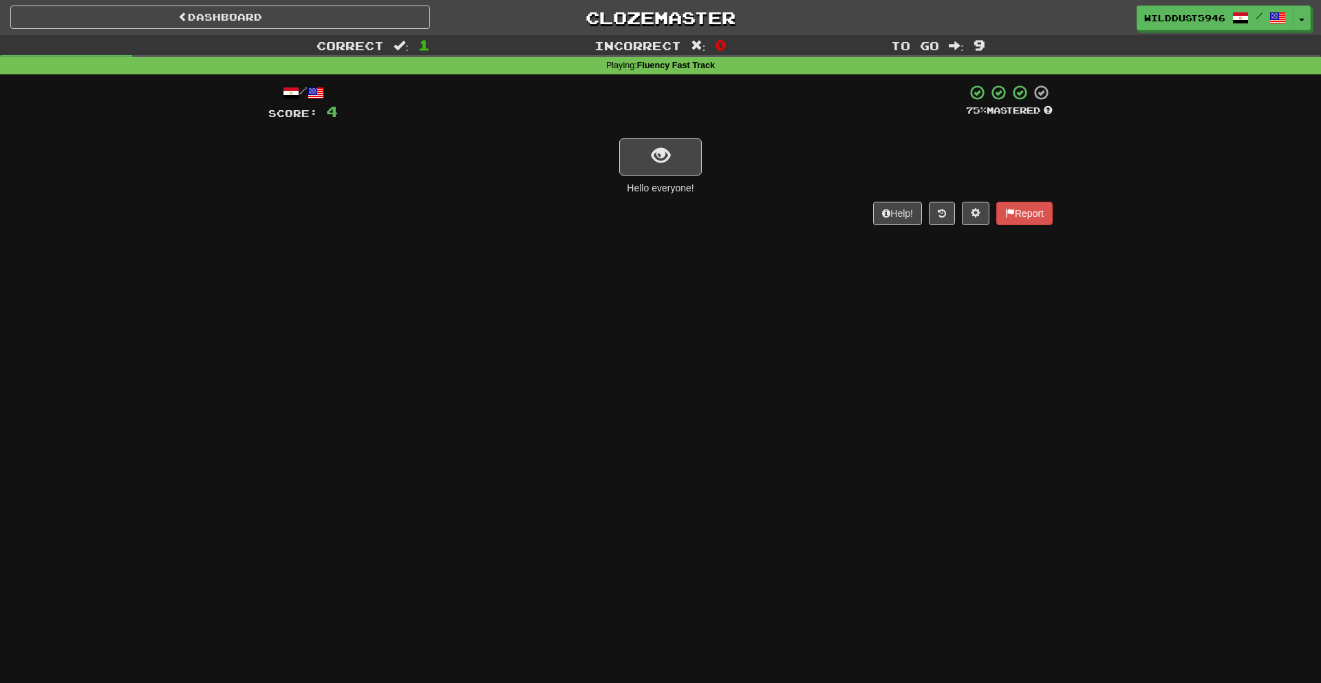
click at [696, 178] on div "/ Score: 4 75 % Mastered Hello everyone! Help! Report" at bounding box center [660, 154] width 784 height 141
click at [688, 169] on button "show sentence" at bounding box center [660, 156] width 83 height 37
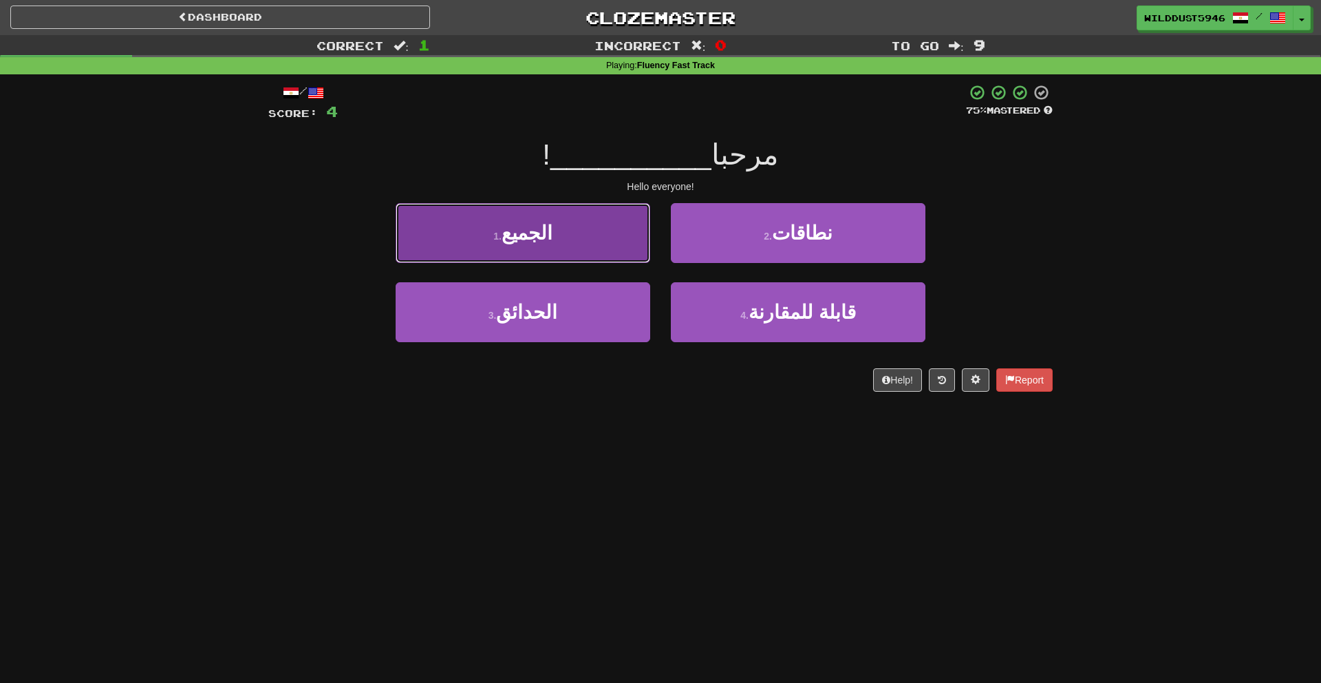
click at [603, 251] on button "1 . الجميع" at bounding box center [523, 233] width 255 height 60
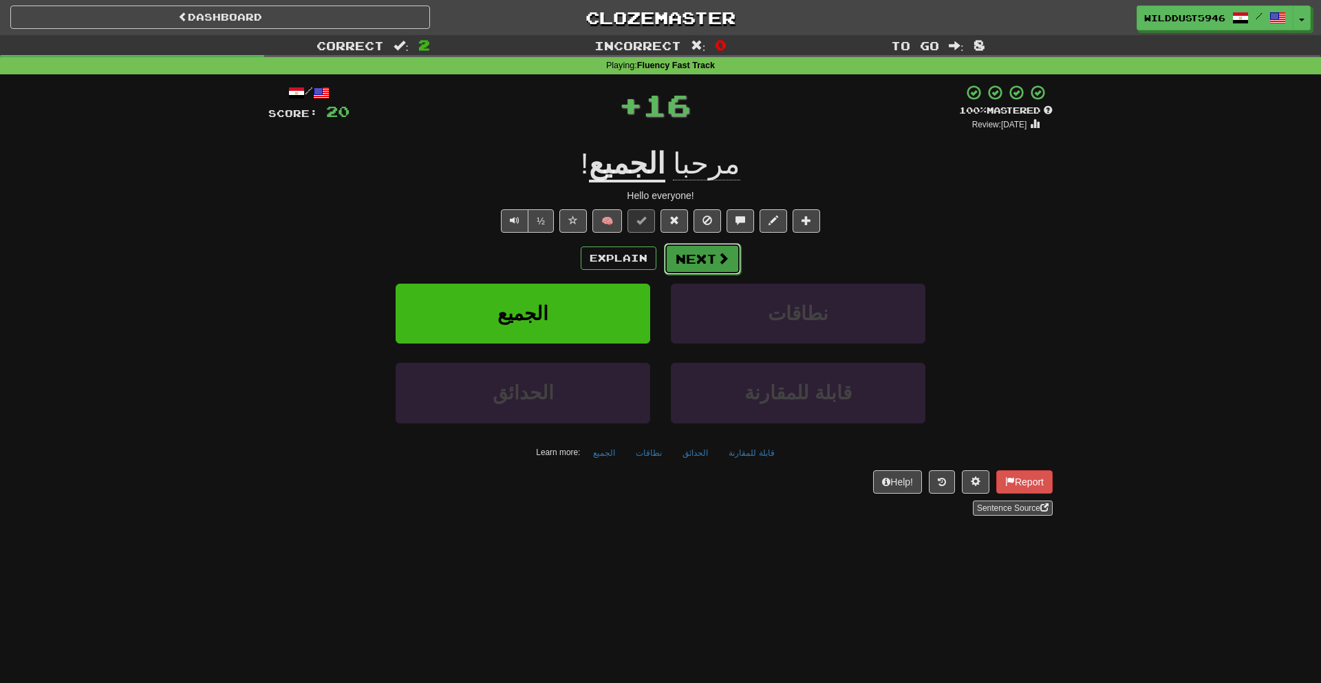
click at [691, 247] on button "Next" at bounding box center [702, 259] width 77 height 32
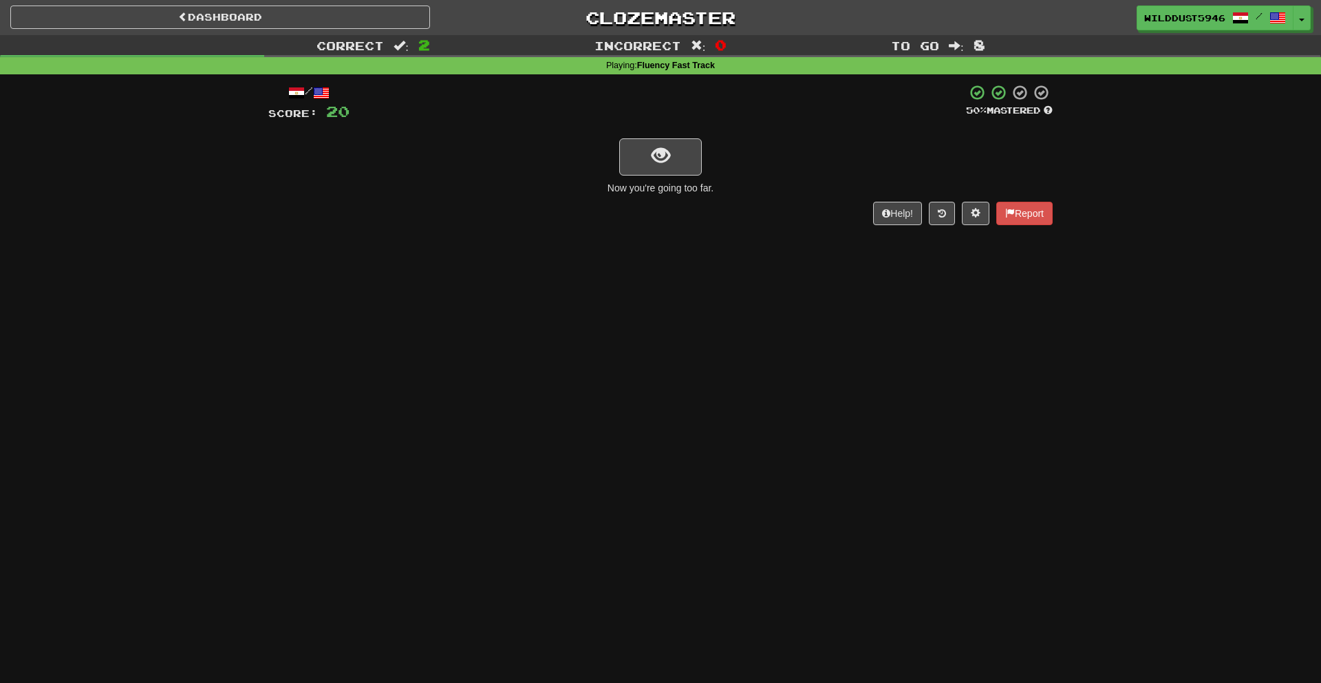
click at [676, 177] on div "/ Score: 20 50 % Mastered Now you're going too far. Help! Report" at bounding box center [660, 154] width 784 height 141
click at [681, 170] on button "show sentence" at bounding box center [660, 156] width 83 height 37
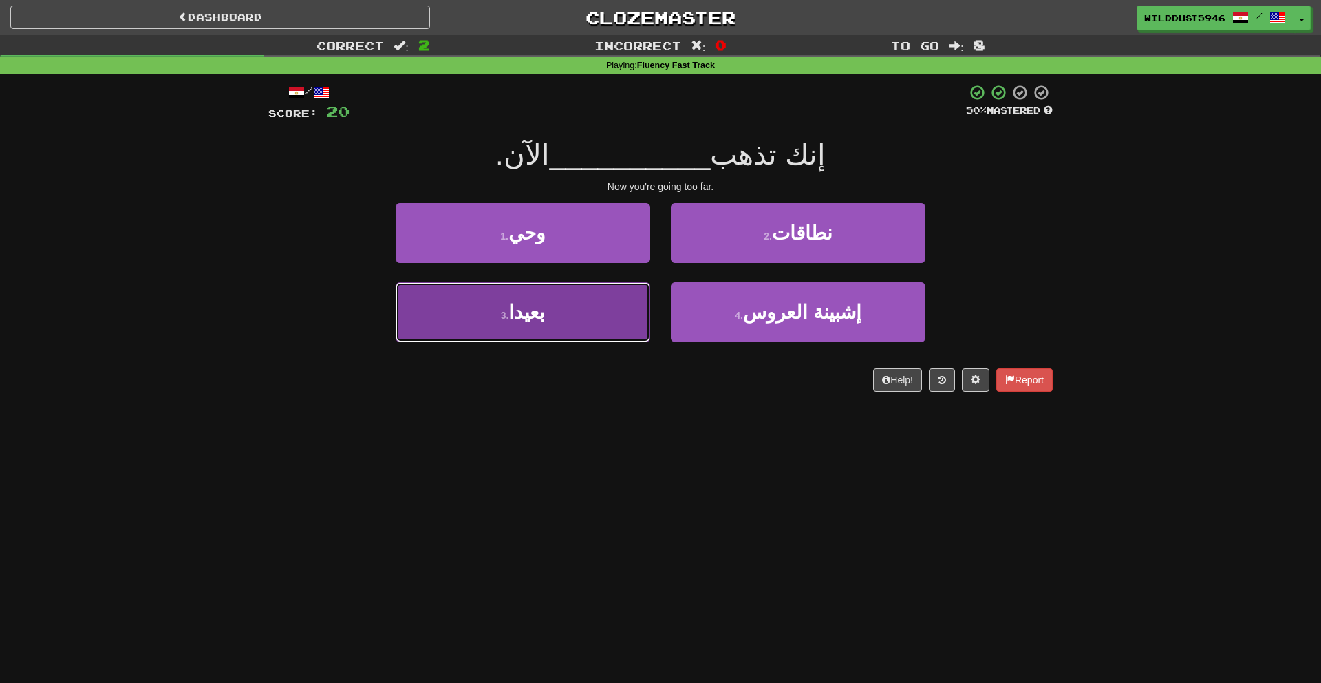
click at [583, 301] on button "3 . بعيدا" at bounding box center [523, 312] width 255 height 60
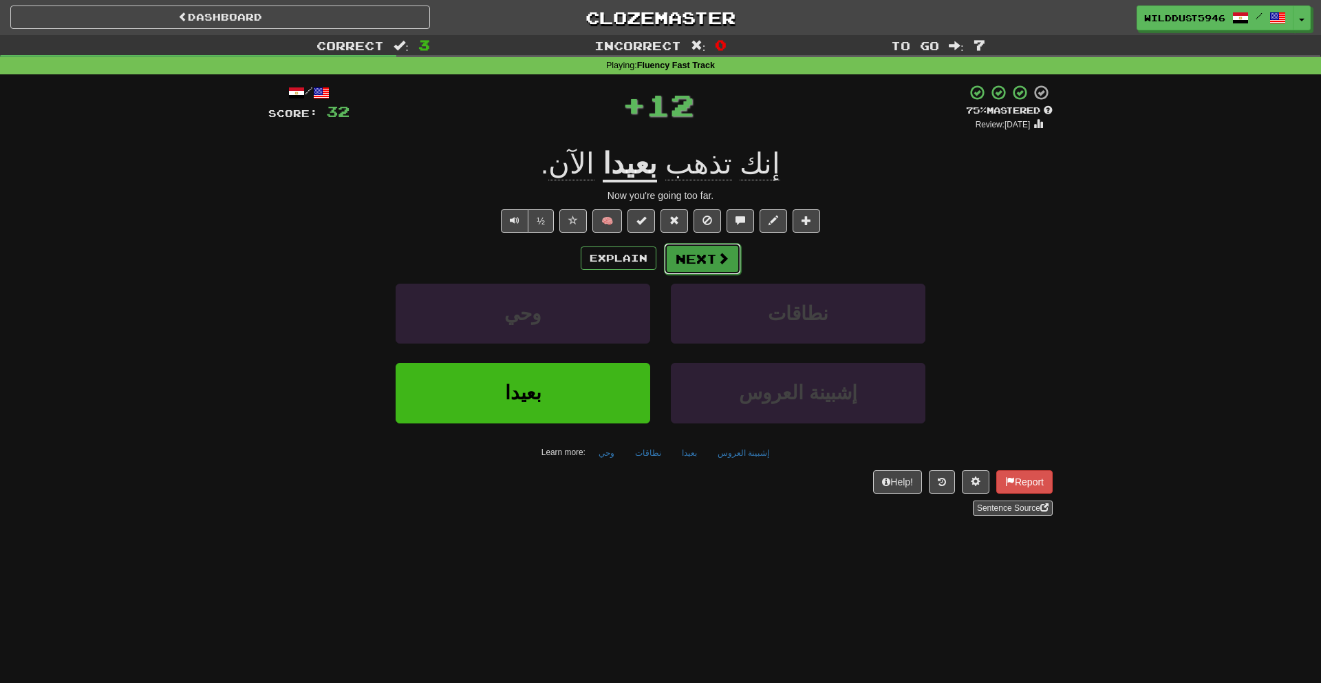
click at [688, 265] on button "Next" at bounding box center [702, 259] width 77 height 32
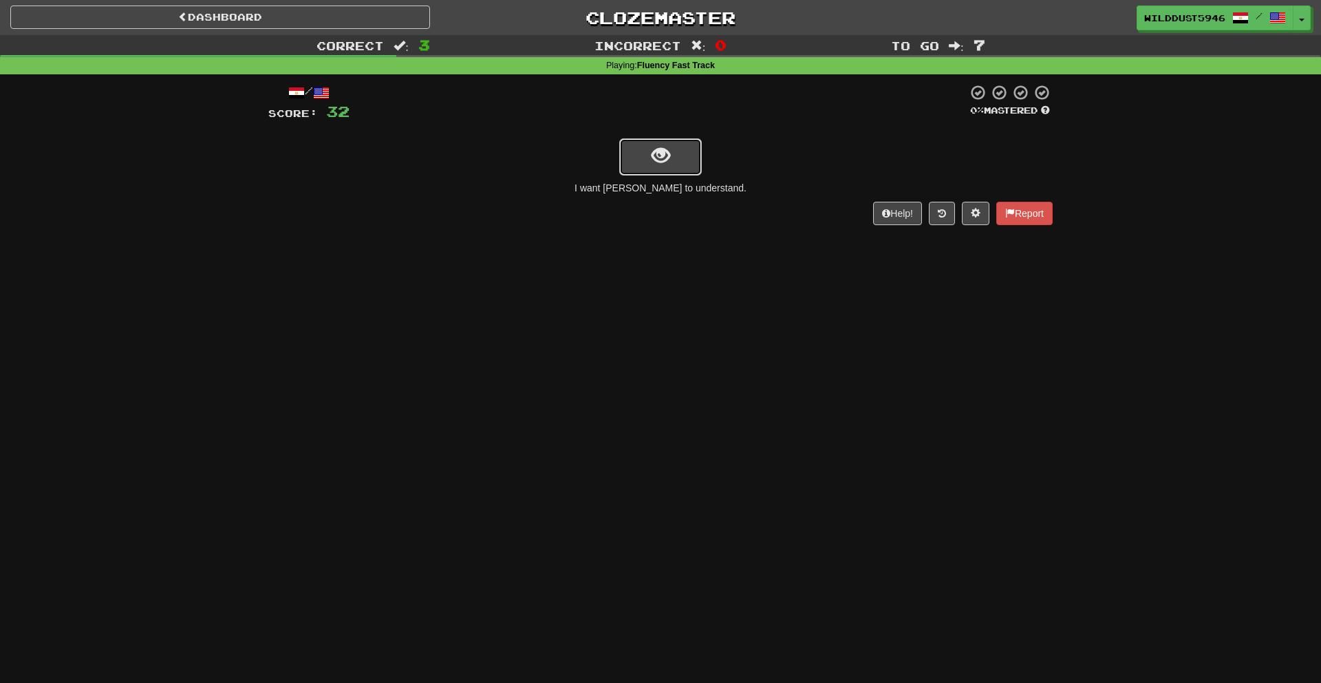
click at [638, 152] on button "show sentence" at bounding box center [660, 156] width 83 height 37
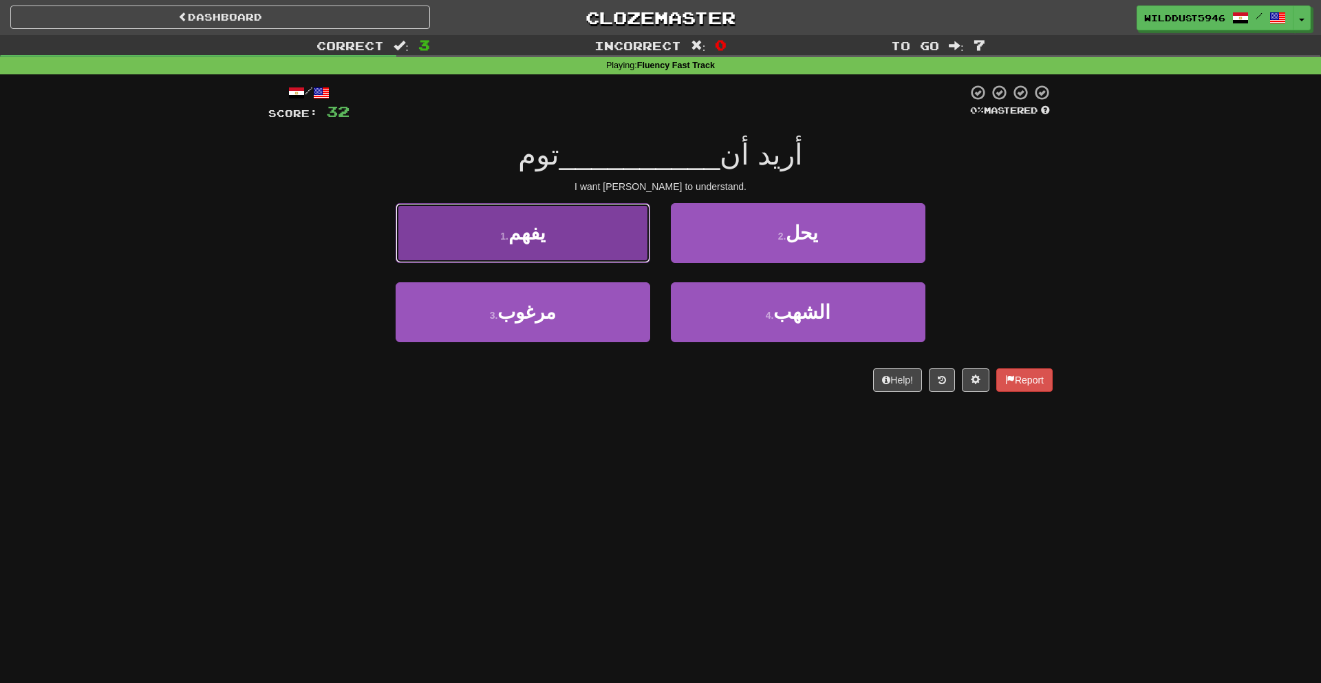
click at [611, 250] on button "1 . يفهم" at bounding box center [523, 233] width 255 height 60
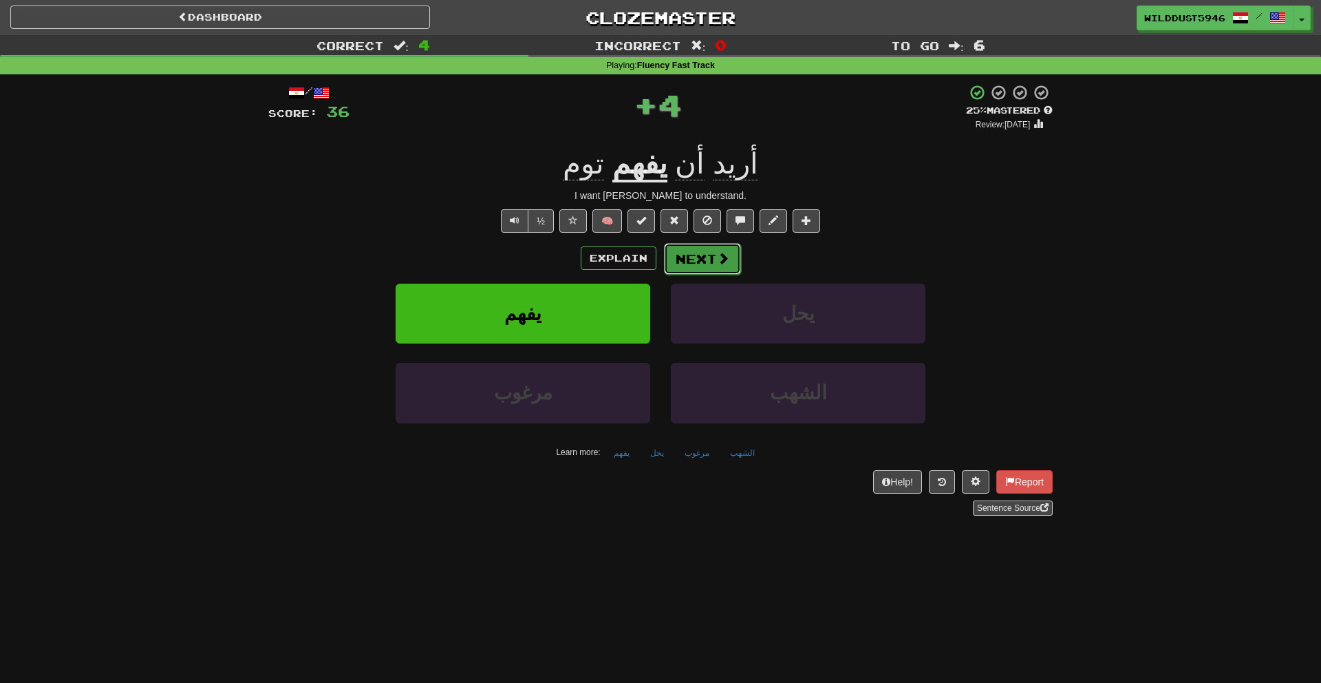
click at [713, 255] on button "Next" at bounding box center [702, 259] width 77 height 32
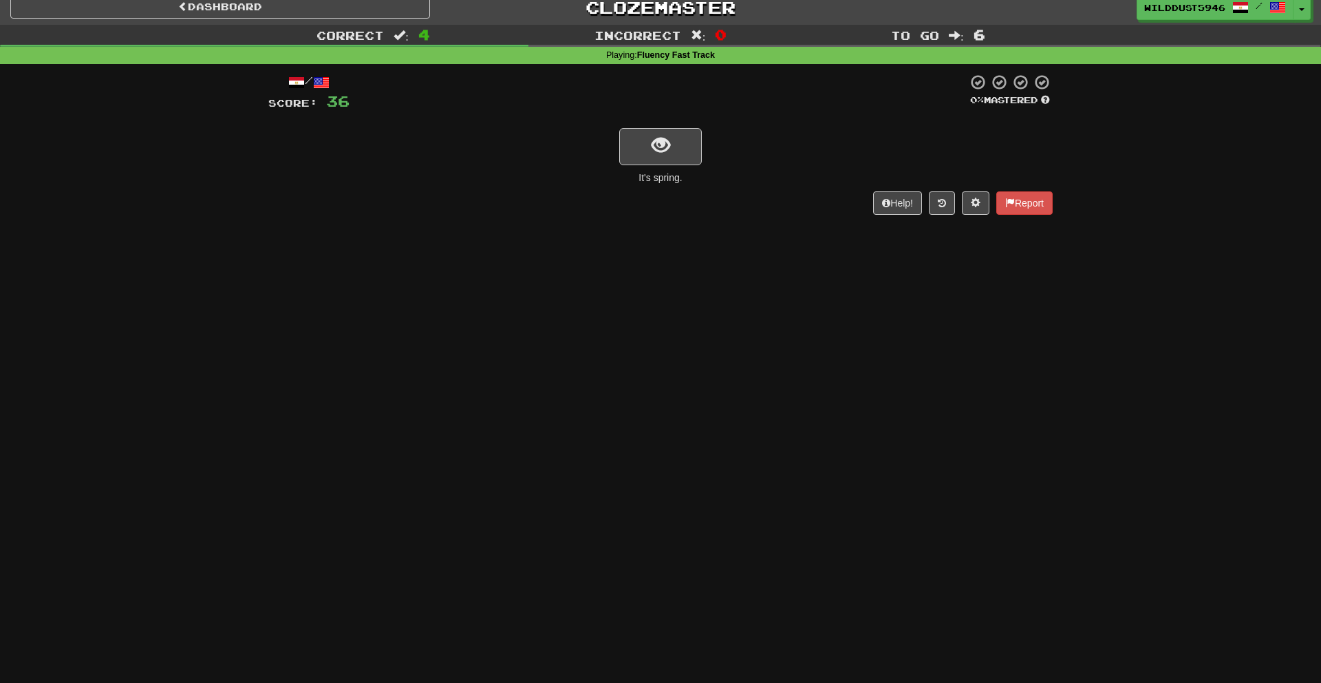
scroll to position [15, 0]
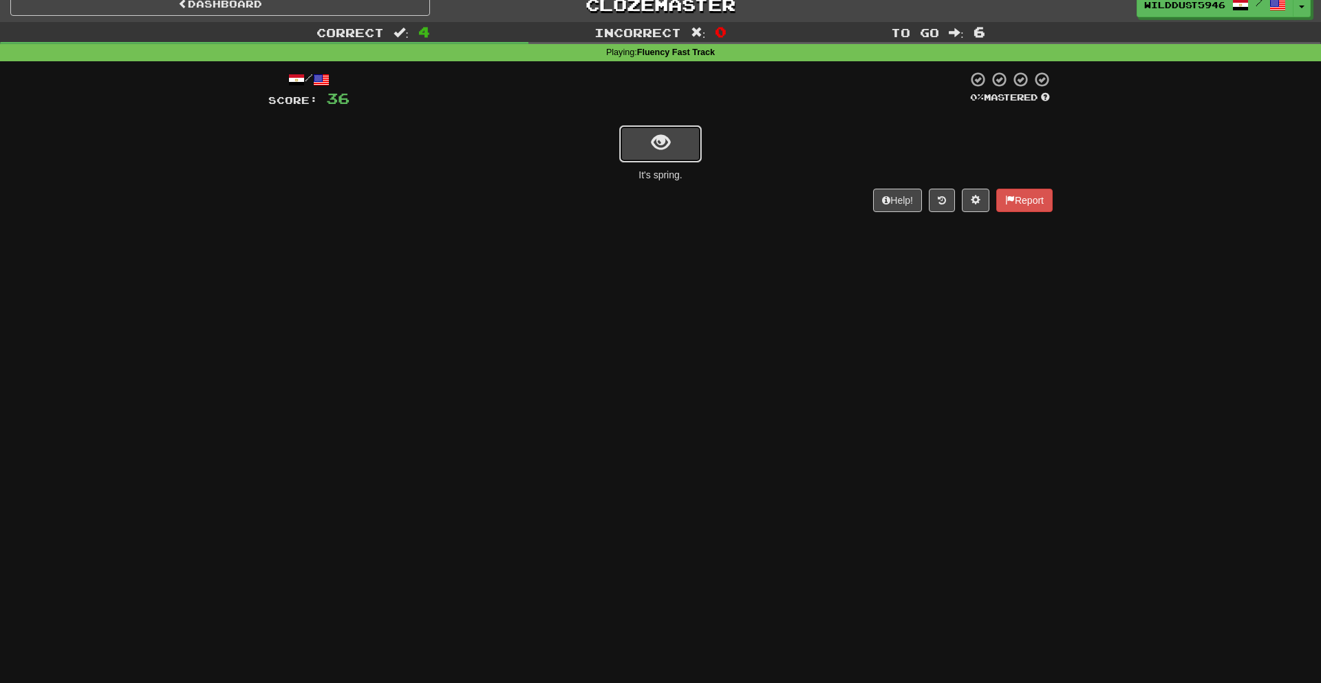
click at [658, 142] on span "show sentence" at bounding box center [661, 142] width 19 height 19
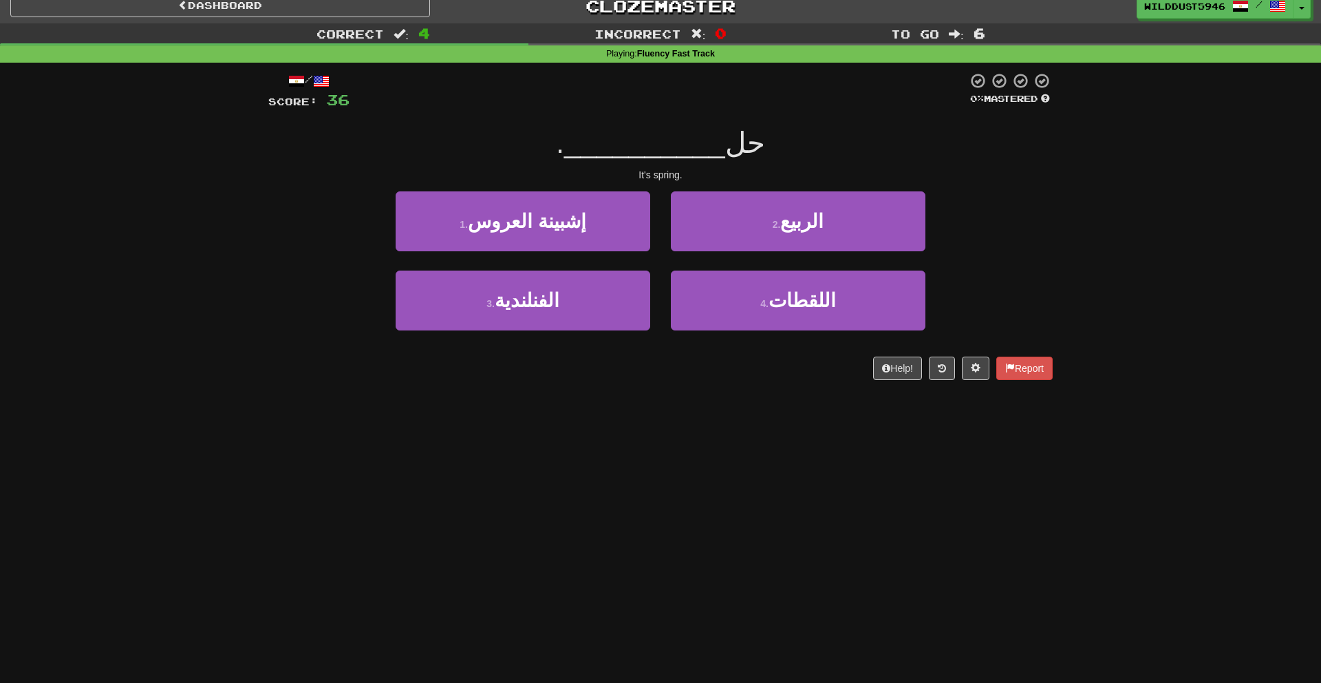
scroll to position [11, 0]
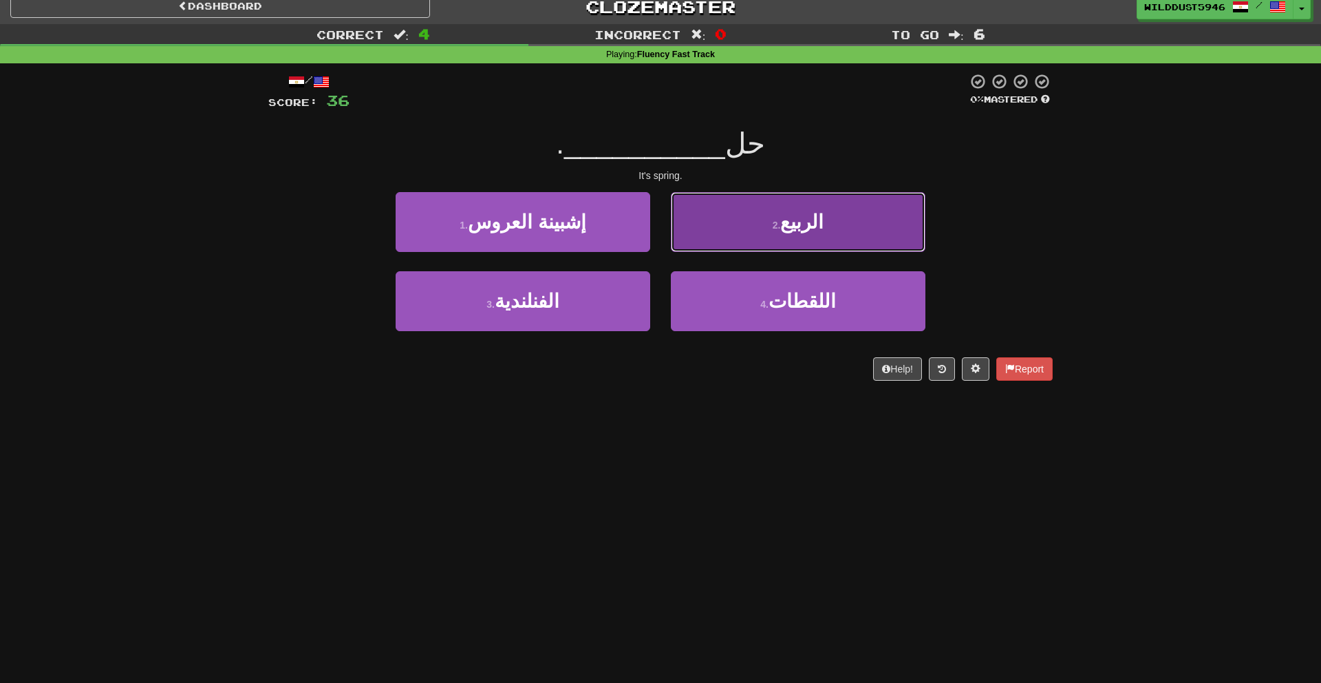
click at [741, 232] on button "2 . الربيع" at bounding box center [798, 222] width 255 height 60
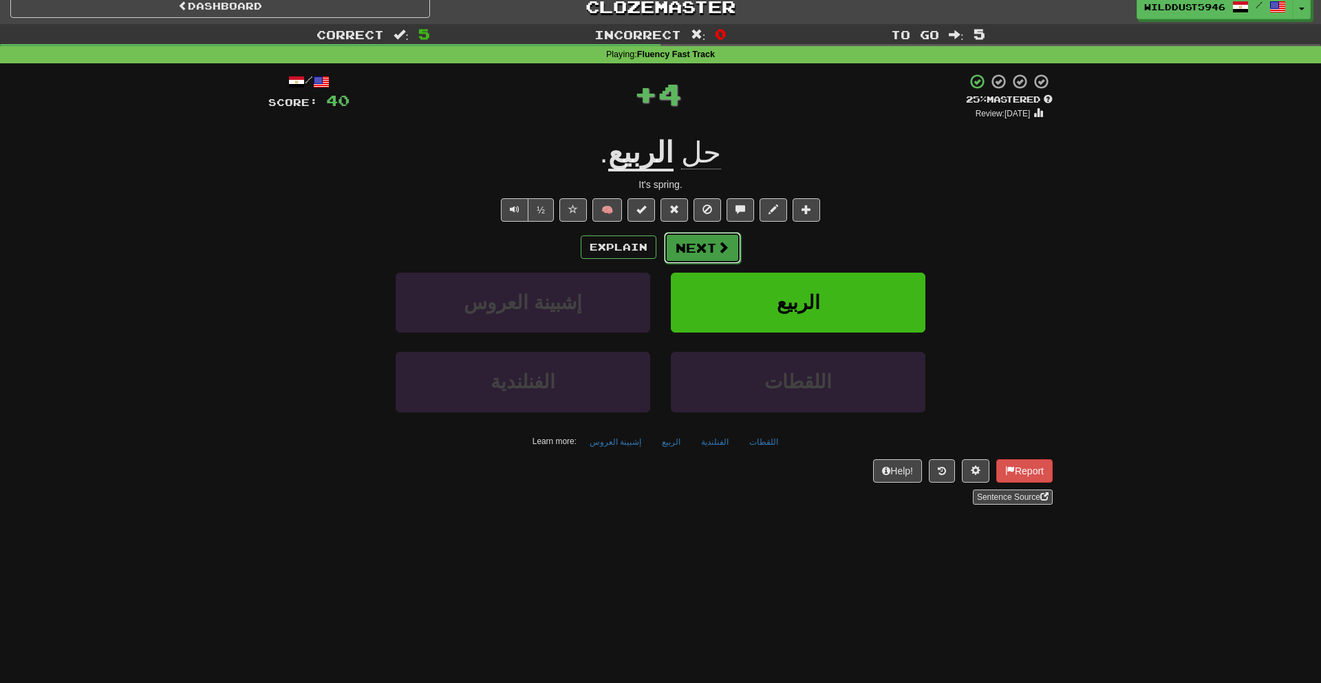
click at [720, 248] on span at bounding box center [723, 247] width 12 height 12
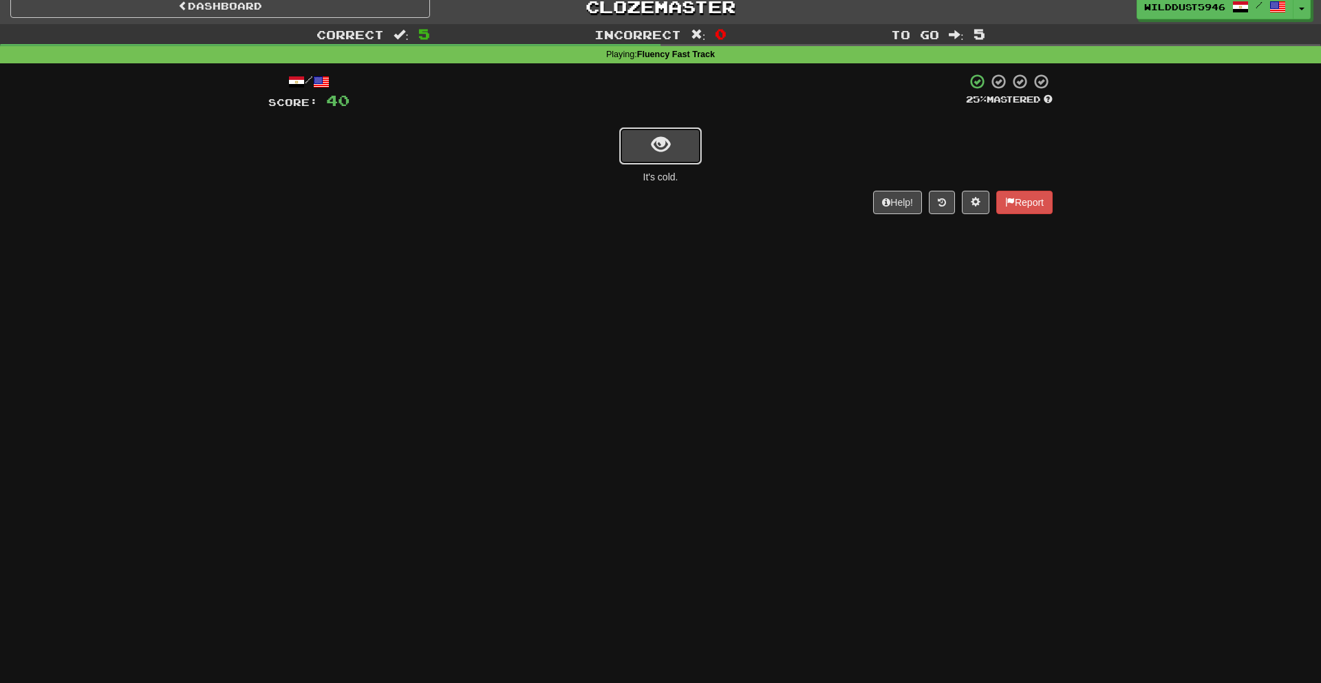
click at [674, 144] on button "show sentence" at bounding box center [660, 145] width 83 height 37
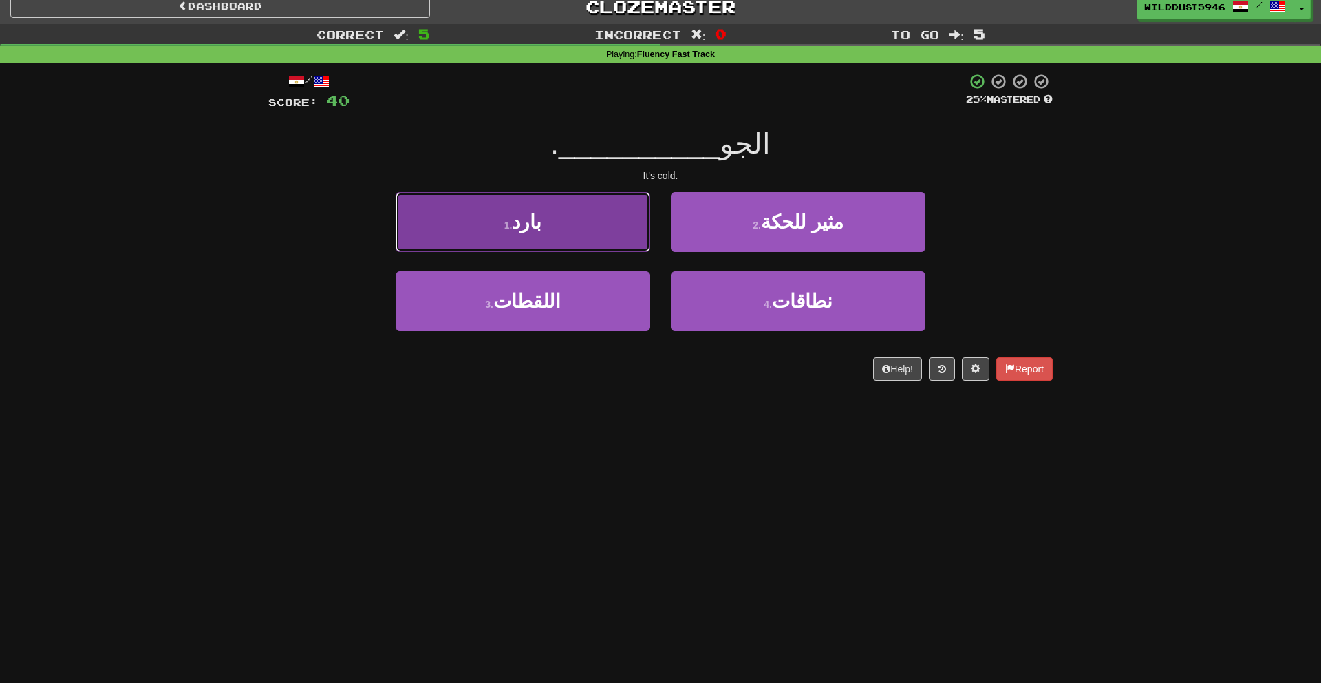
click at [614, 235] on button "1 . بارد" at bounding box center [523, 222] width 255 height 60
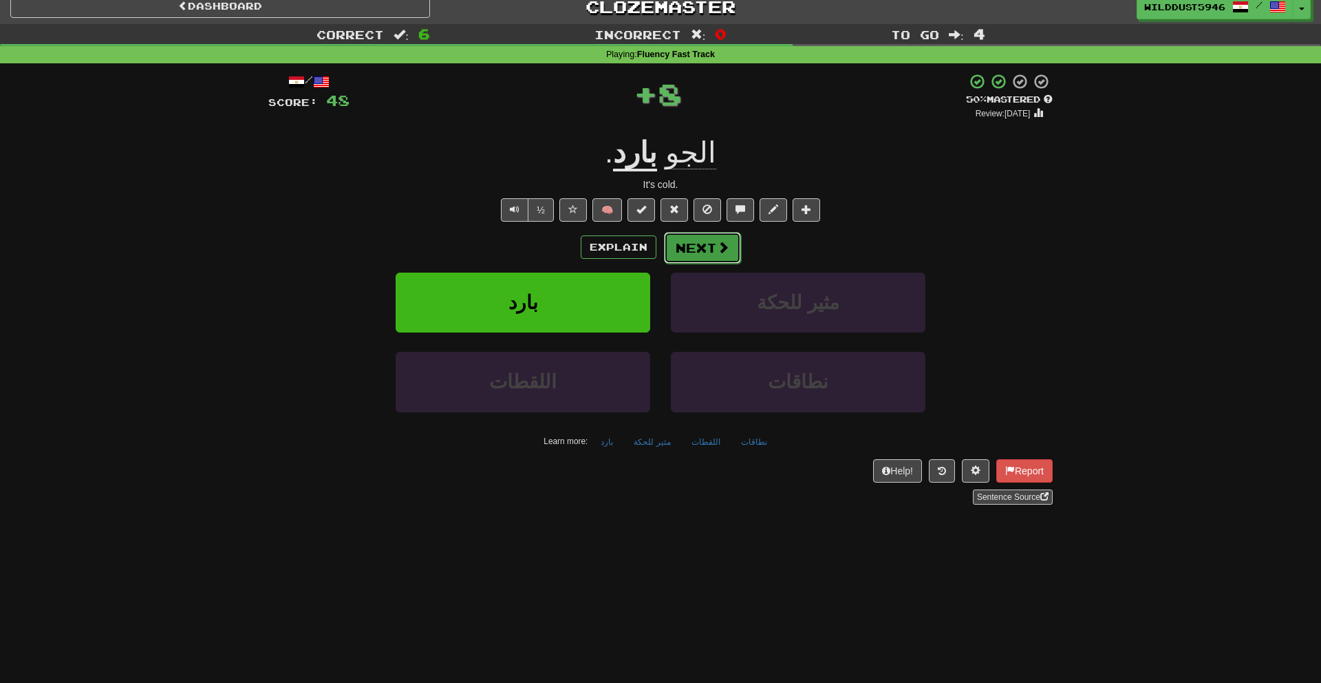
click at [687, 246] on button "Next" at bounding box center [702, 248] width 77 height 32
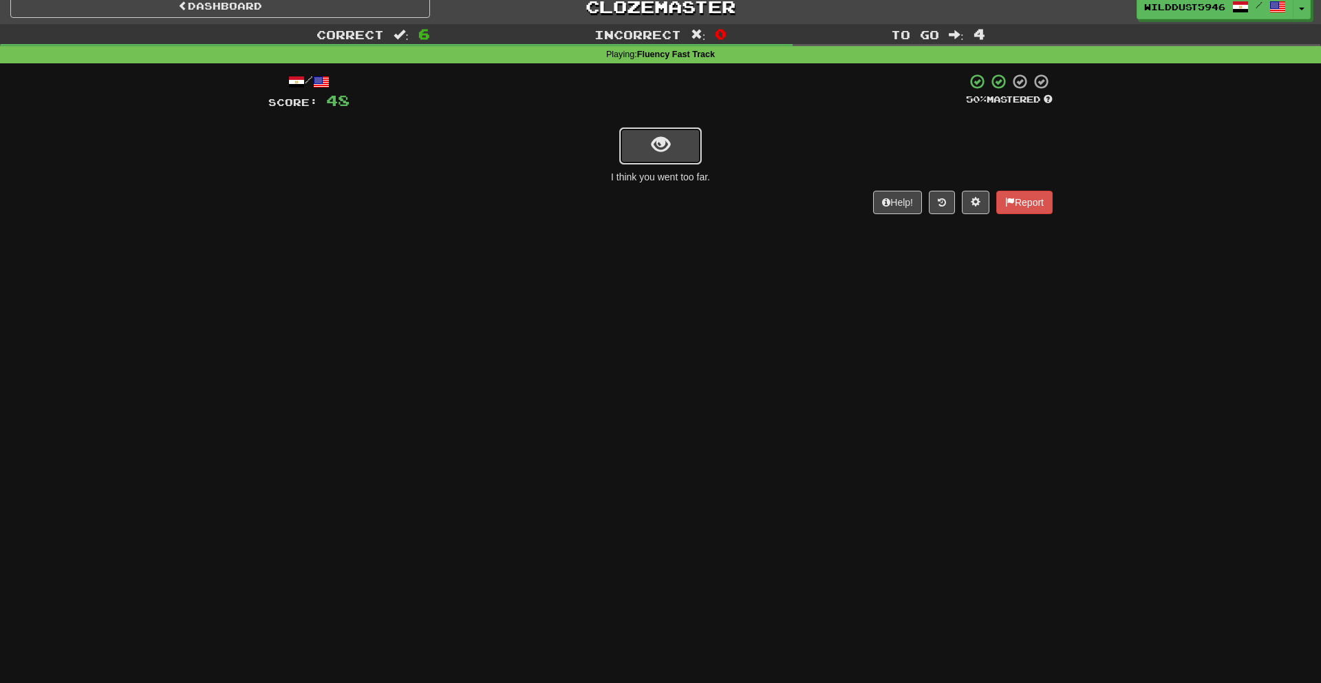
click at [676, 147] on button "show sentence" at bounding box center [660, 145] width 83 height 37
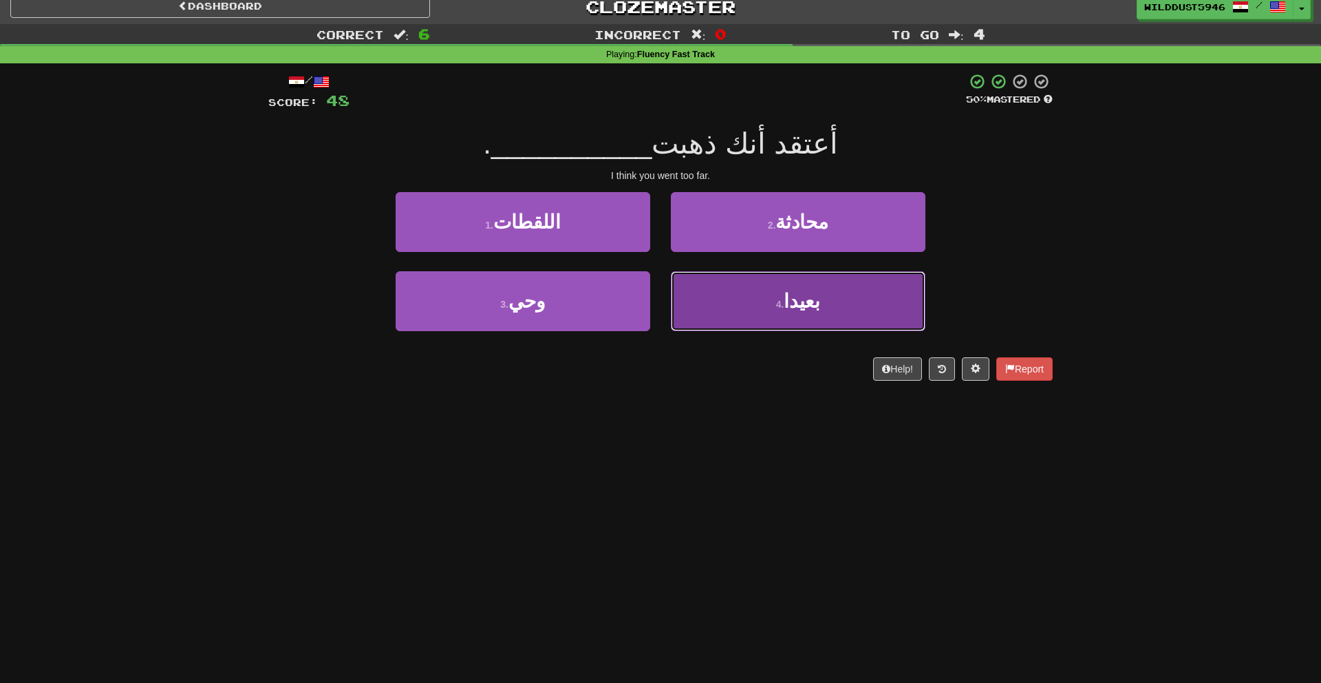
click at [790, 291] on span "بعيدا" at bounding box center [802, 300] width 36 height 21
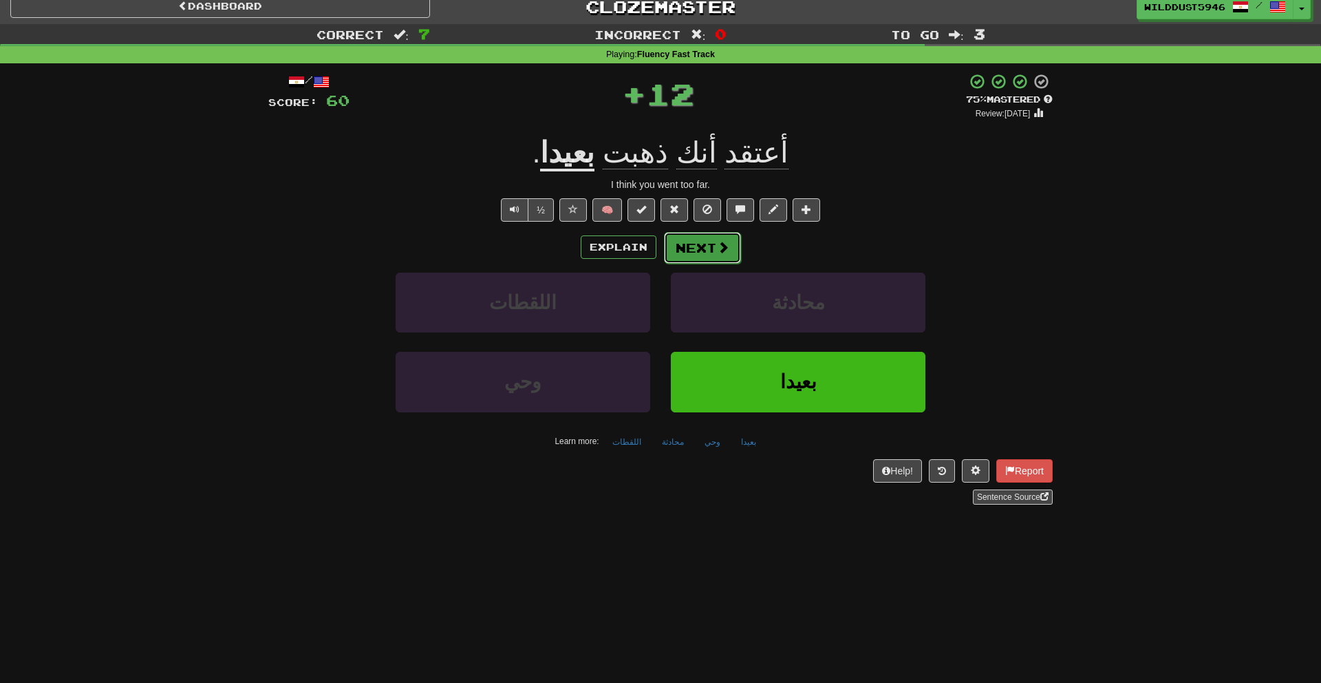
click at [729, 253] on button "Next" at bounding box center [702, 248] width 77 height 32
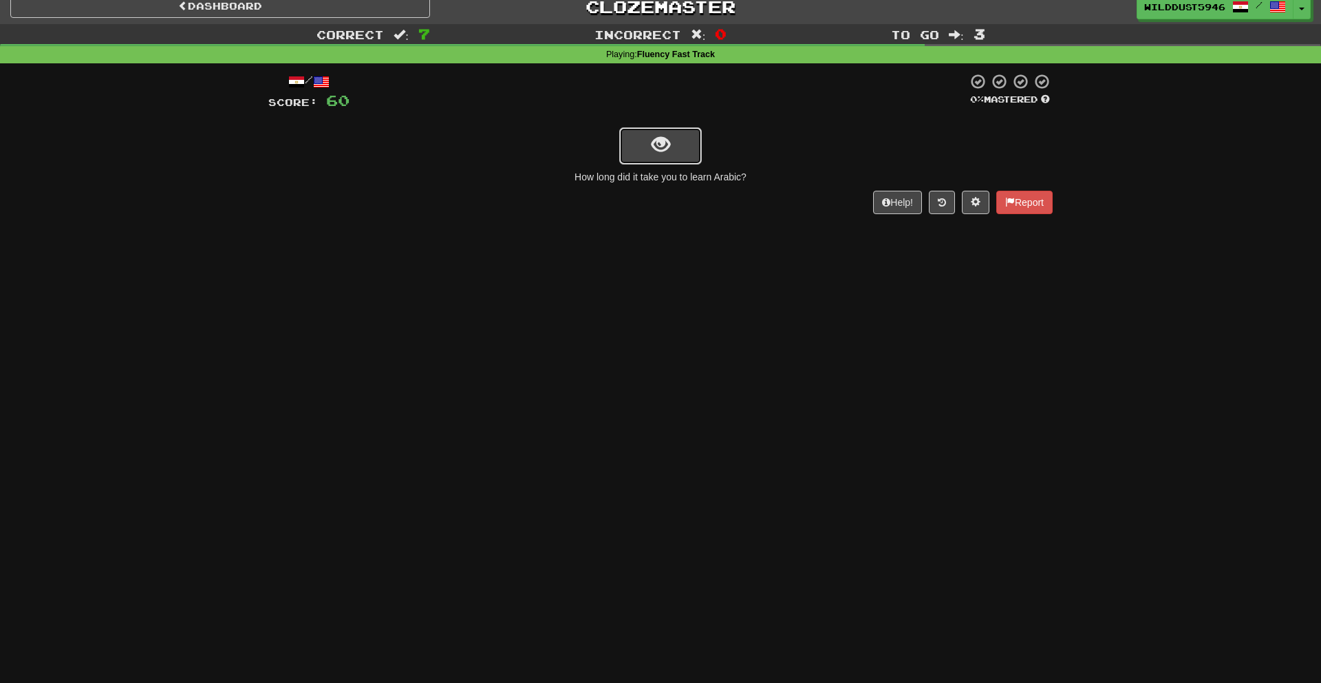
click at [674, 161] on button "show sentence" at bounding box center [660, 145] width 83 height 37
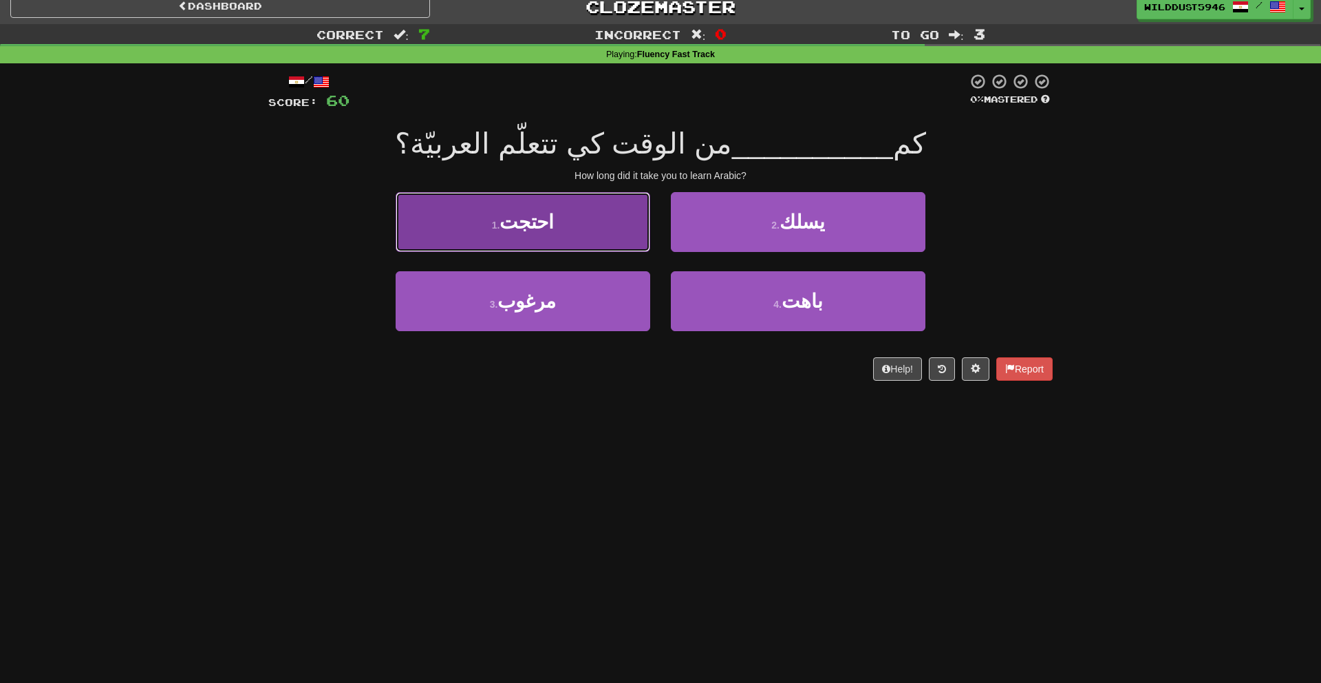
click at [608, 250] on button "1 . احتجت" at bounding box center [523, 222] width 255 height 60
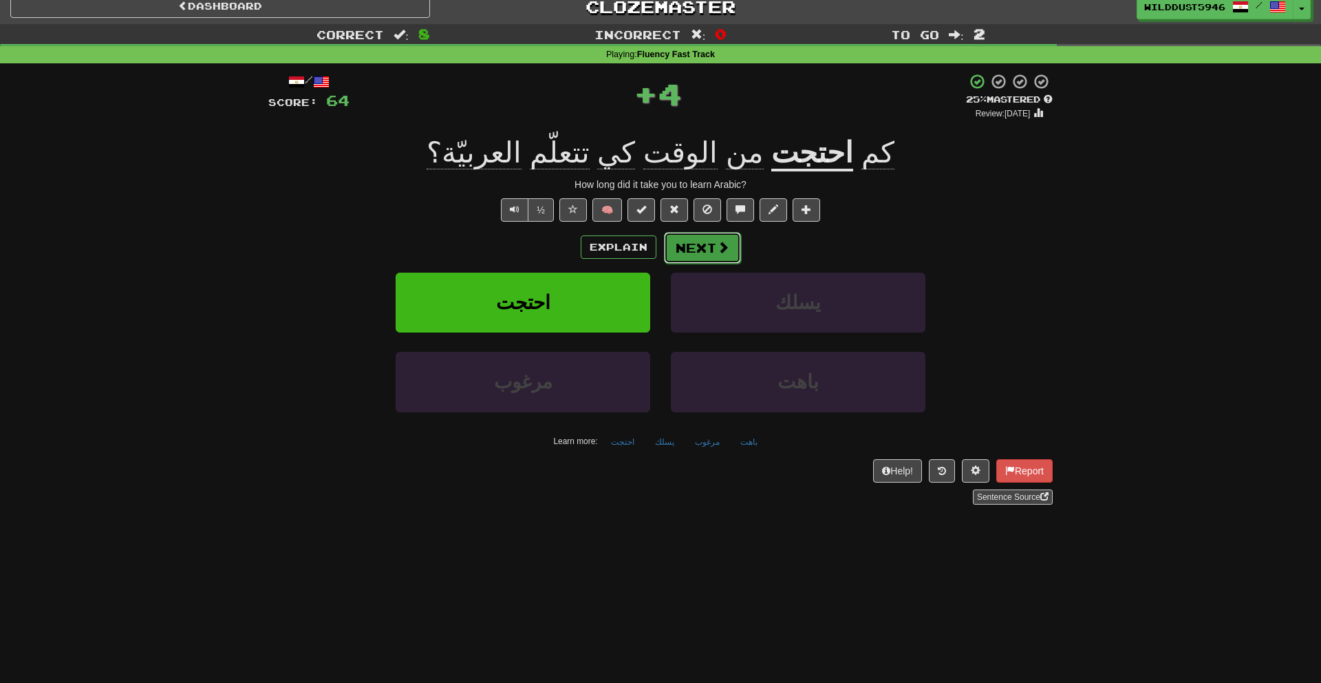
click at [705, 246] on button "Next" at bounding box center [702, 248] width 77 height 32
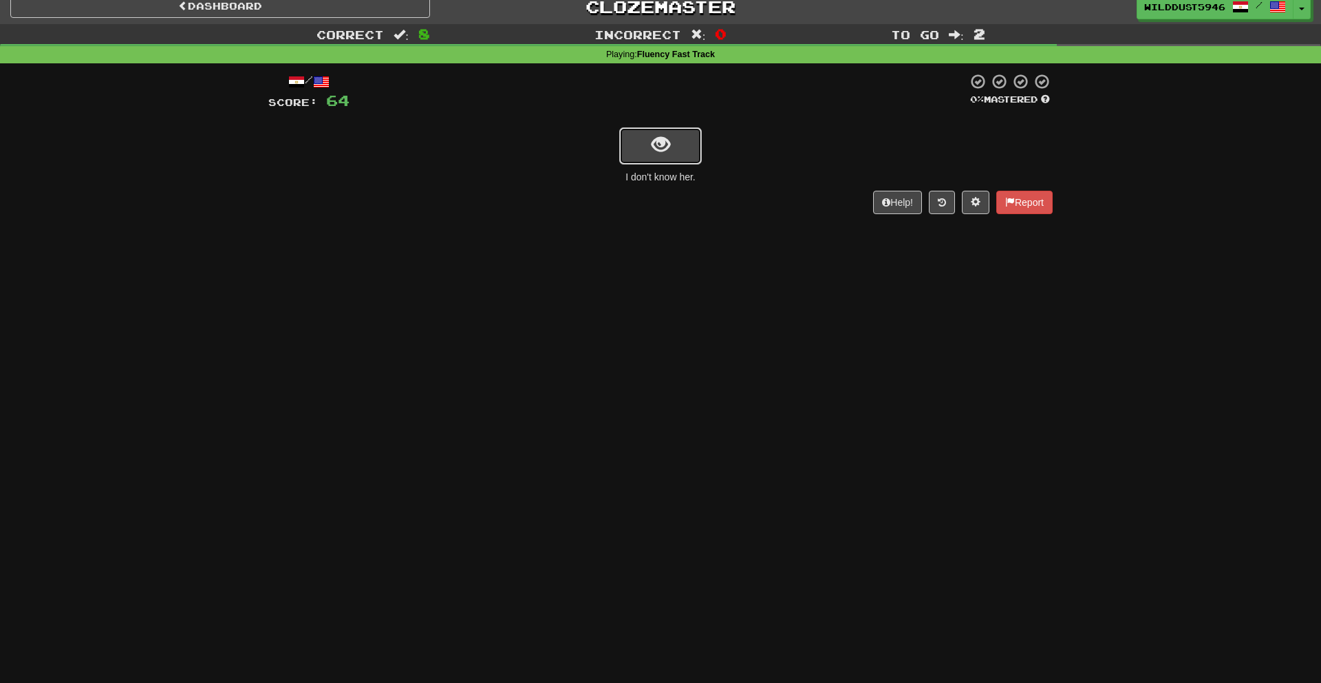
click at [649, 156] on button "show sentence" at bounding box center [660, 145] width 83 height 37
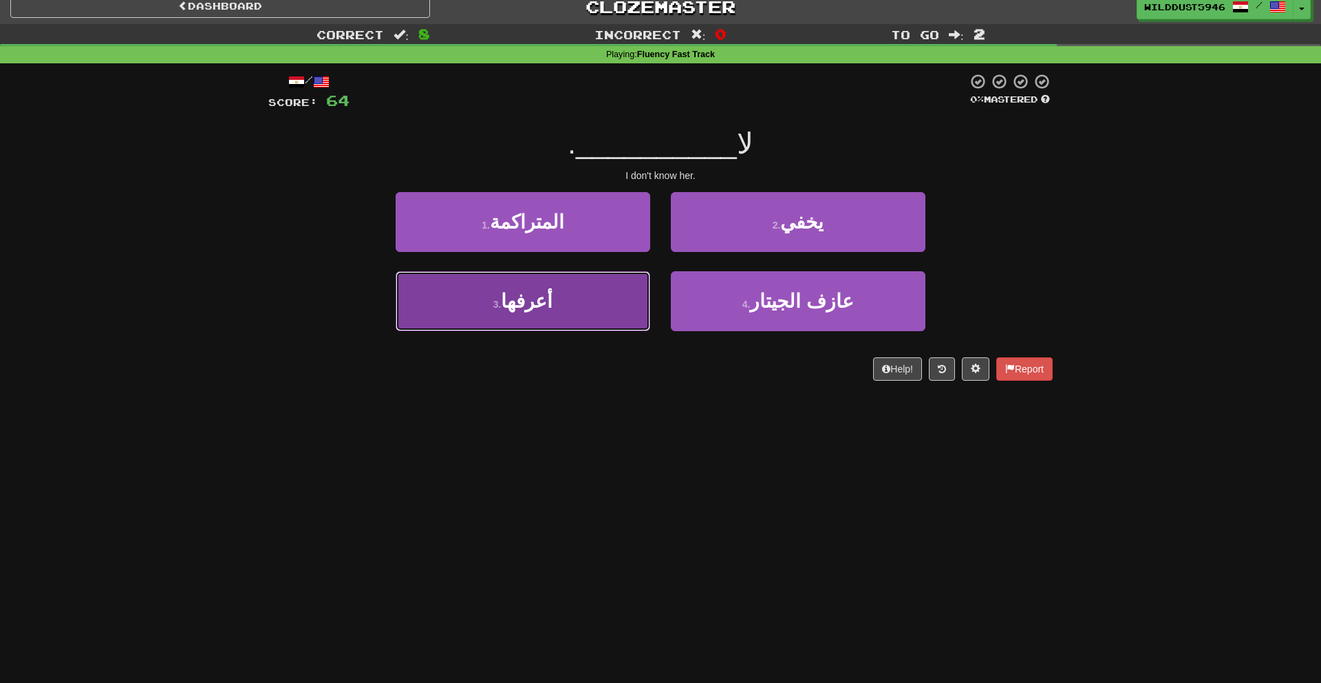
click at [617, 281] on button "3 . أعرفها" at bounding box center [523, 301] width 255 height 60
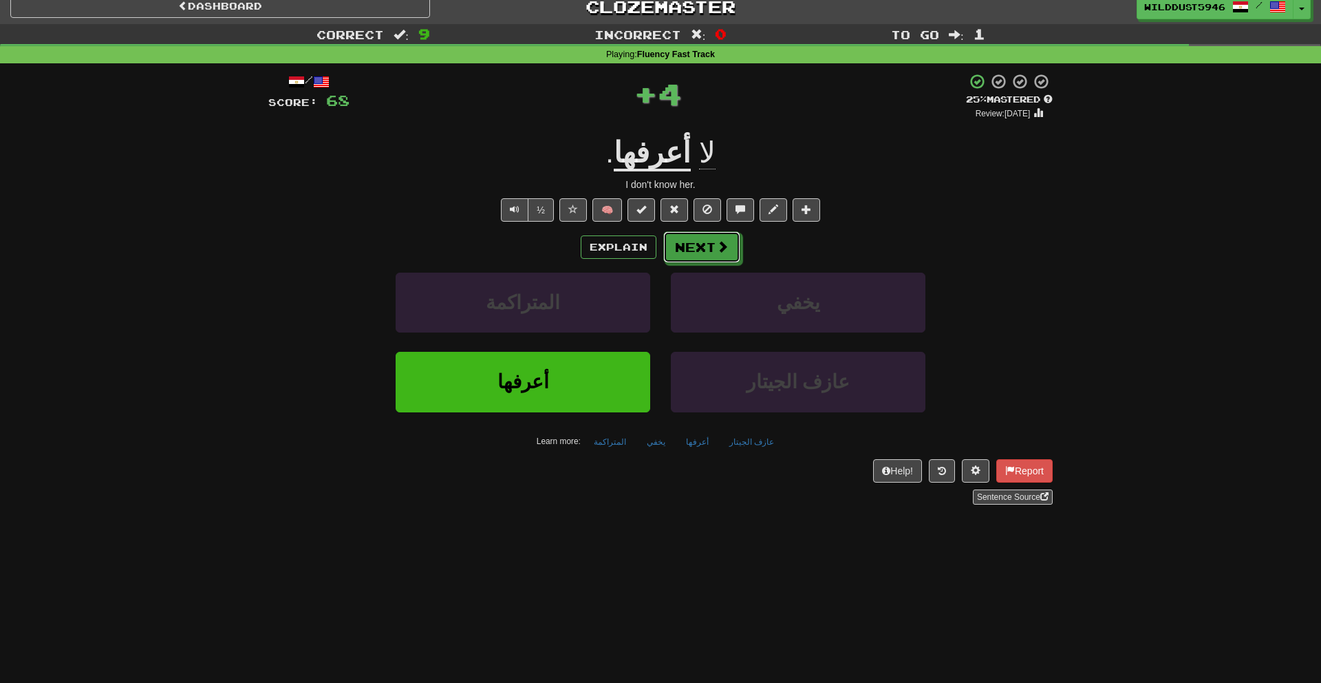
click at [716, 241] on span at bounding box center [722, 246] width 12 height 12
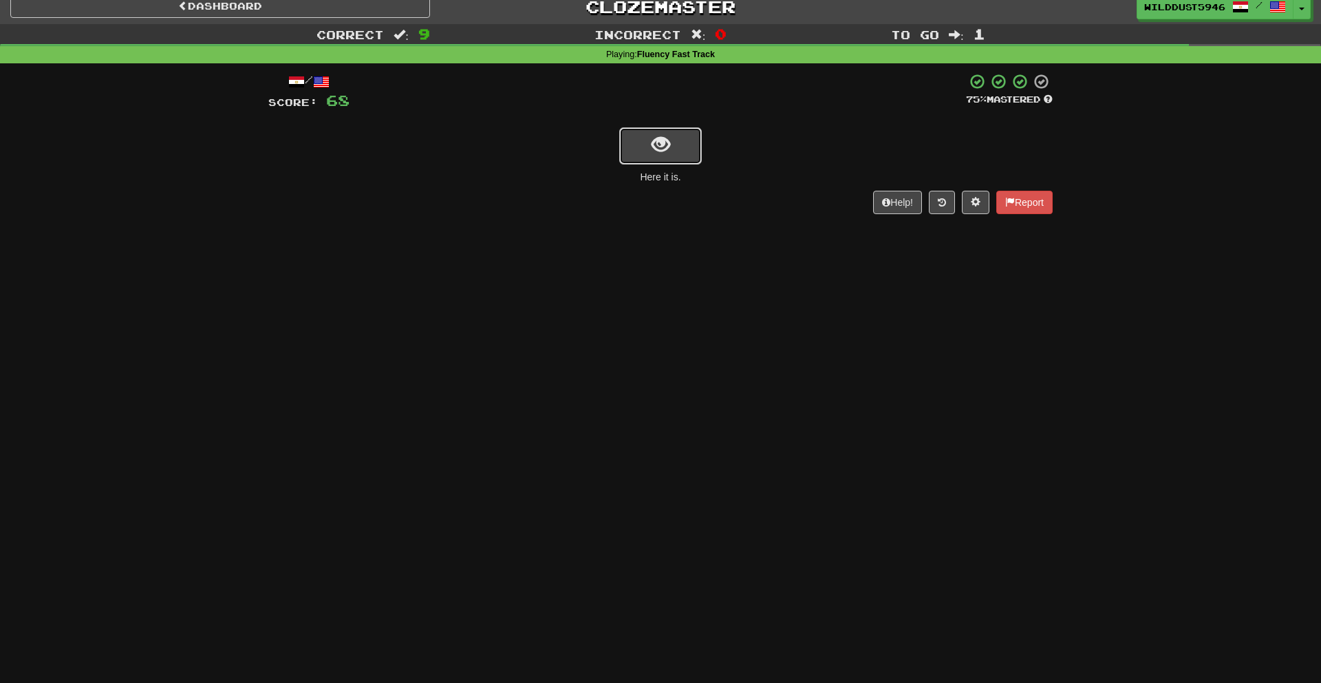
click at [668, 136] on span "show sentence" at bounding box center [661, 145] width 19 height 19
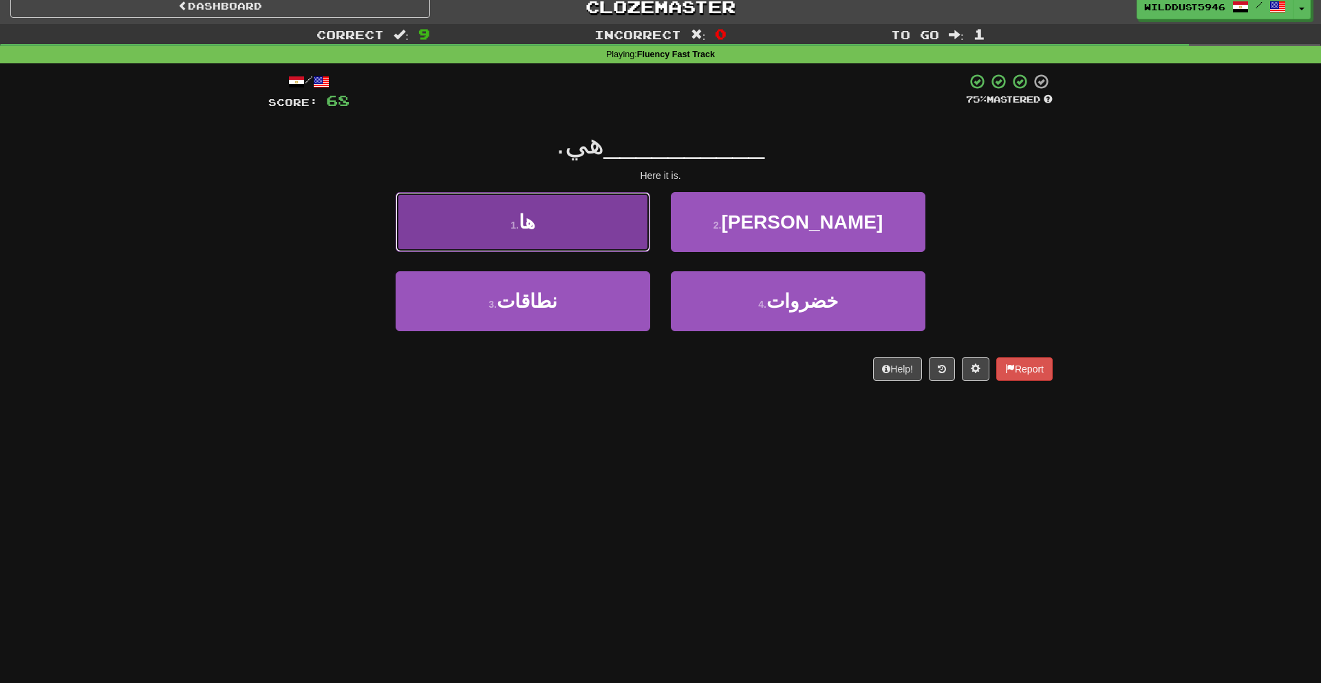
click at [628, 244] on button "1 . ها" at bounding box center [523, 222] width 255 height 60
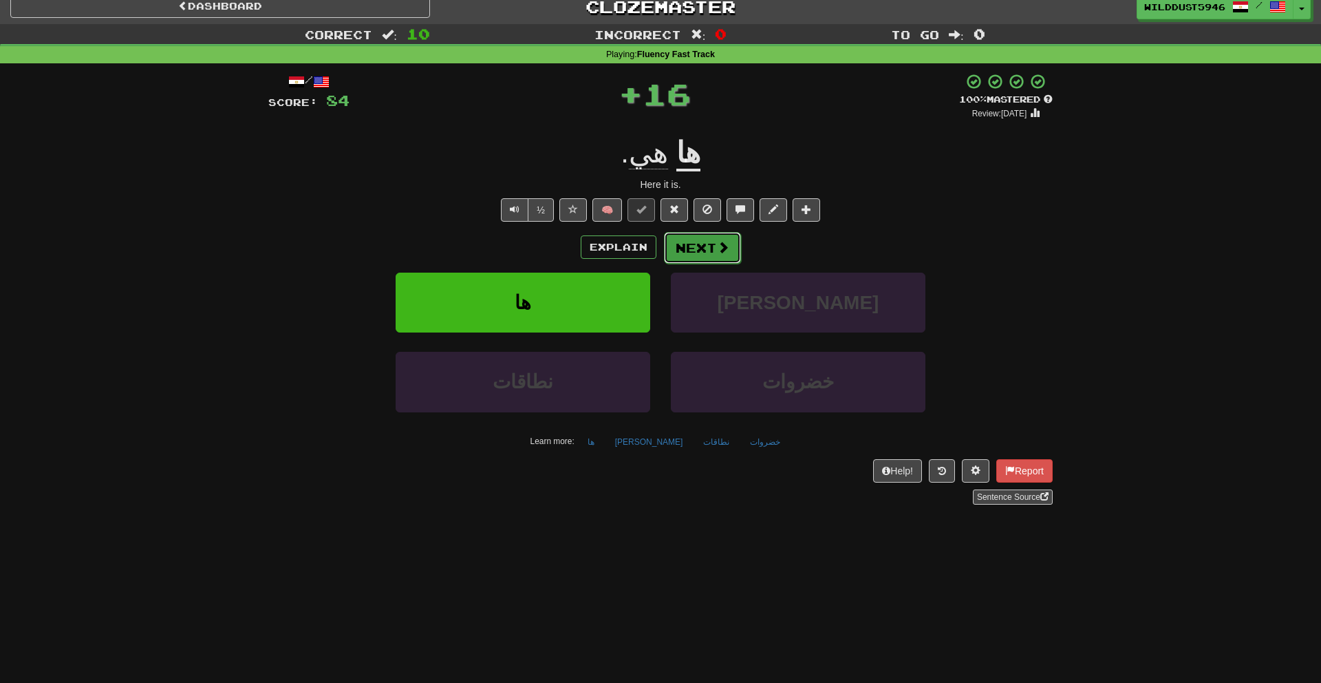
click at [711, 247] on button "Next" at bounding box center [702, 248] width 77 height 32
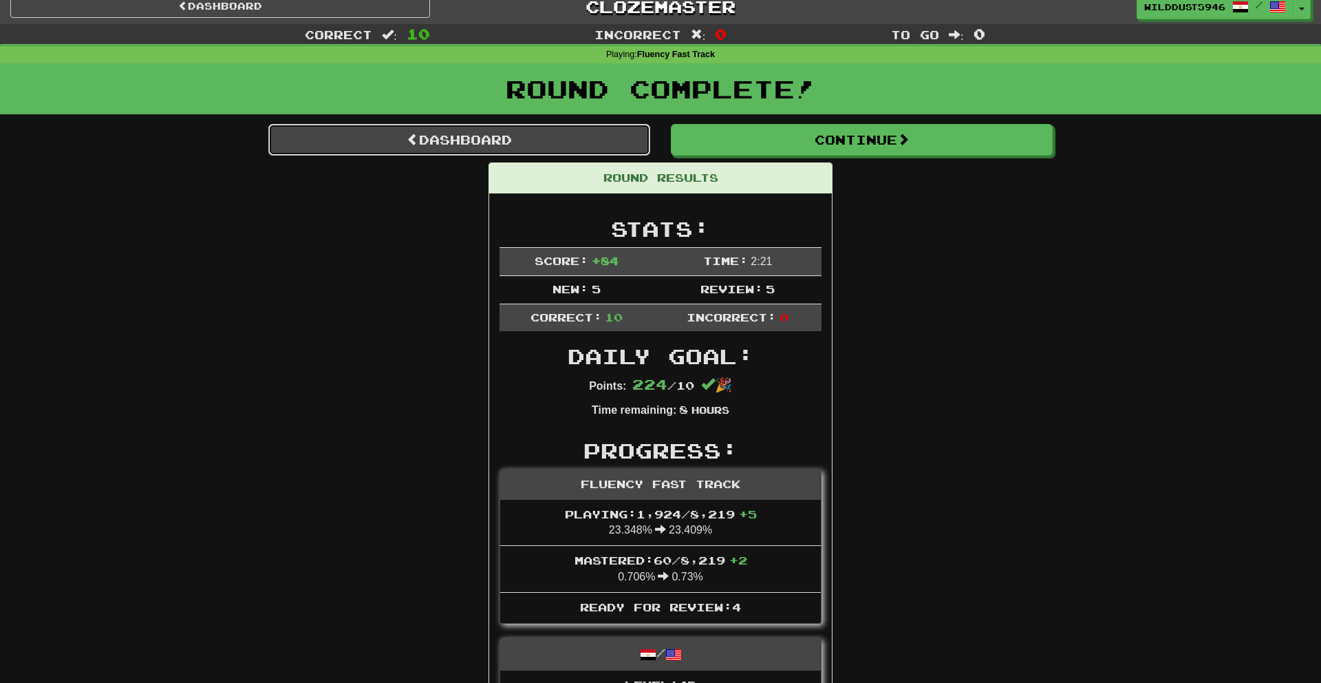
click at [610, 143] on link "Dashboard" at bounding box center [459, 140] width 382 height 32
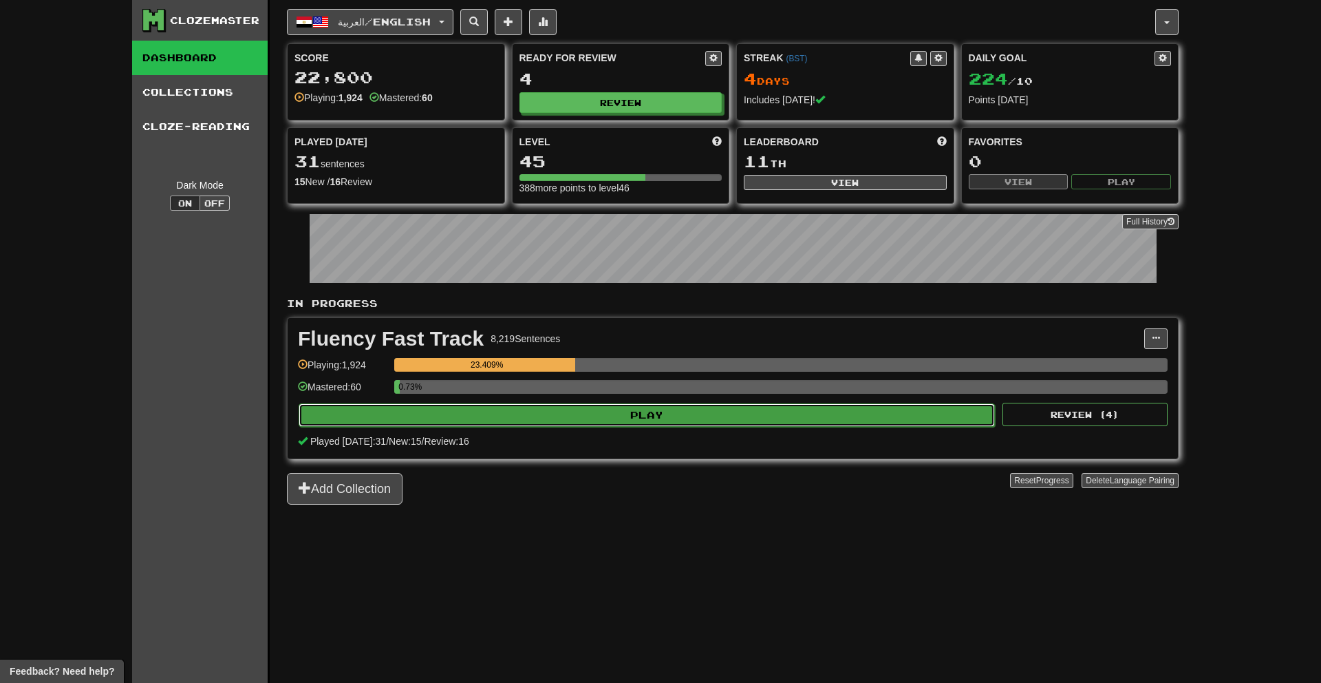
click at [773, 418] on button "Play" at bounding box center [647, 414] width 696 height 23
select select "**"
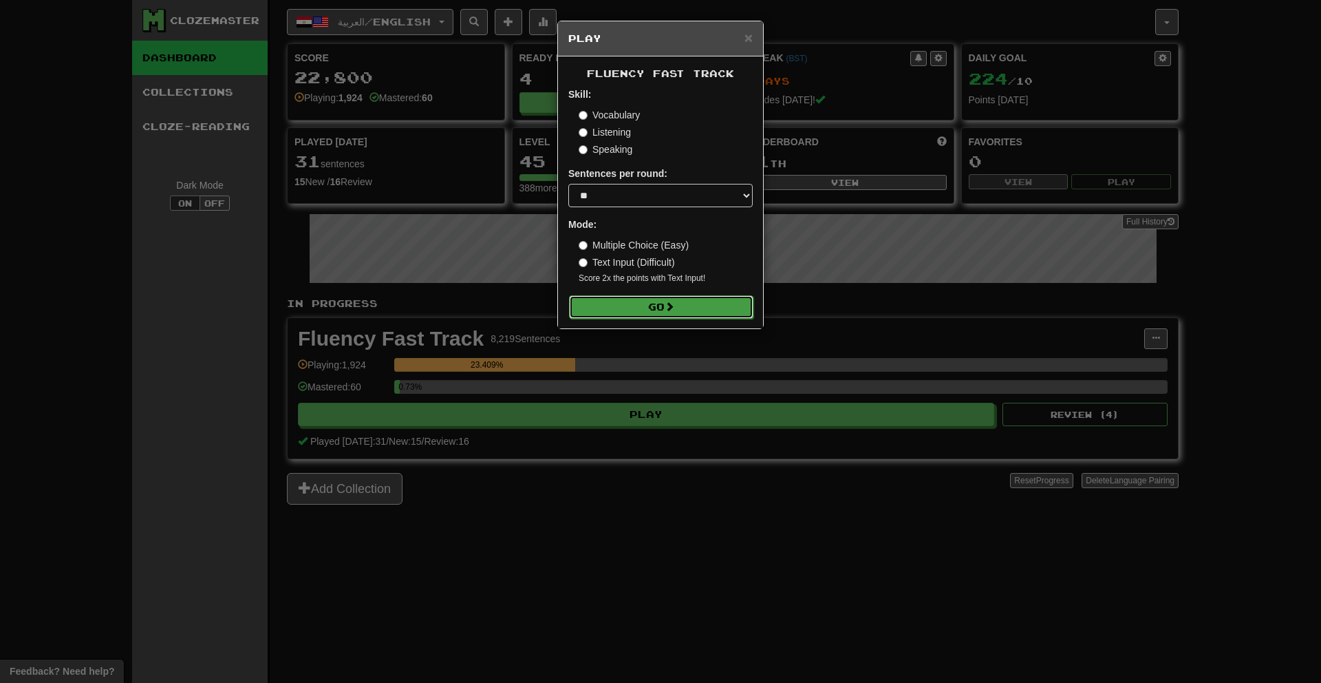
click at [709, 306] on button "Go" at bounding box center [661, 306] width 184 height 23
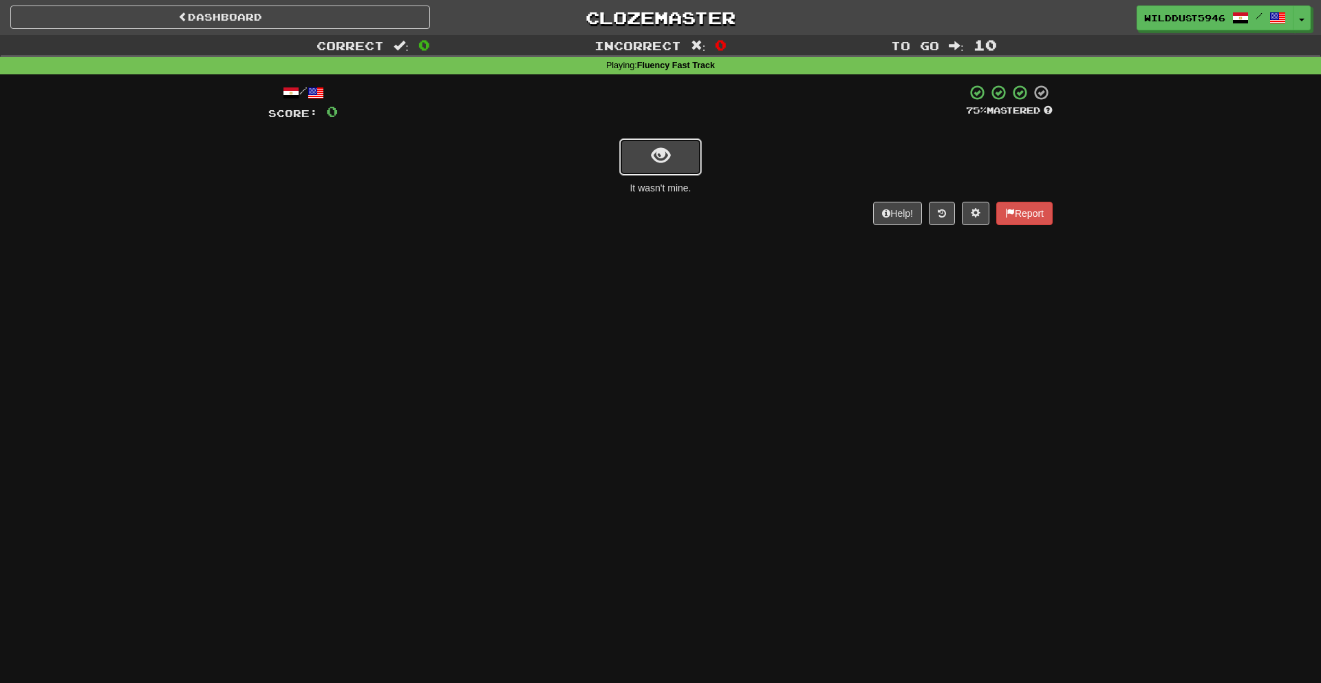
click at [664, 173] on button "show sentence" at bounding box center [660, 156] width 83 height 37
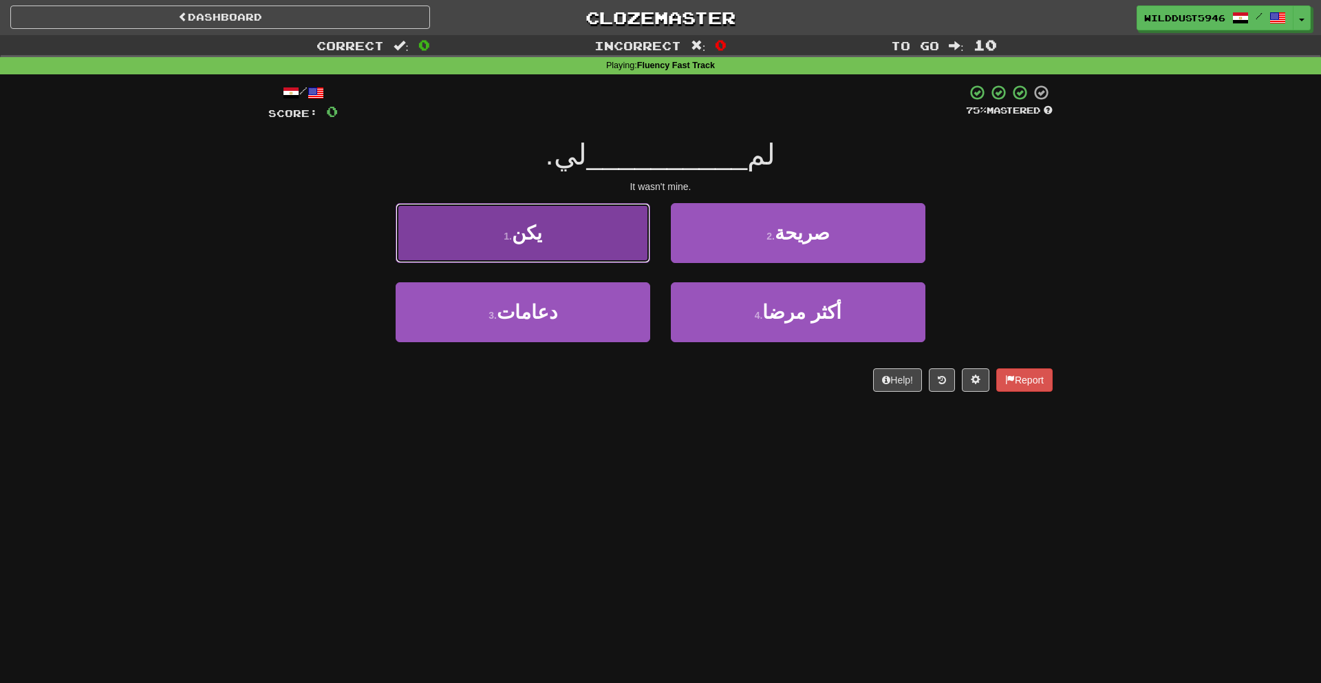
click at [629, 243] on button "1 . يكن" at bounding box center [523, 233] width 255 height 60
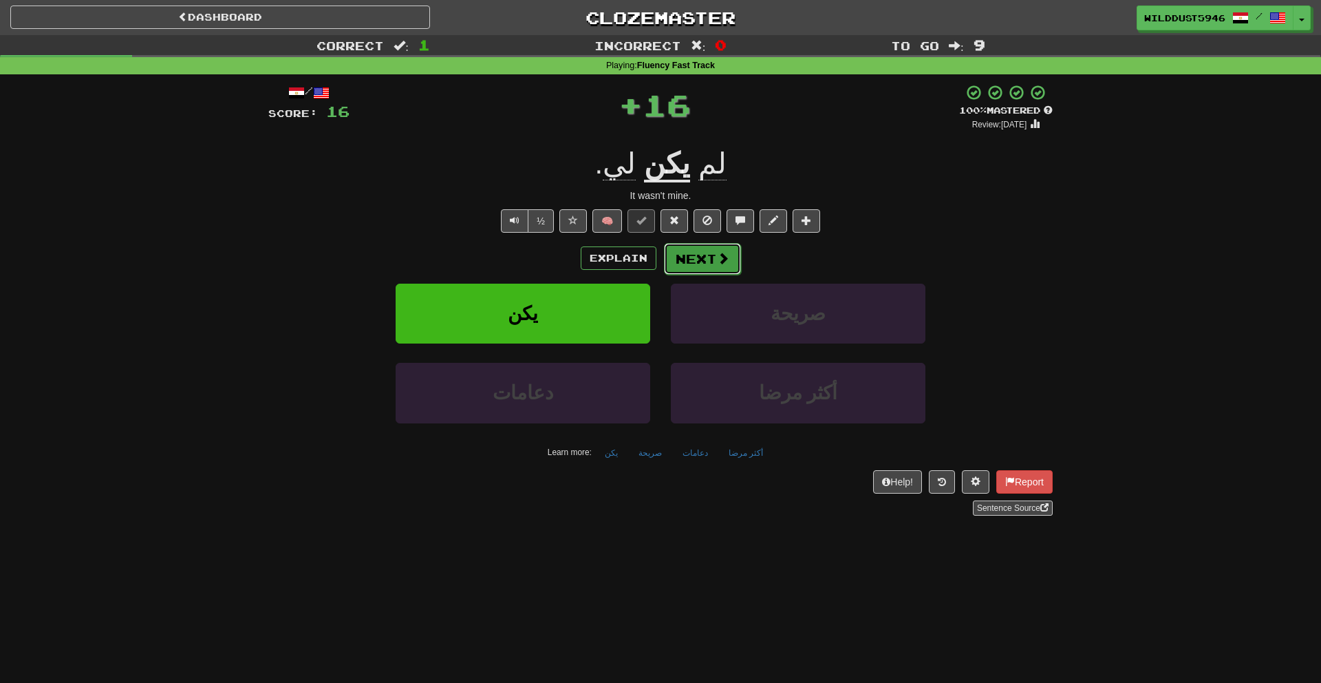
click at [714, 254] on button "Next" at bounding box center [702, 259] width 77 height 32
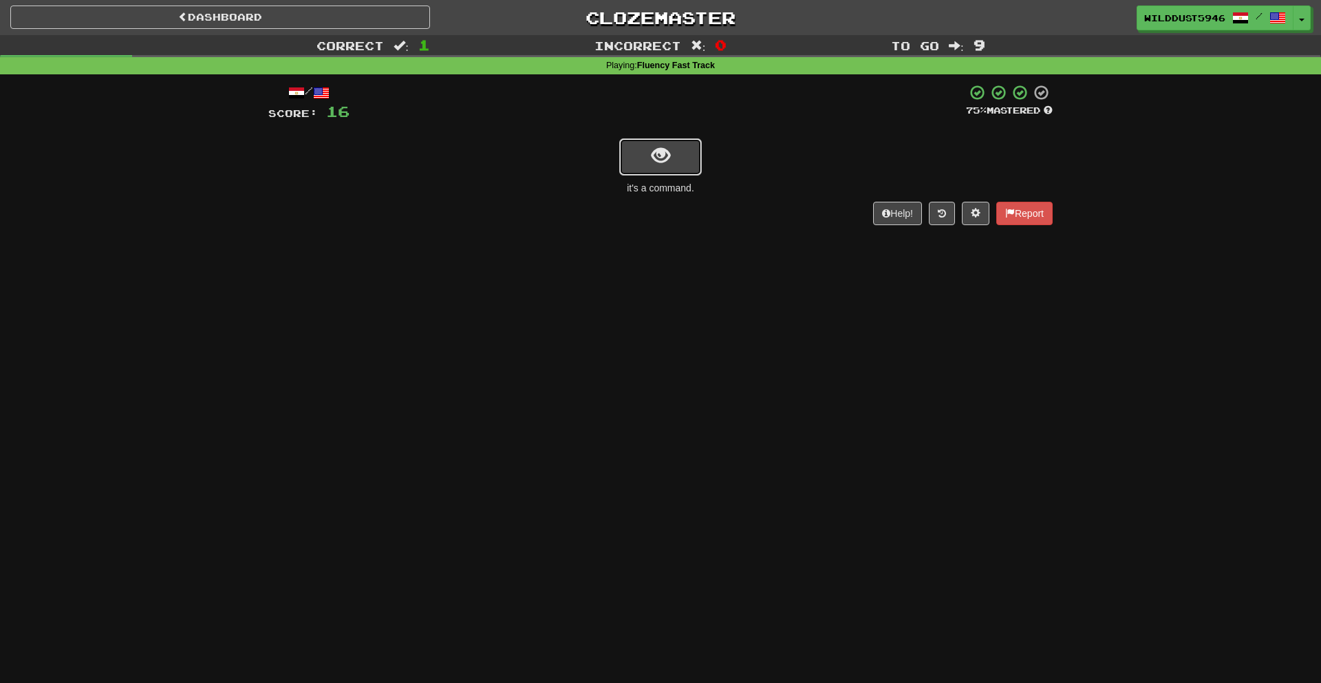
click at [638, 144] on button "show sentence" at bounding box center [660, 156] width 83 height 37
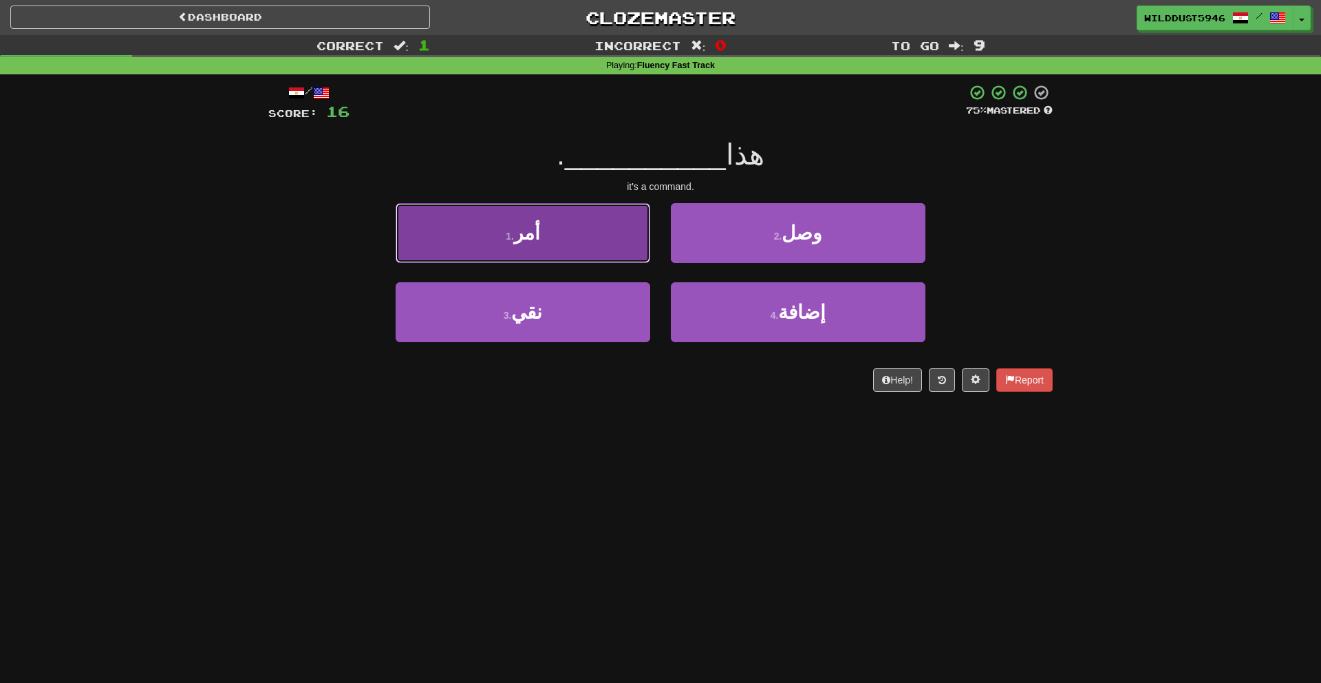
click at [598, 234] on button "1 . أمر" at bounding box center [523, 233] width 255 height 60
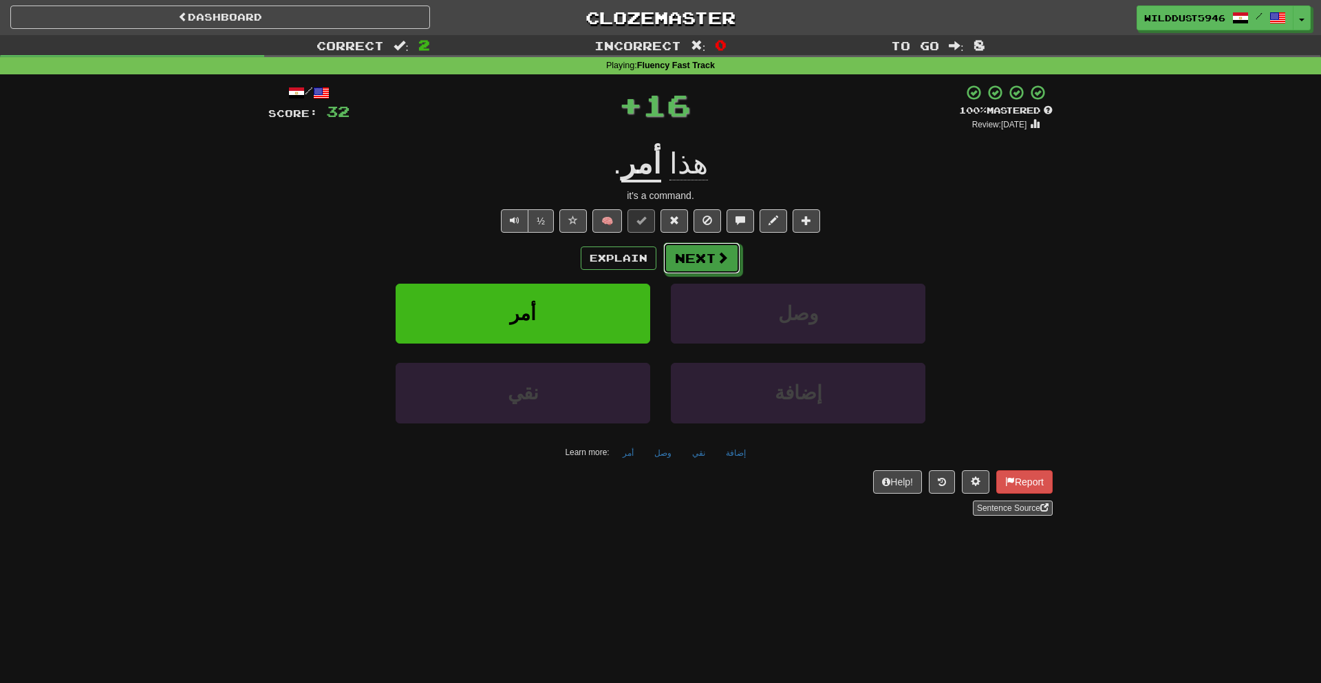
click at [709, 248] on button "Next" at bounding box center [701, 258] width 77 height 32
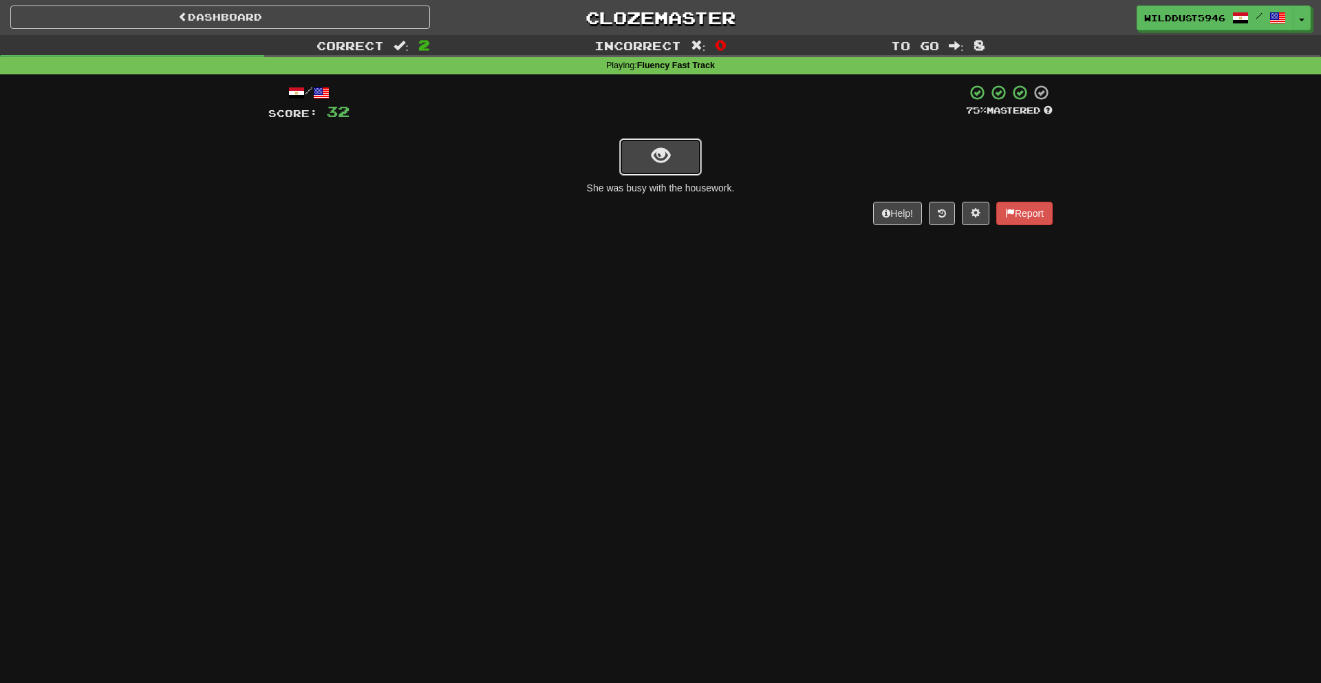
click at [664, 160] on span "show sentence" at bounding box center [661, 156] width 19 height 19
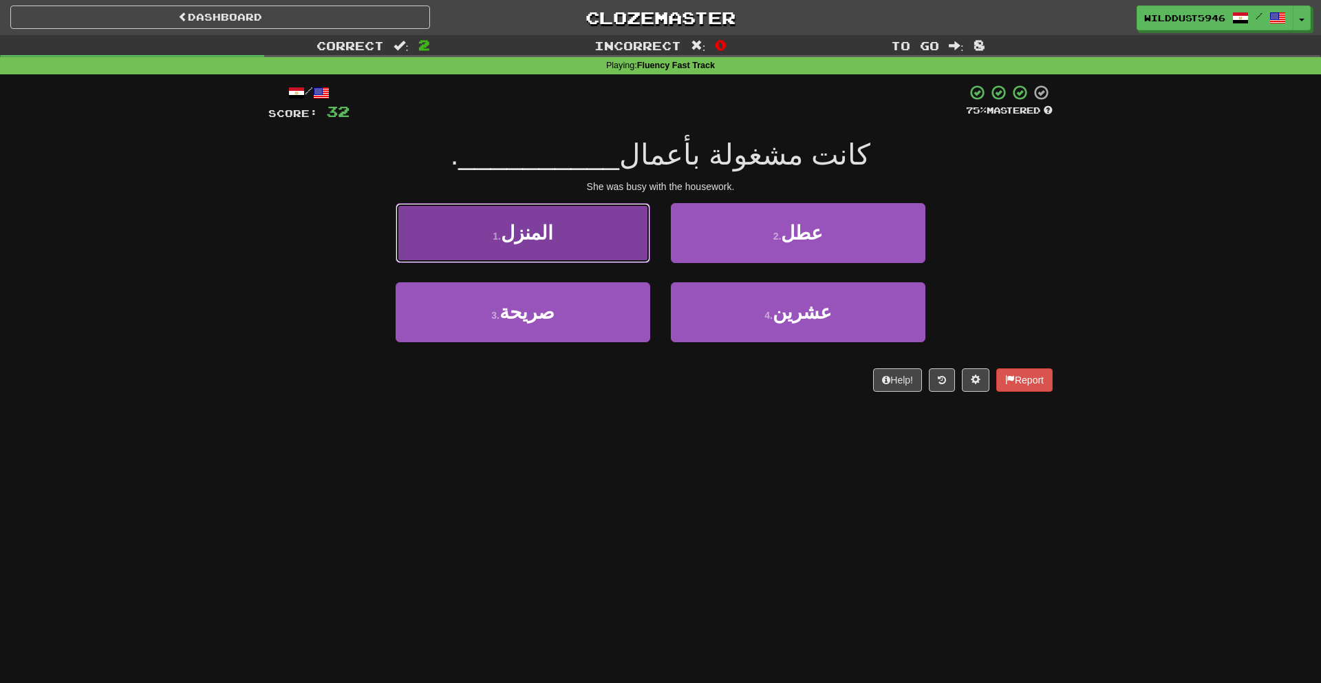
click at [631, 249] on button "1 . المنزل" at bounding box center [523, 233] width 255 height 60
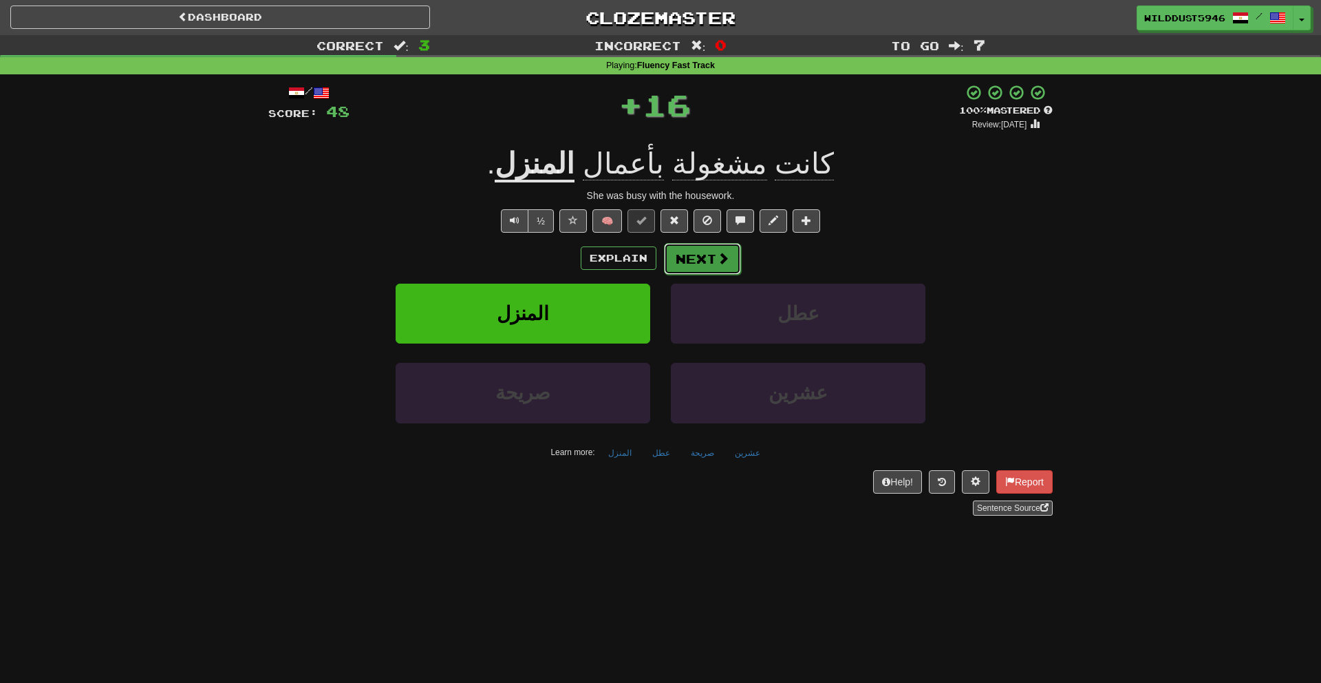
click at [722, 249] on button "Next" at bounding box center [702, 259] width 77 height 32
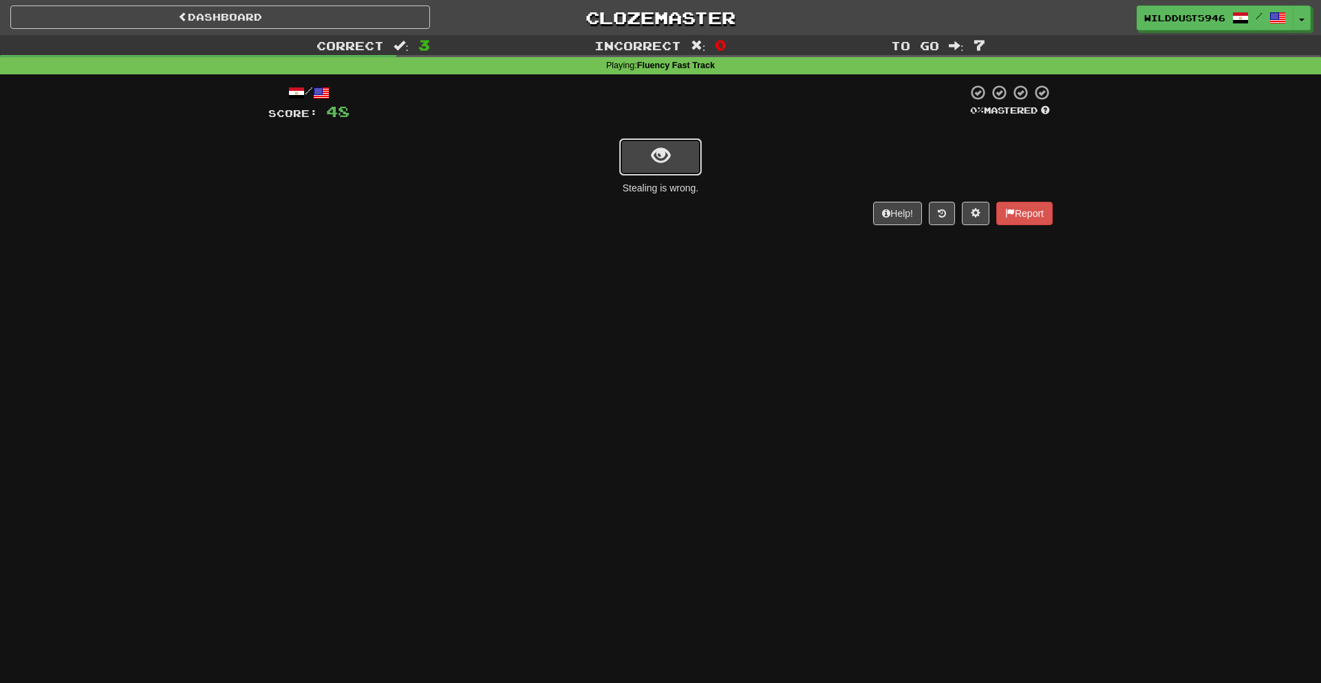
click at [658, 160] on span "show sentence" at bounding box center [661, 156] width 19 height 19
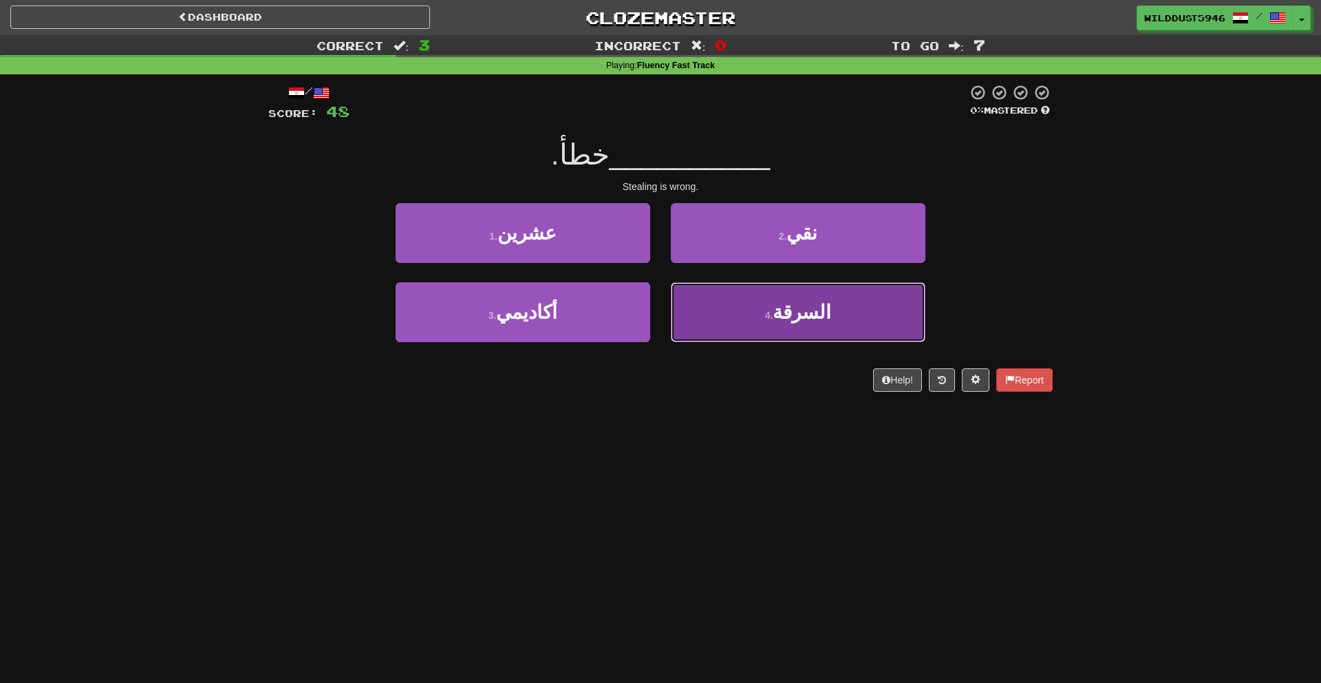
click at [828, 315] on button "4 . السرقة" at bounding box center [798, 312] width 255 height 60
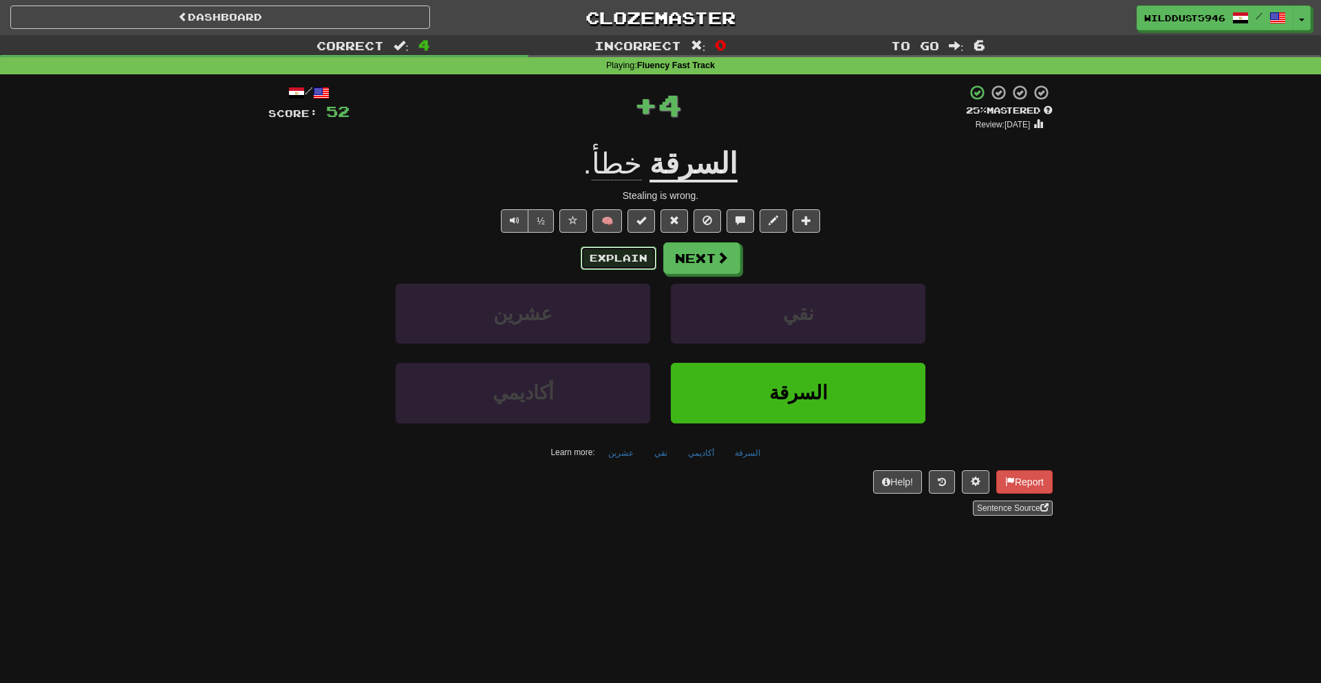
click at [649, 256] on button "Explain" at bounding box center [619, 257] width 76 height 23
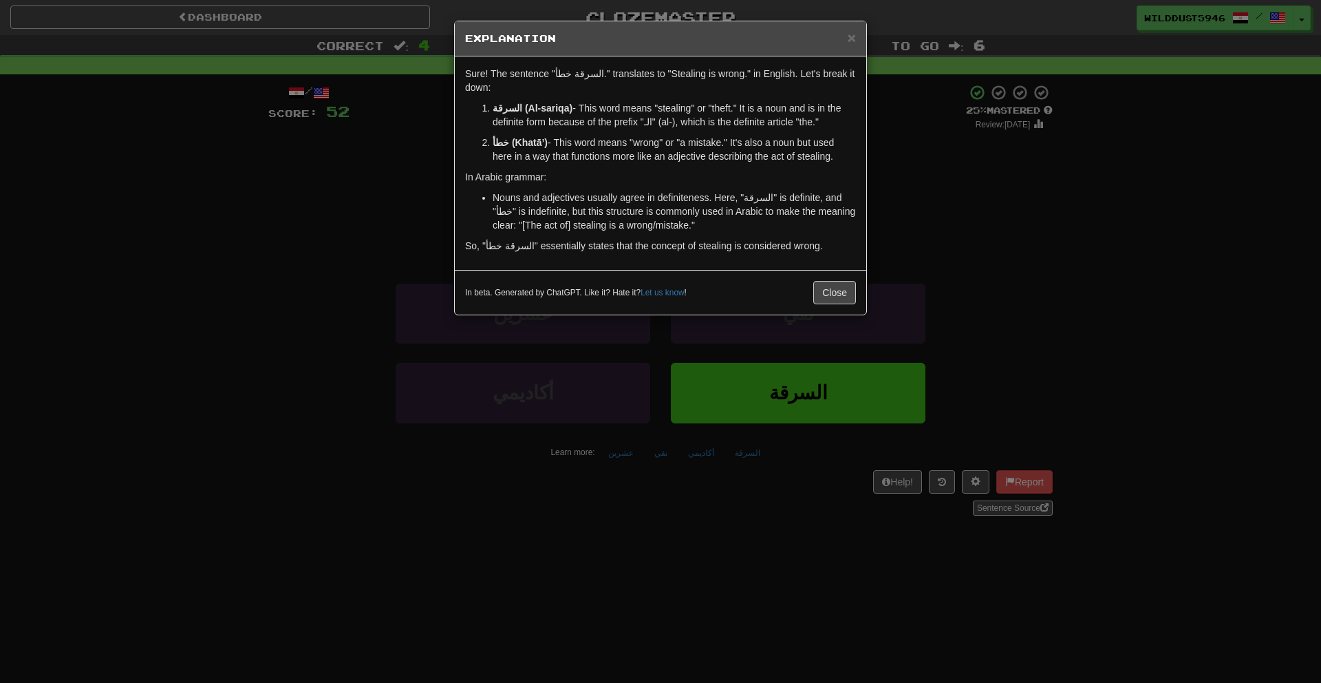
click at [893, 217] on div "× Explanation Sure! The sentence "السرقة خطأ." translates to "Stealing is wrong…" at bounding box center [660, 341] width 1321 height 683
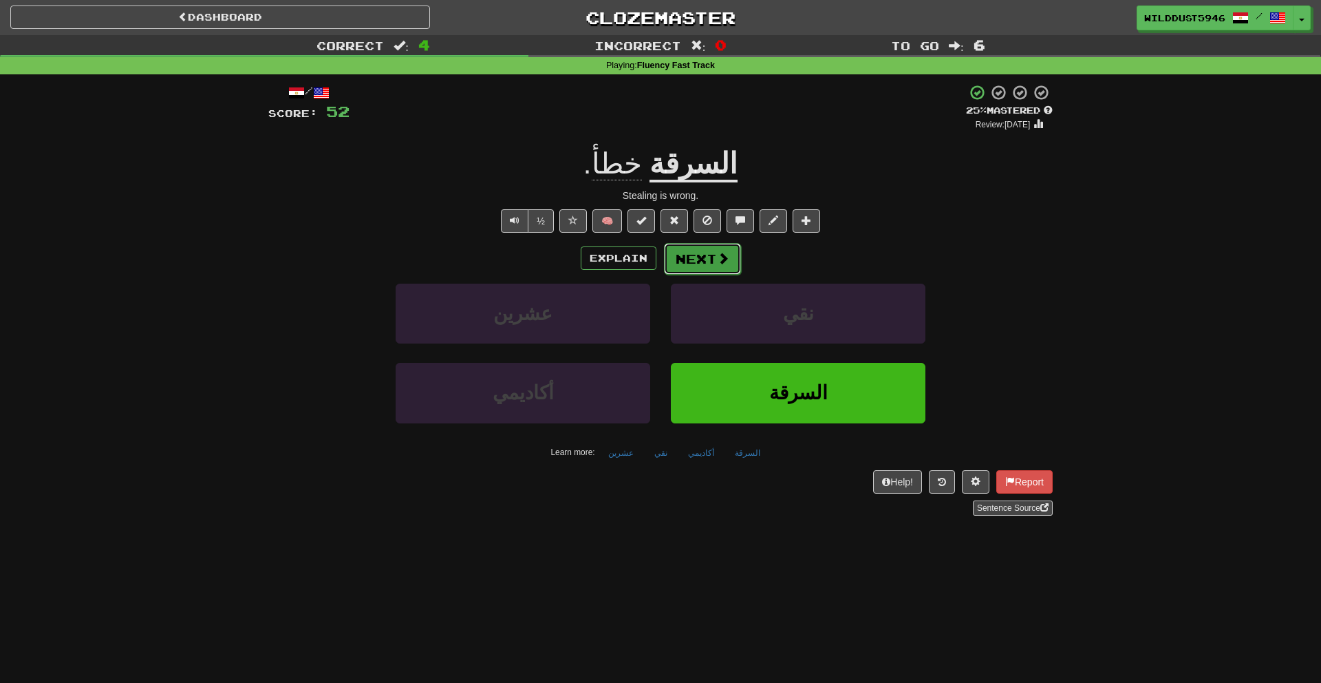
click at [734, 253] on button "Next" at bounding box center [702, 259] width 77 height 32
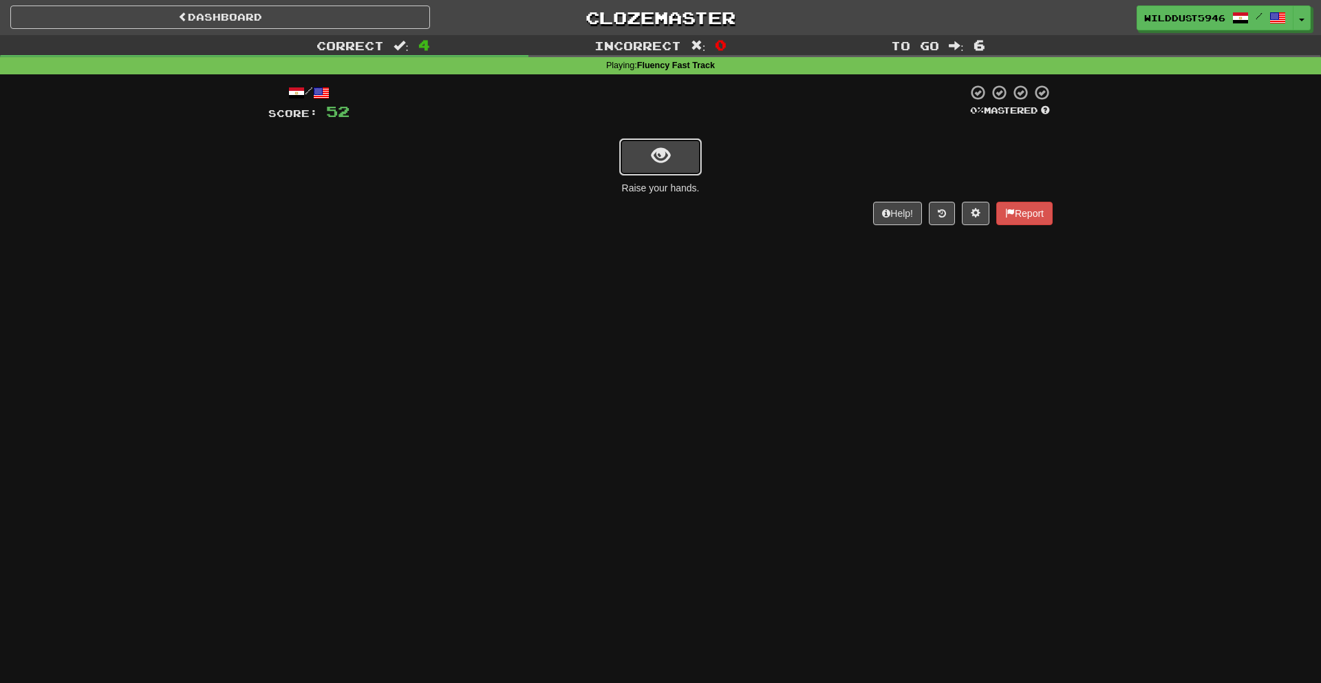
click at [662, 164] on span "show sentence" at bounding box center [661, 156] width 19 height 19
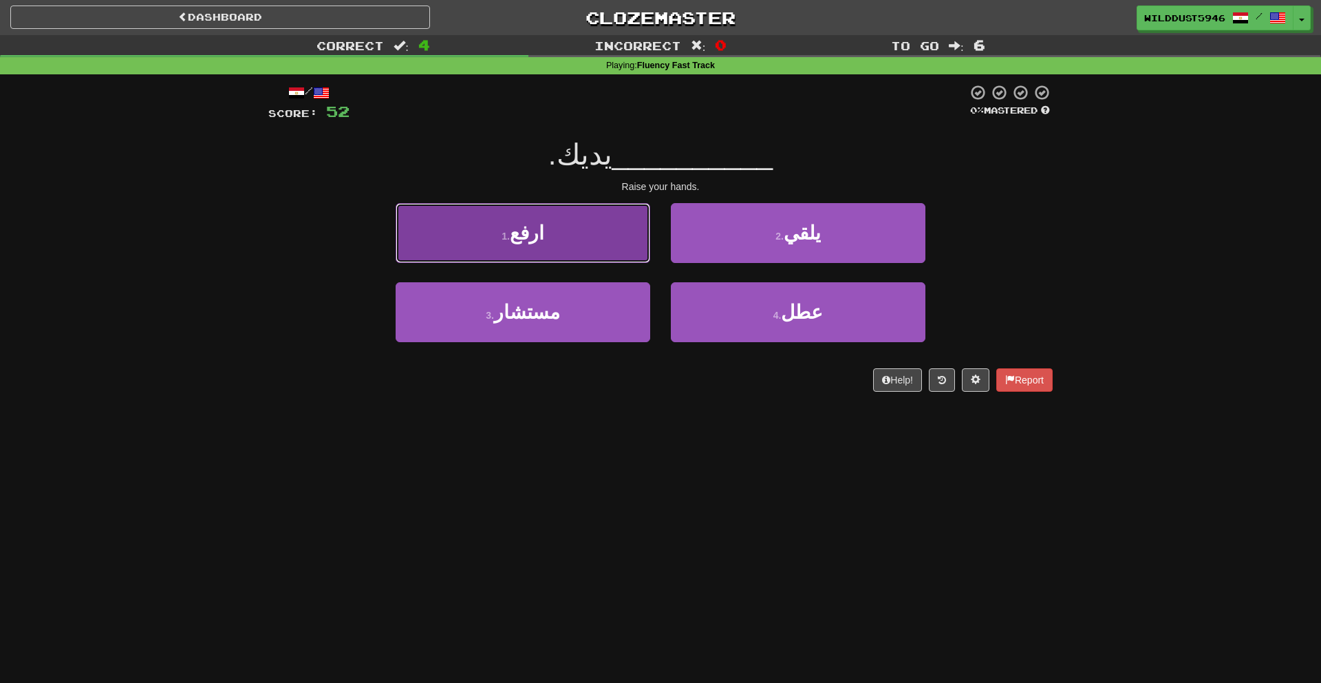
click at [624, 249] on button "1 . ارفع" at bounding box center [523, 233] width 255 height 60
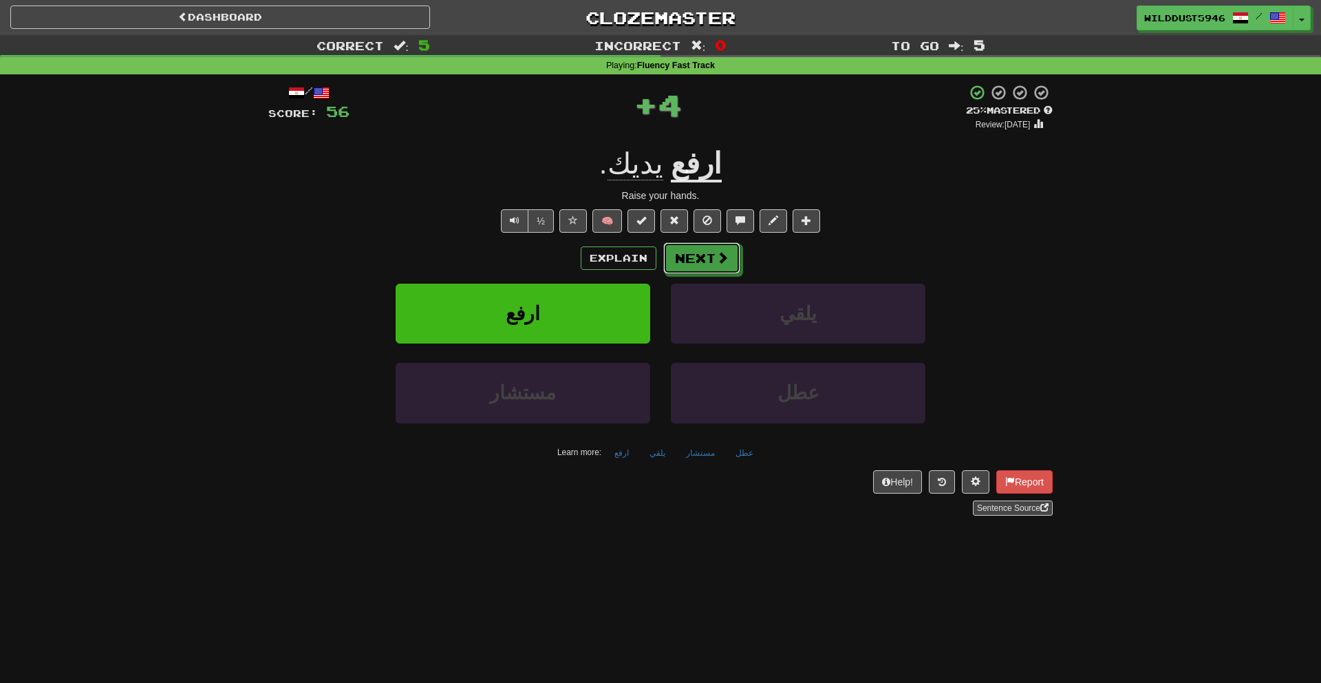
click at [709, 255] on button "Next" at bounding box center [701, 258] width 77 height 32
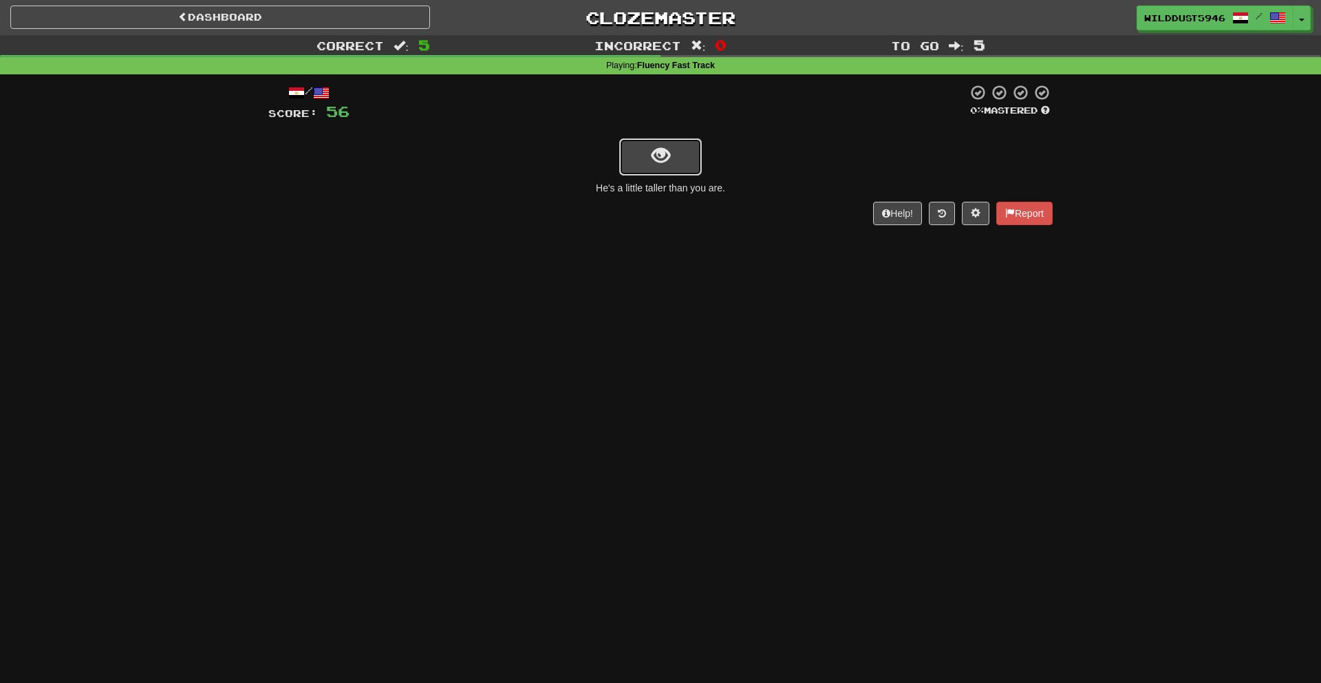
click at [672, 160] on button "show sentence" at bounding box center [660, 156] width 83 height 37
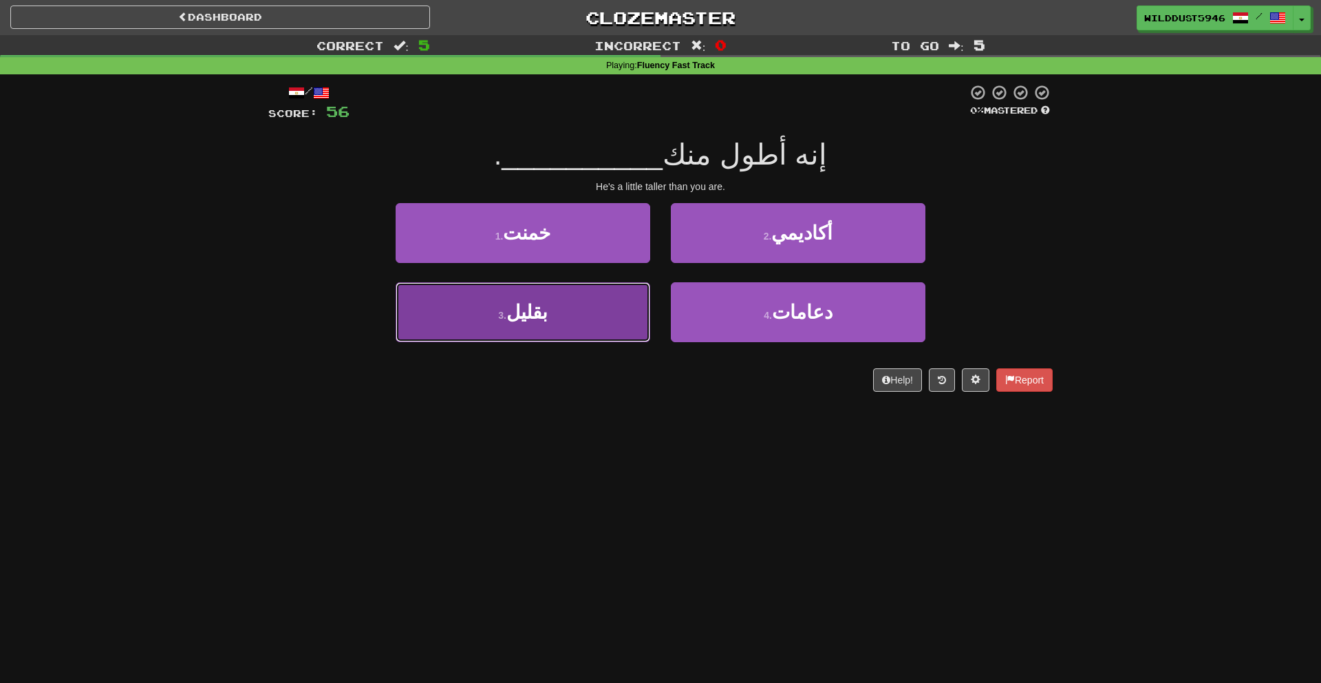
click at [639, 294] on button "3 . بقليل" at bounding box center [523, 312] width 255 height 60
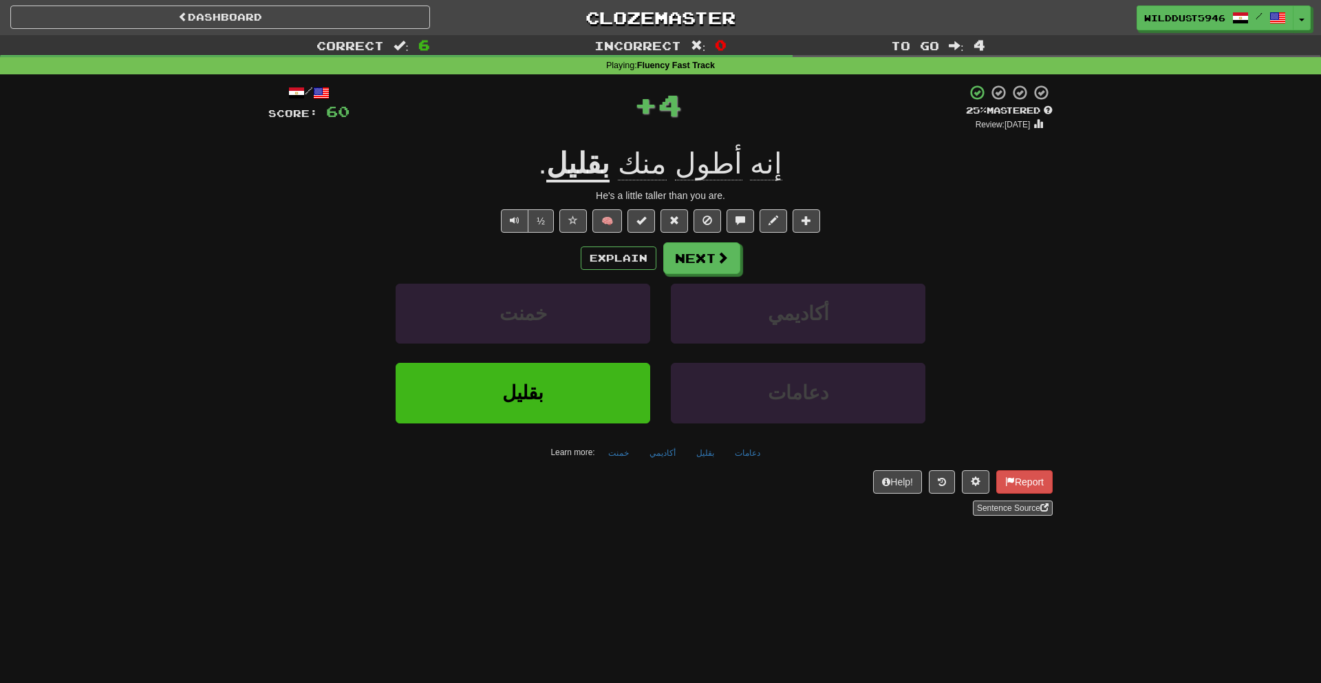
click at [740, 262] on div "Explain Next" at bounding box center [660, 258] width 784 height 32
click at [727, 264] on span at bounding box center [723, 258] width 12 height 12
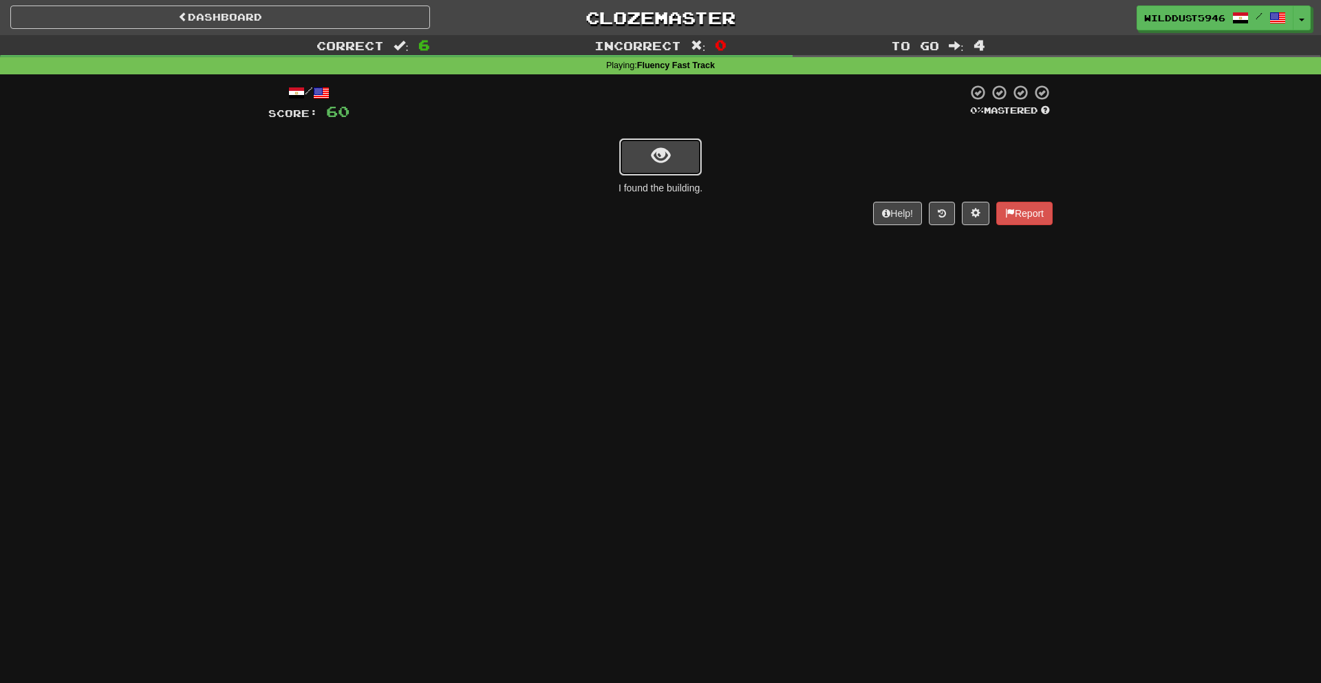
click at [691, 167] on button "show sentence" at bounding box center [660, 156] width 83 height 37
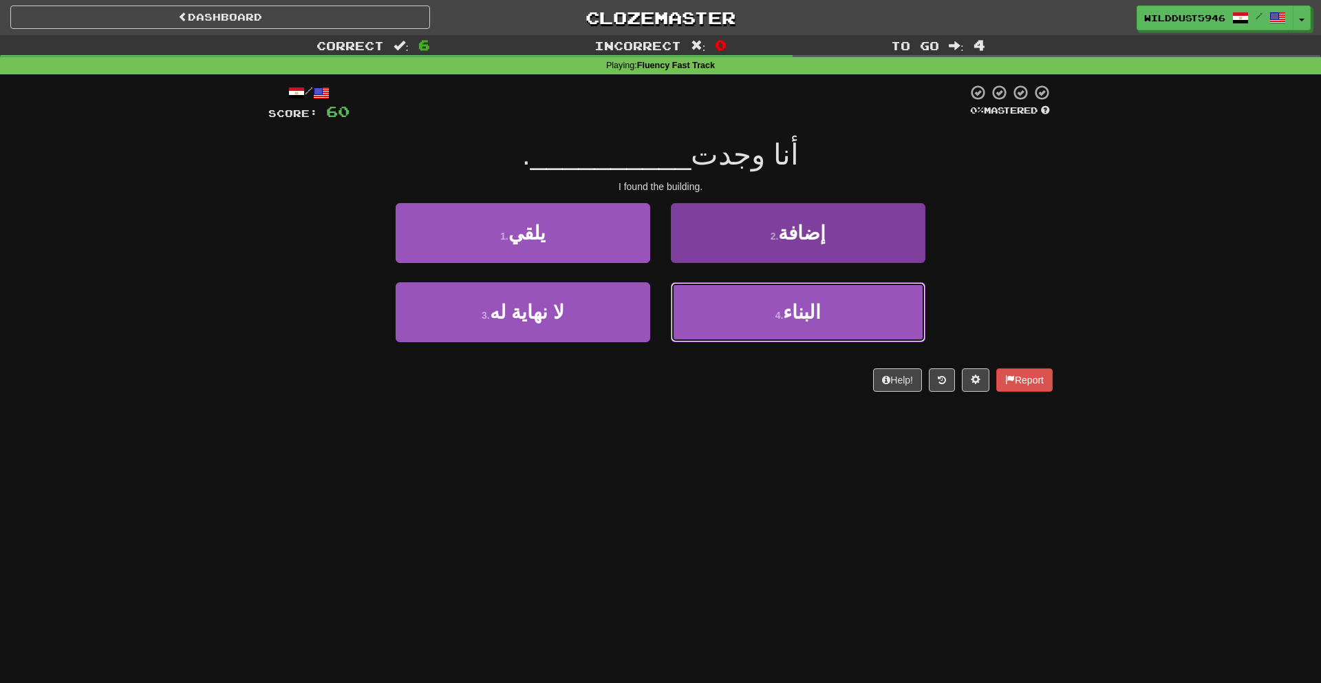
click at [769, 292] on button "4 . البناء" at bounding box center [798, 312] width 255 height 60
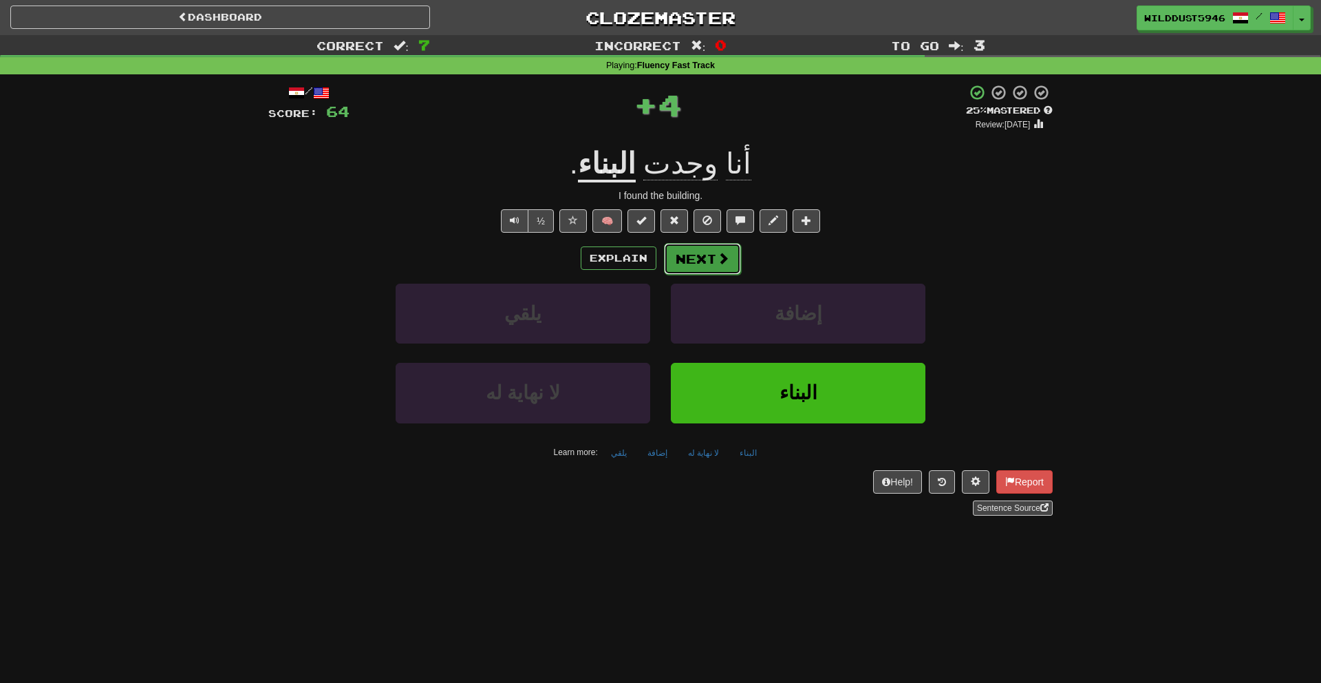
click at [728, 261] on span at bounding box center [723, 258] width 12 height 12
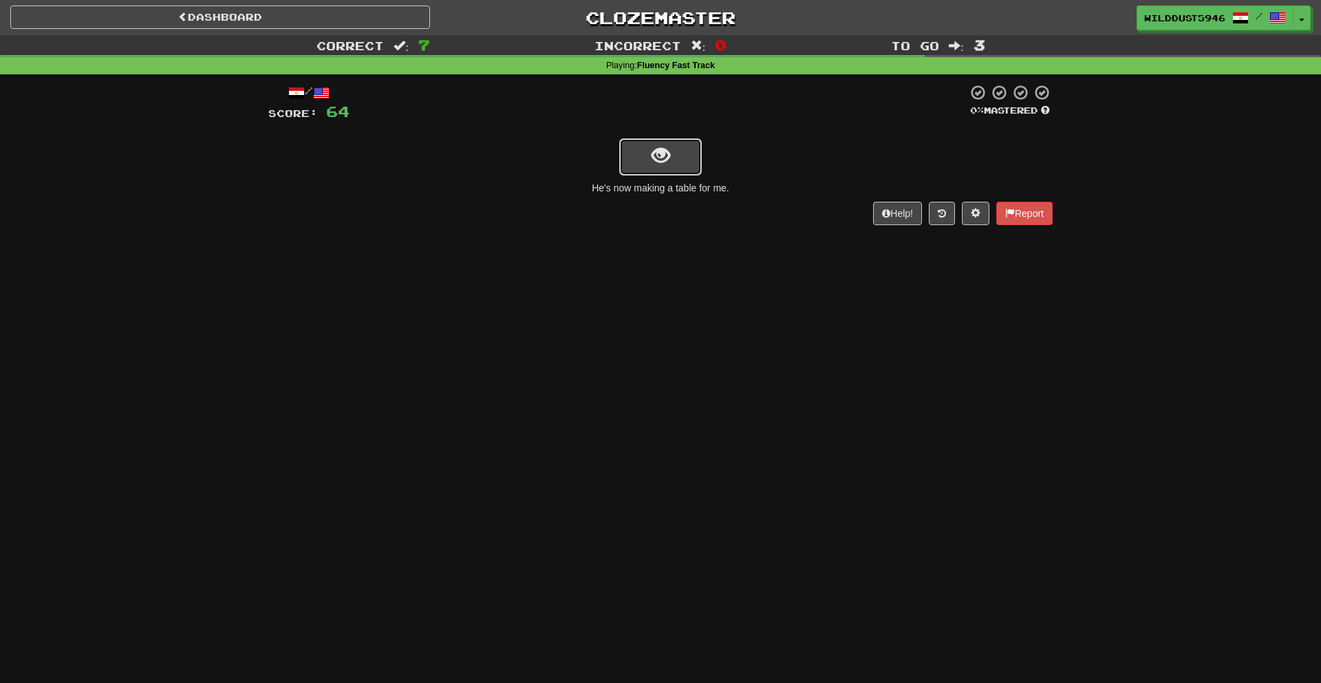
click at [663, 155] on span "show sentence" at bounding box center [661, 156] width 19 height 19
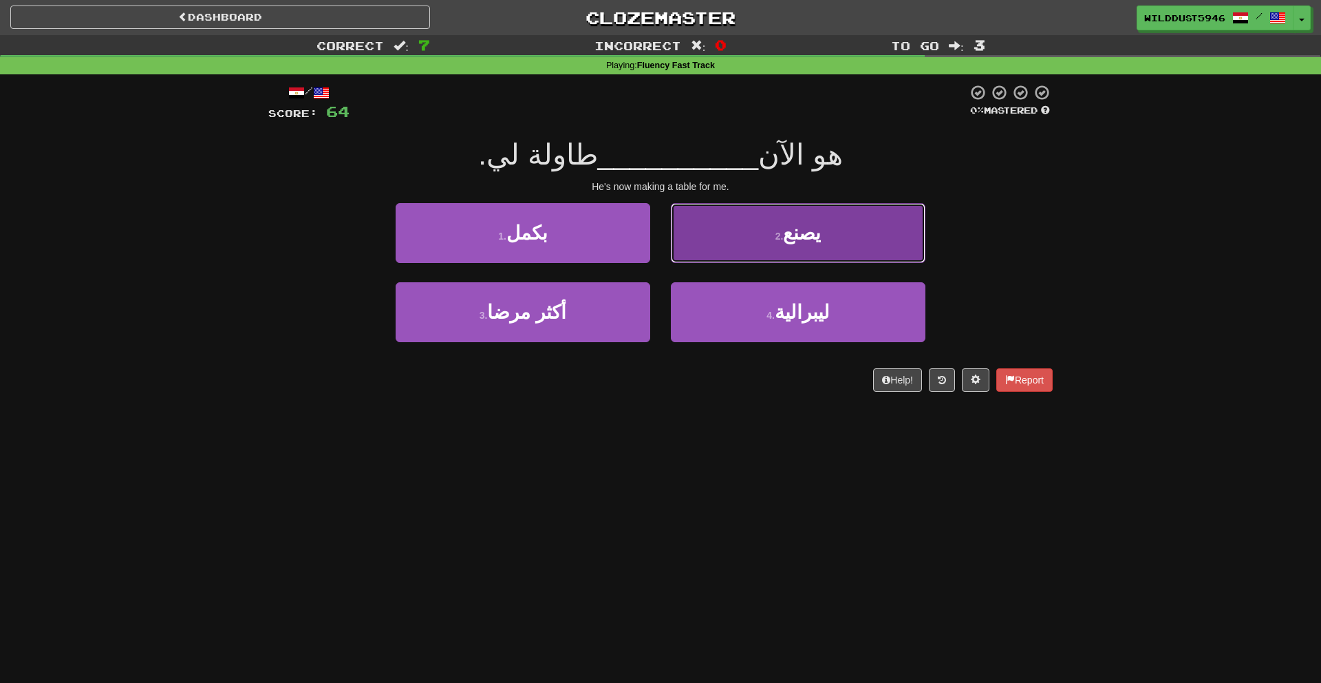
click at [726, 249] on button "2 . يصنع" at bounding box center [798, 233] width 255 height 60
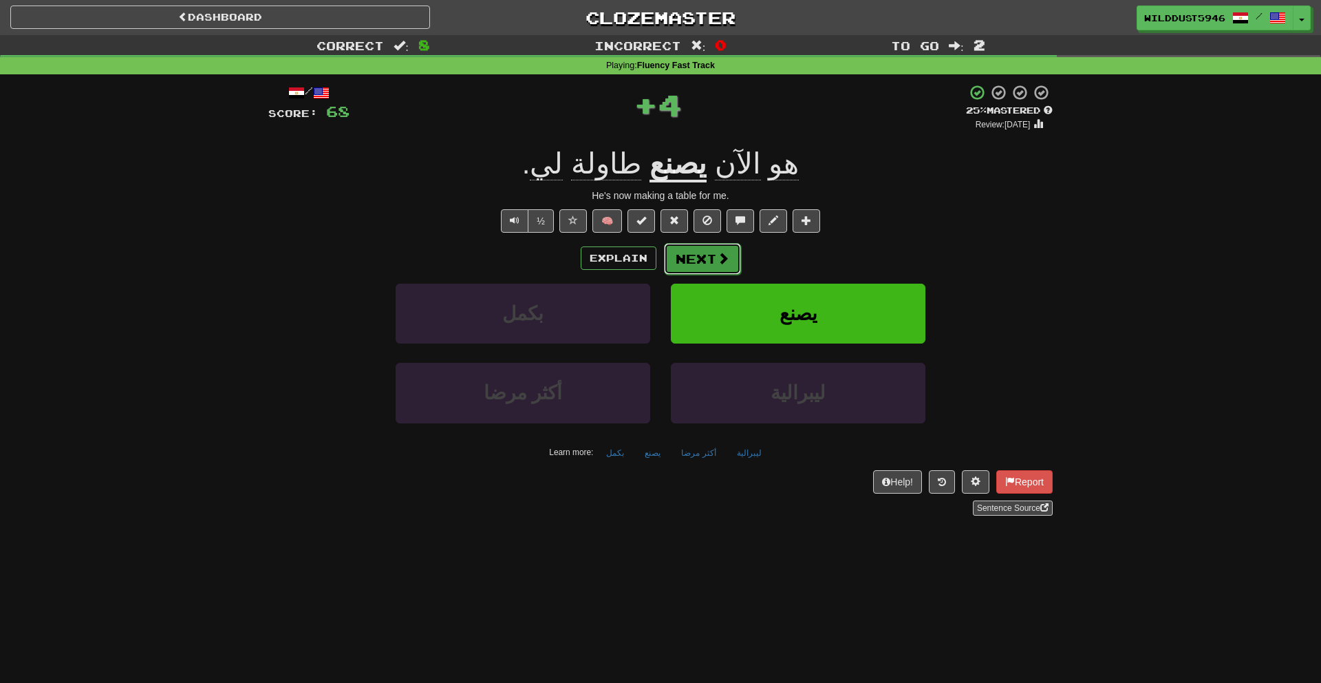
click at [711, 251] on button "Next" at bounding box center [702, 259] width 77 height 32
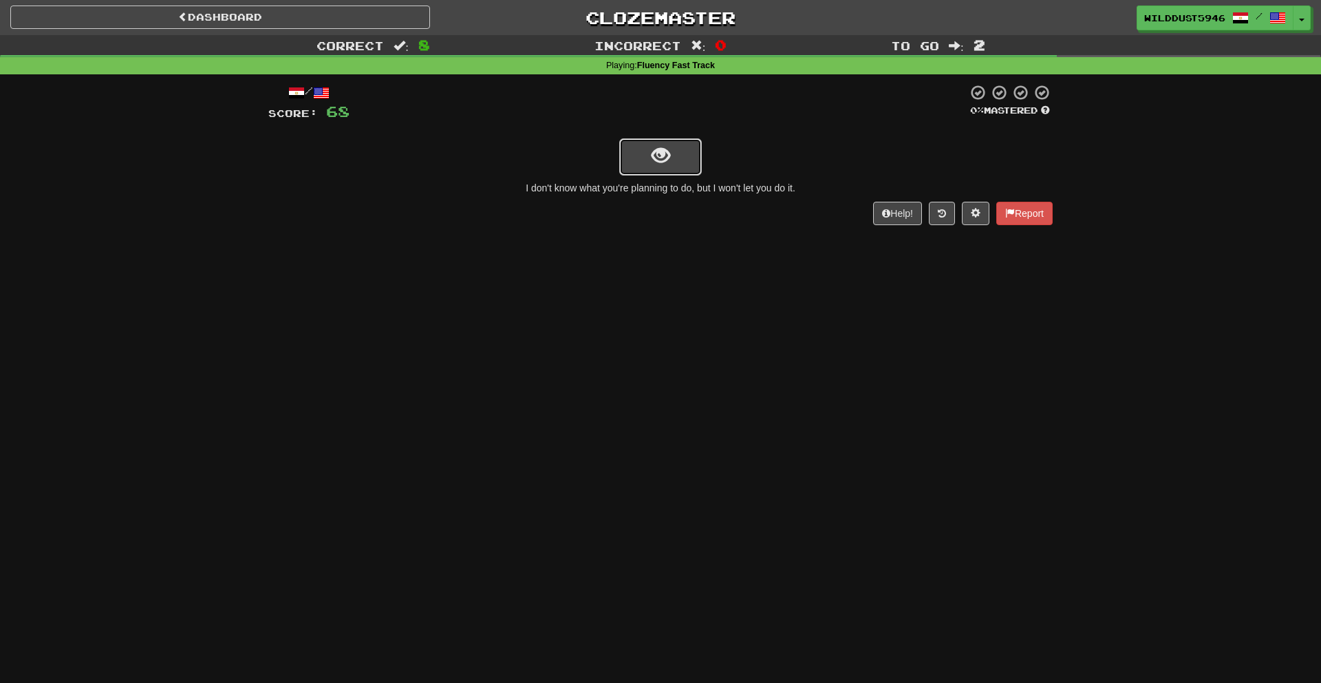
click at [652, 149] on span "show sentence" at bounding box center [661, 156] width 19 height 19
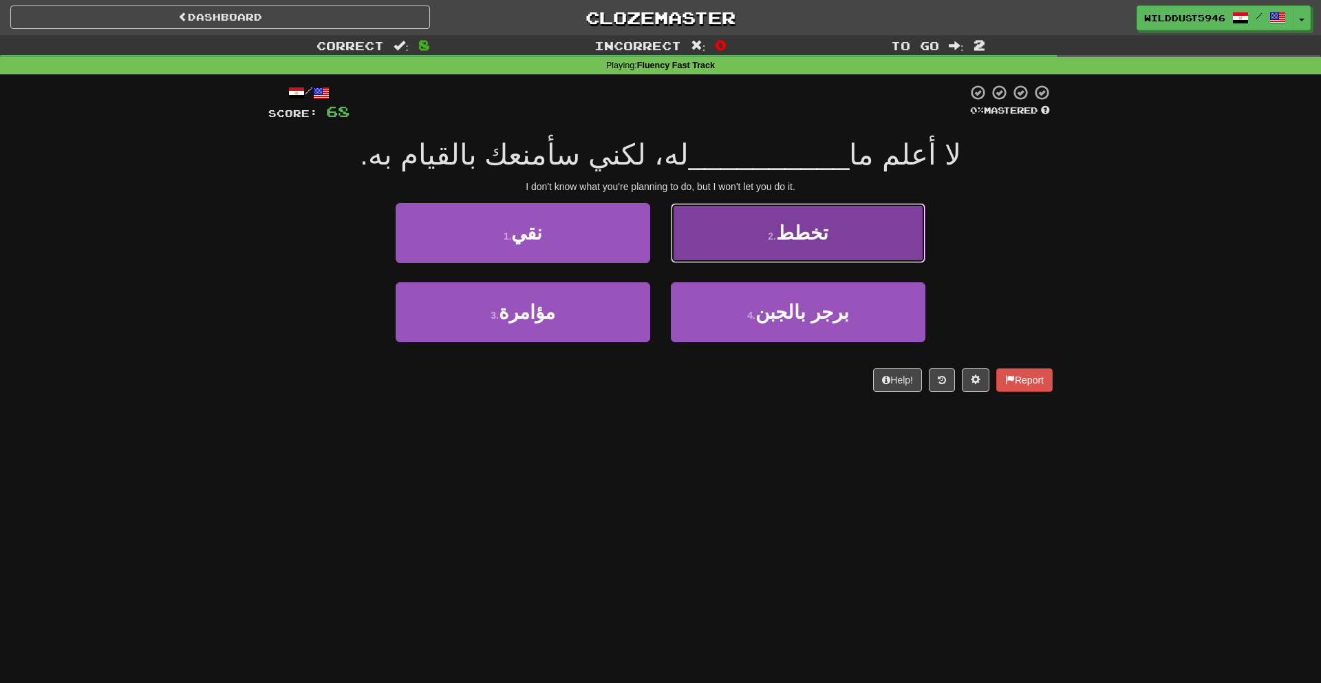
click at [784, 244] on button "2 . تخطط" at bounding box center [798, 233] width 255 height 60
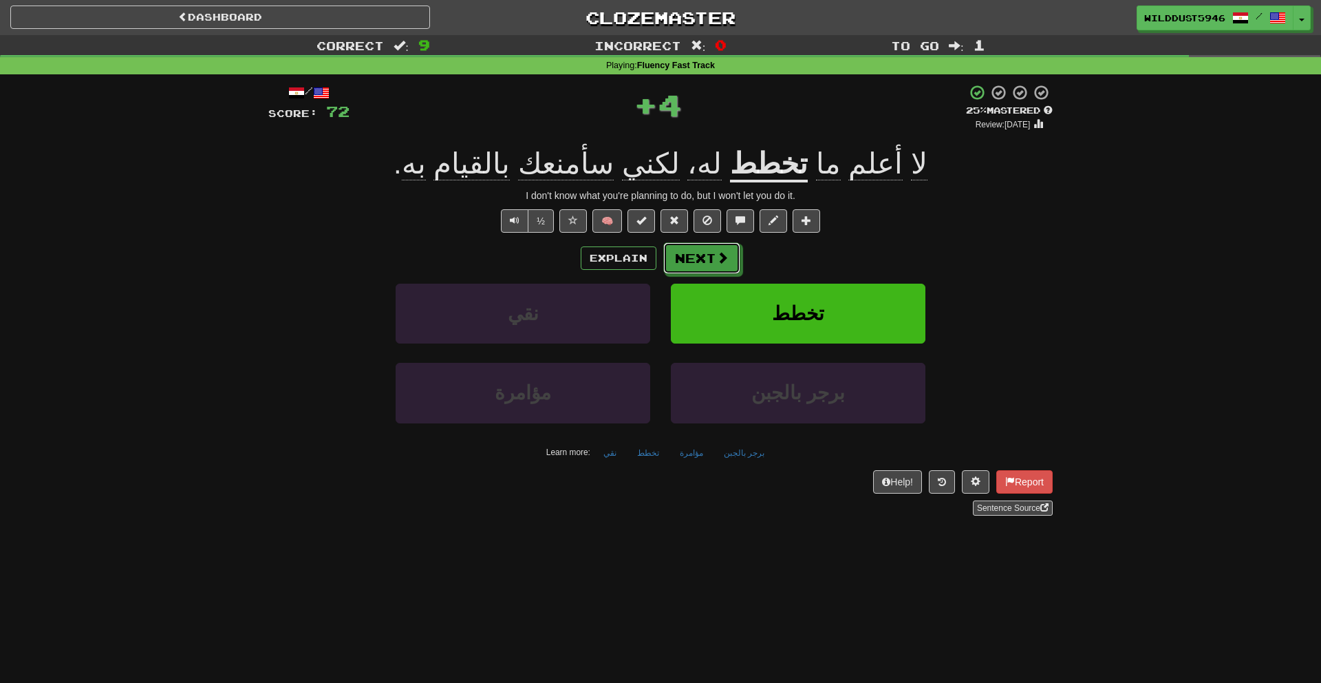
click at [719, 257] on span at bounding box center [722, 257] width 12 height 12
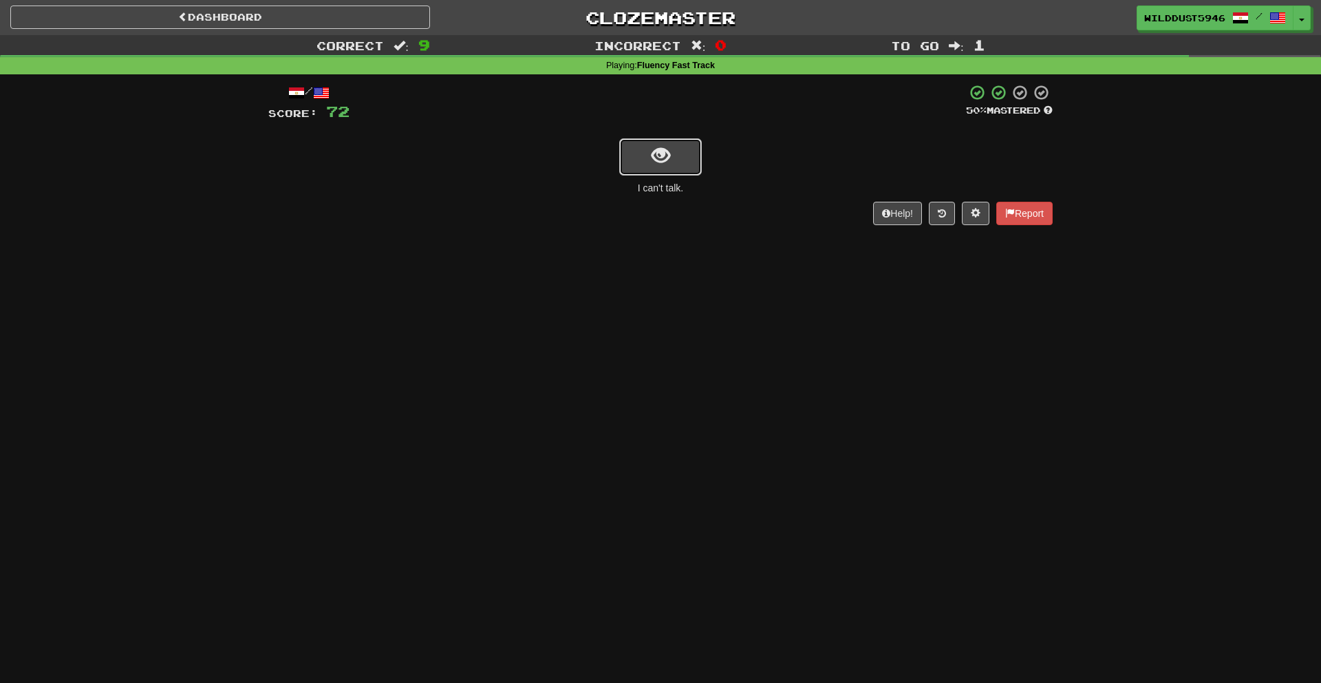
click at [680, 163] on button "show sentence" at bounding box center [660, 156] width 83 height 37
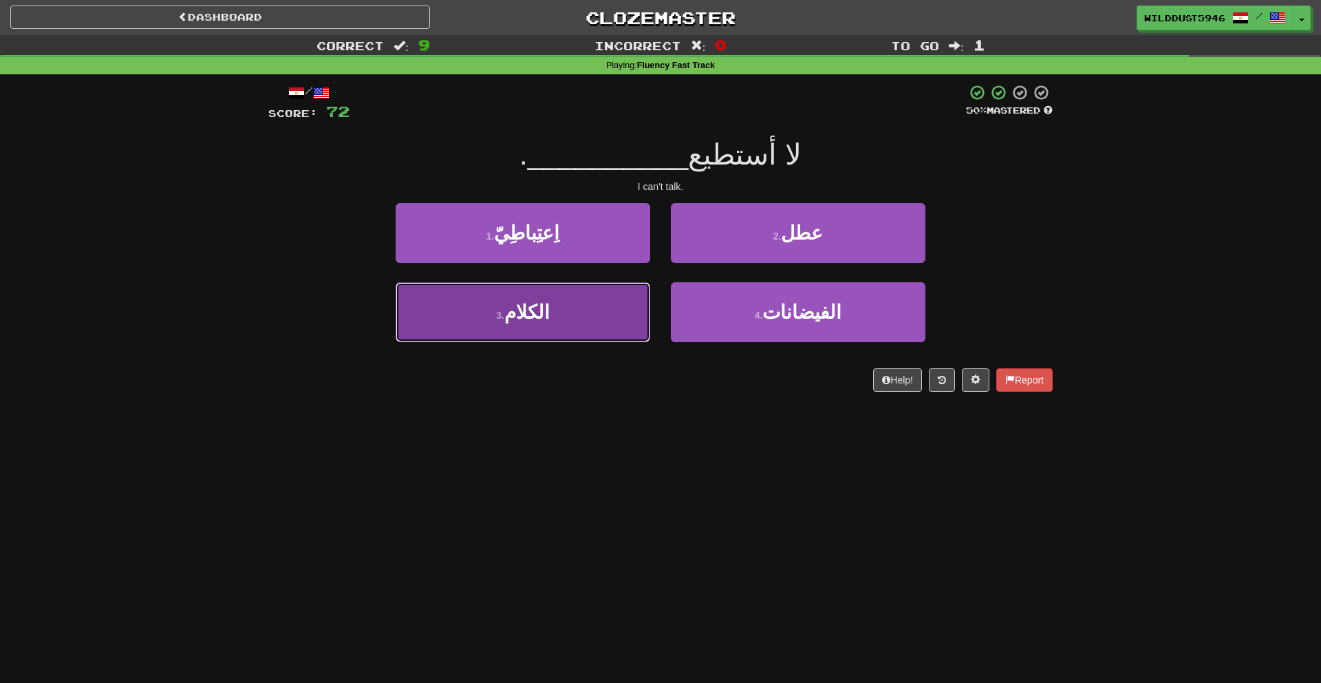
click at [627, 314] on button "3 . الكلام" at bounding box center [523, 312] width 255 height 60
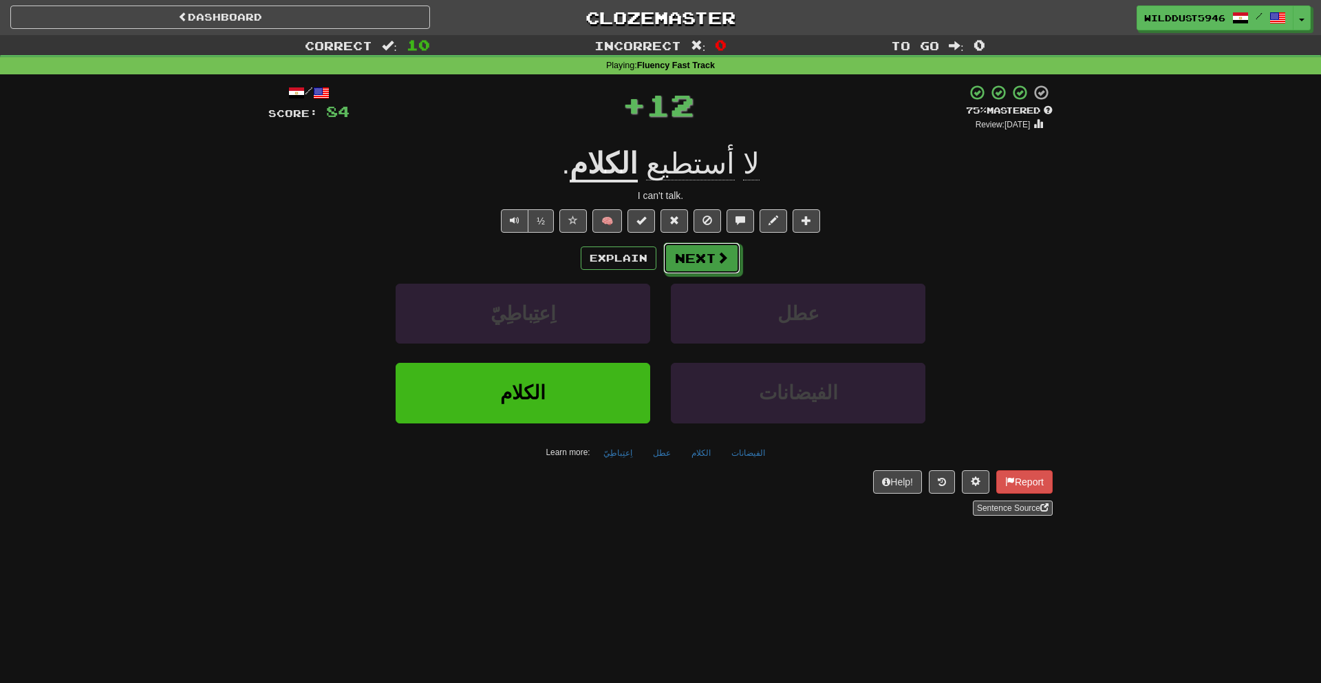
click at [690, 257] on button "Next" at bounding box center [701, 258] width 77 height 32
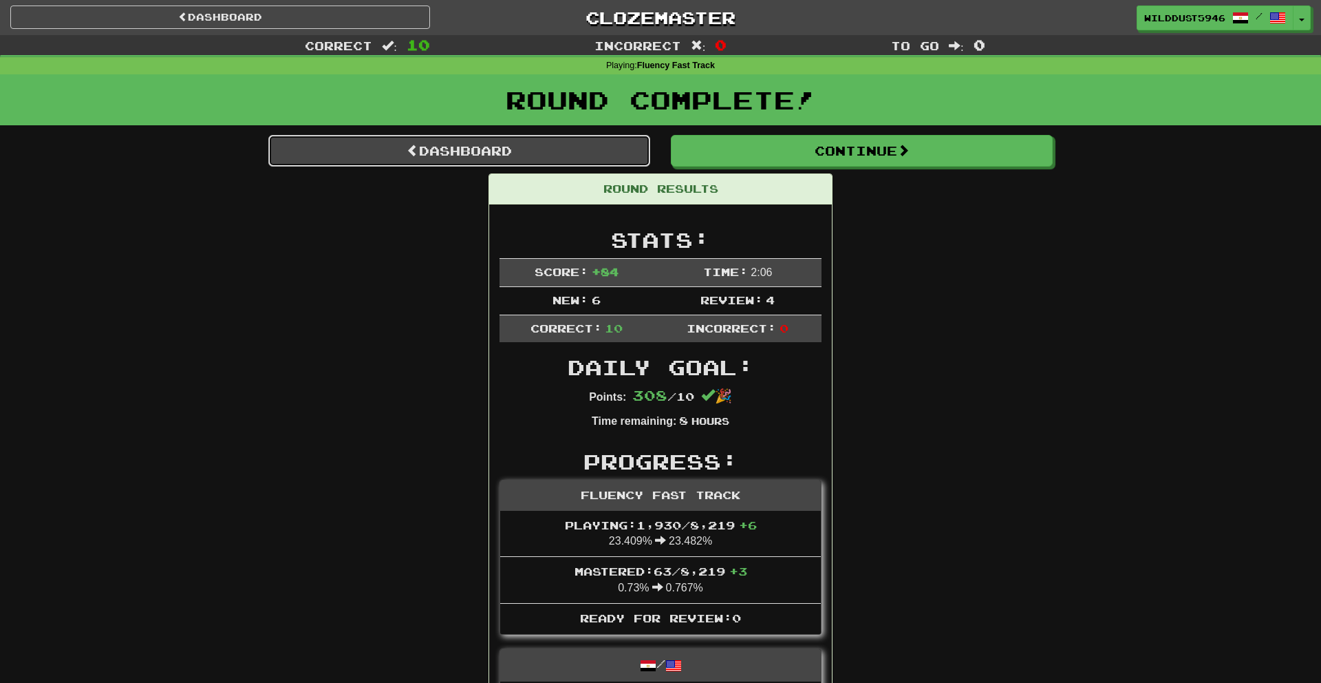
click at [610, 164] on link "Dashboard" at bounding box center [459, 151] width 382 height 32
